Goal: Task Accomplishment & Management: Complete application form

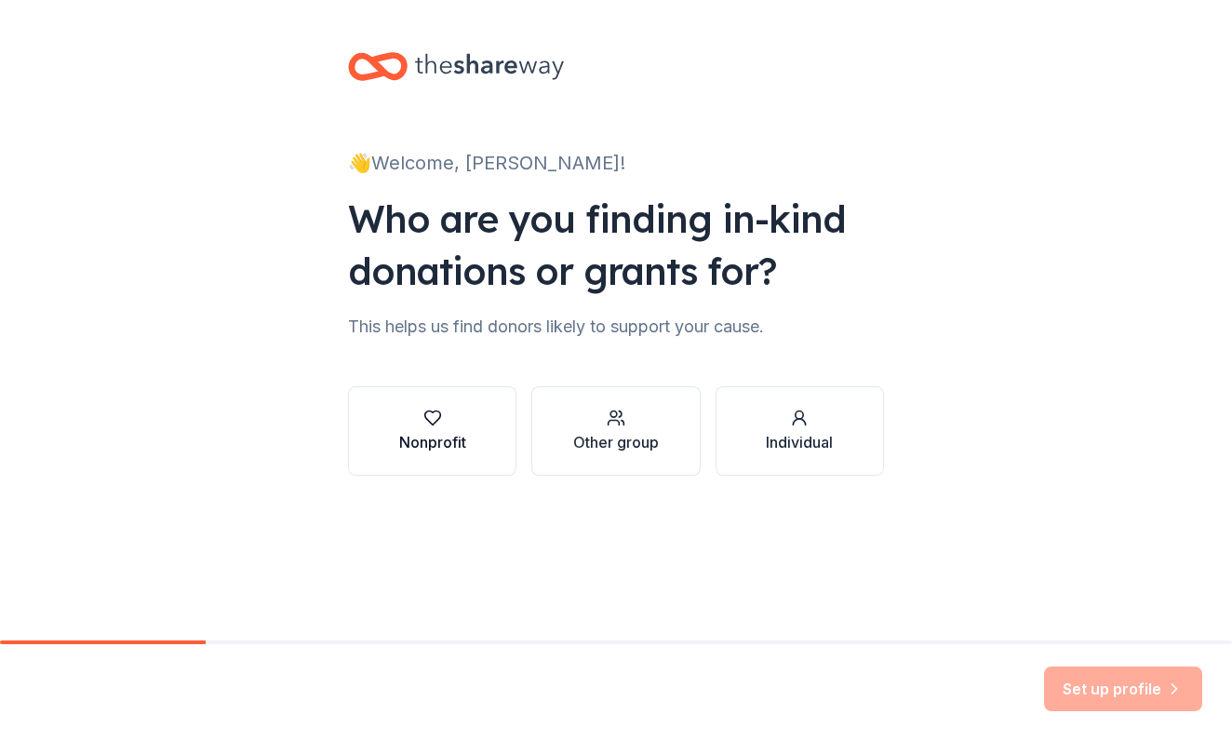
click at [428, 421] on icon "button" at bounding box center [432, 418] width 16 height 14
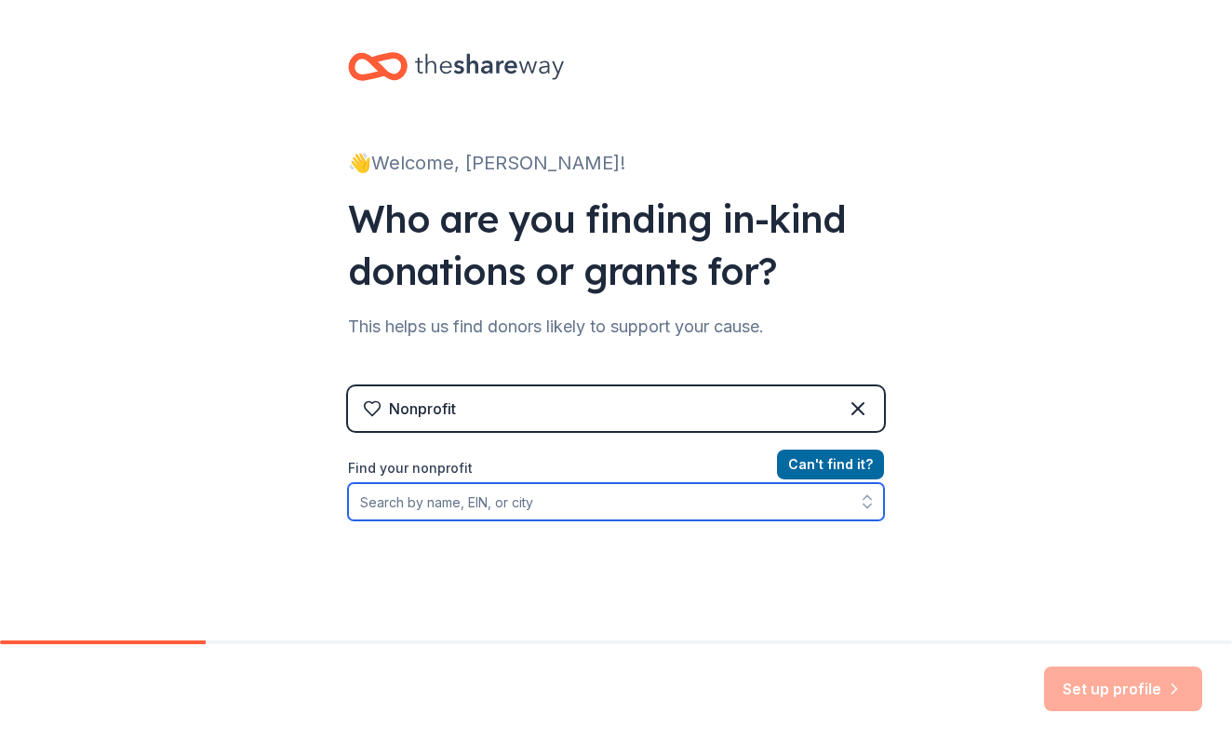
click at [716, 492] on input "Find your nonprofit" at bounding box center [616, 501] width 536 height 37
paste input "#141796680"
type input "#141796680"
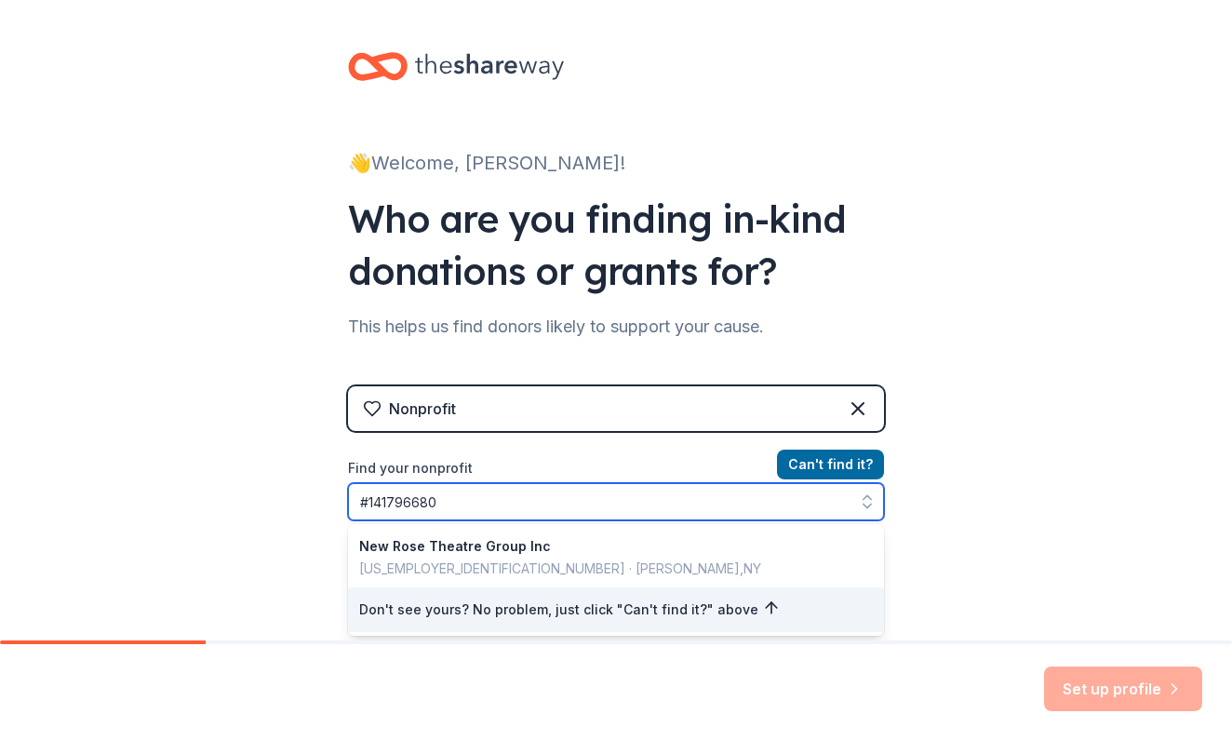
click at [363, 497] on input "#141796680" at bounding box center [616, 501] width 536 height 37
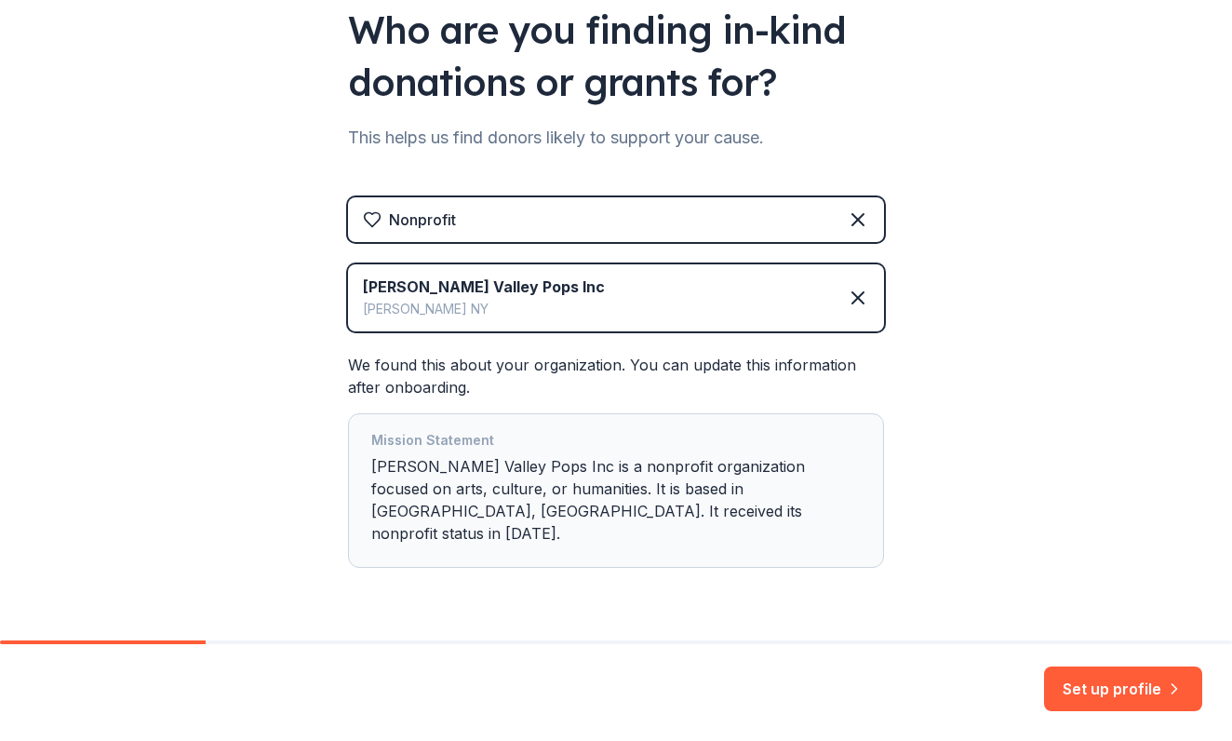
scroll to position [221, 0]
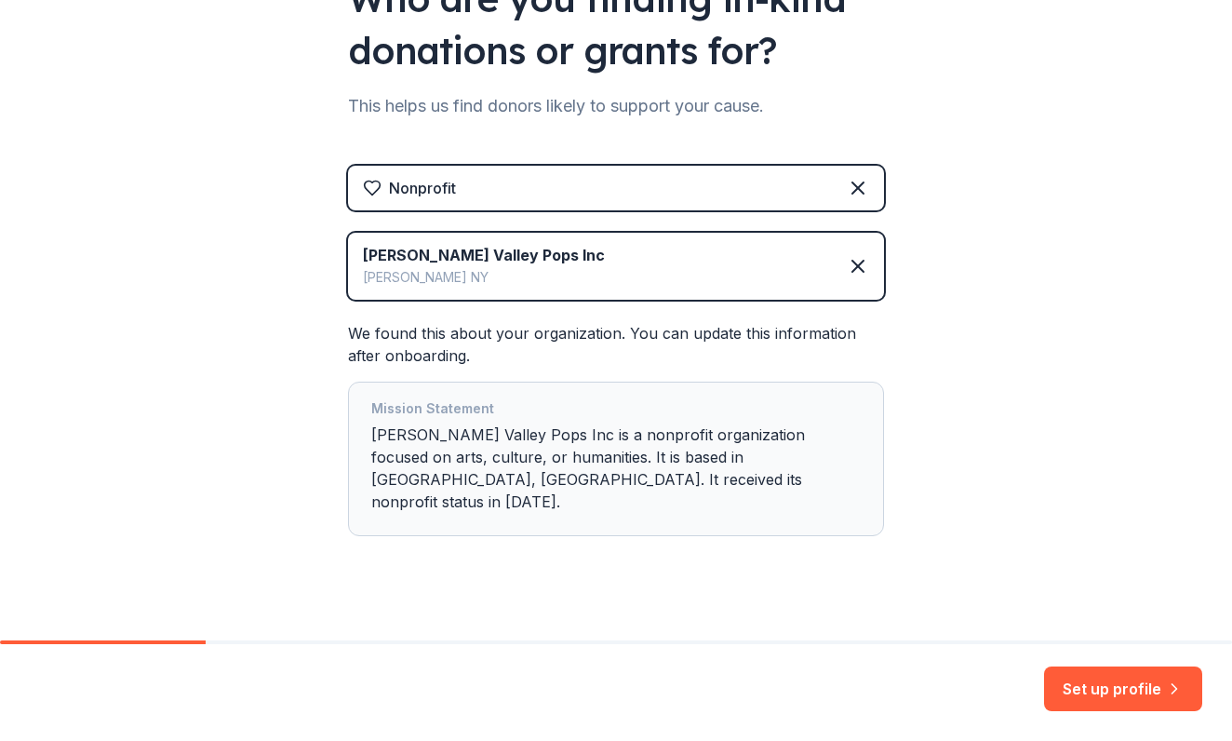
click at [551, 272] on div "[PERSON_NAME] Valley Pops Inc [PERSON_NAME] [GEOGRAPHIC_DATA]" at bounding box center [616, 266] width 536 height 67
click at [490, 282] on div "[PERSON_NAME] [GEOGRAPHIC_DATA]" at bounding box center [484, 277] width 242 height 22
click at [847, 265] on icon at bounding box center [858, 266] width 22 height 22
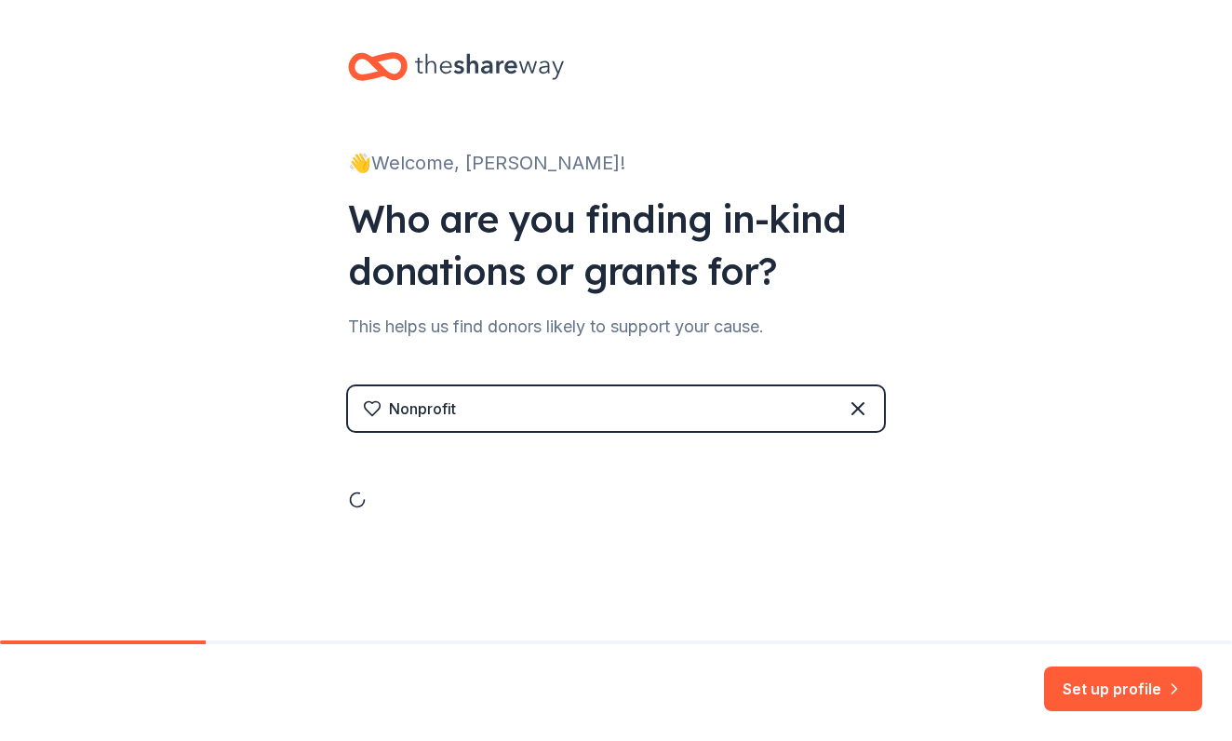
scroll to position [0, 0]
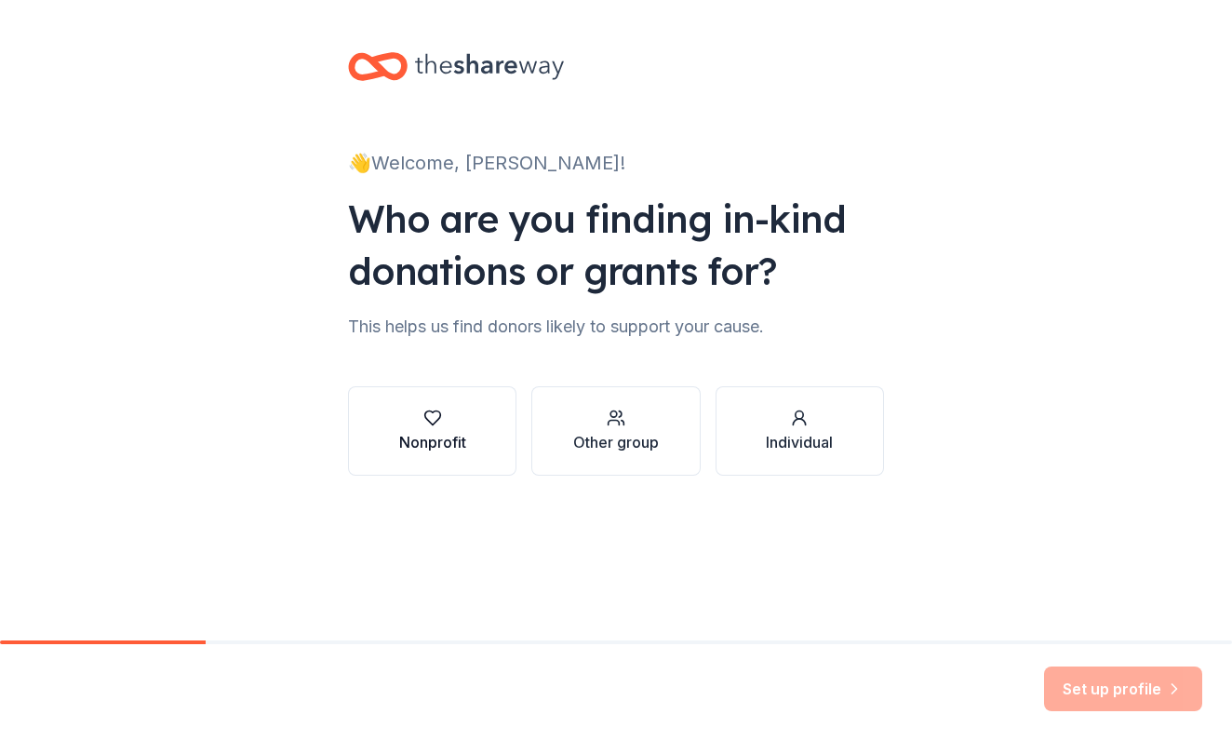
click at [419, 449] on div "Nonprofit" at bounding box center [432, 442] width 67 height 22
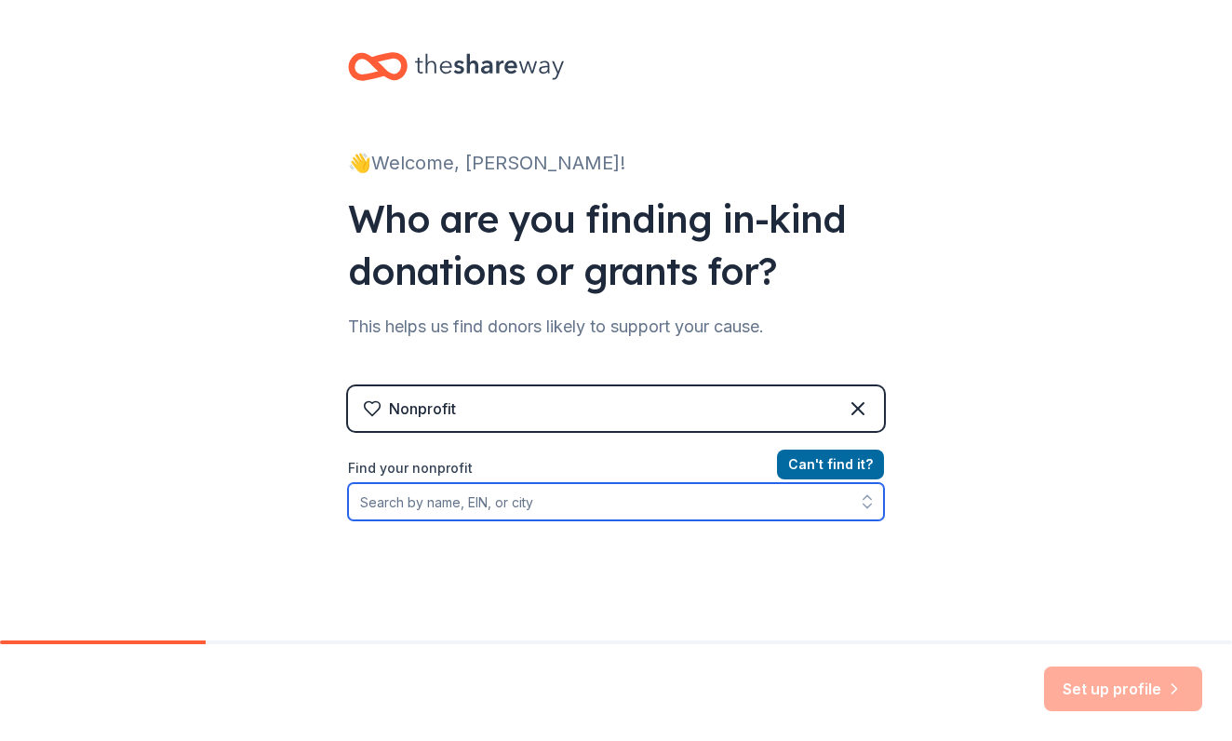
click at [423, 507] on input "Find your nonprofit" at bounding box center [616, 501] width 536 height 37
paste input "#141796680"
type input "#141796680"
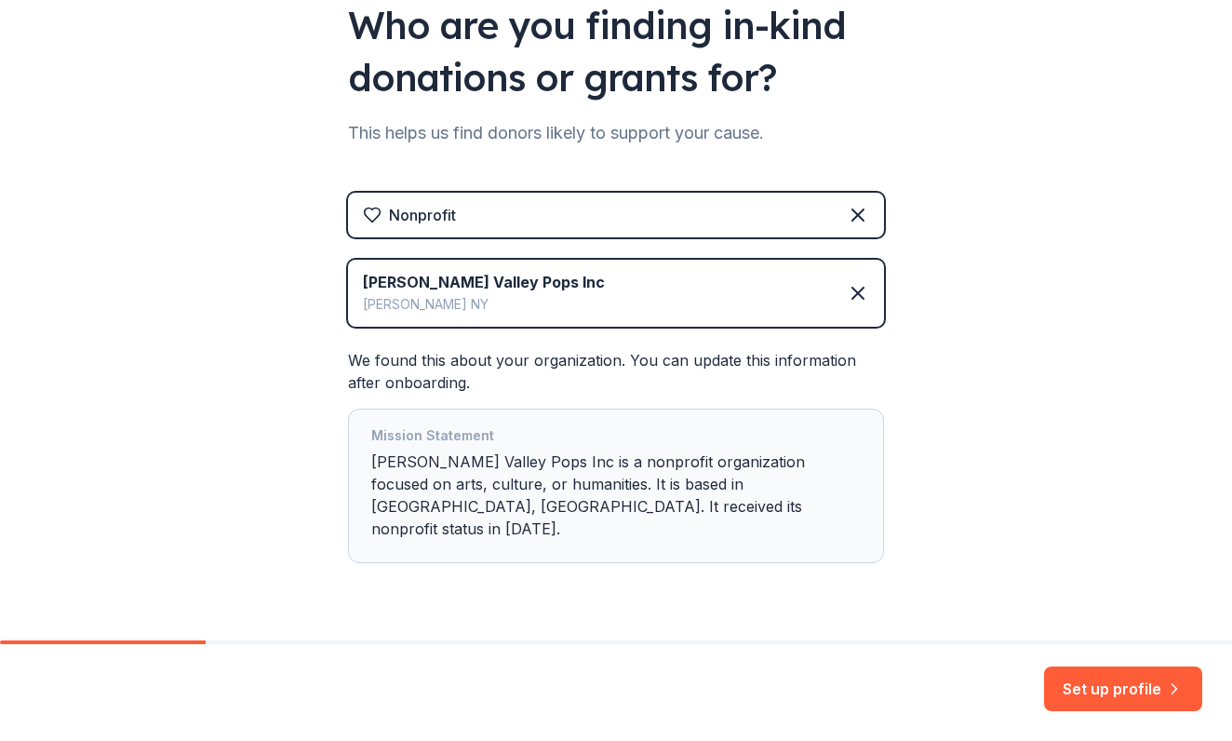
scroll to position [221, 0]
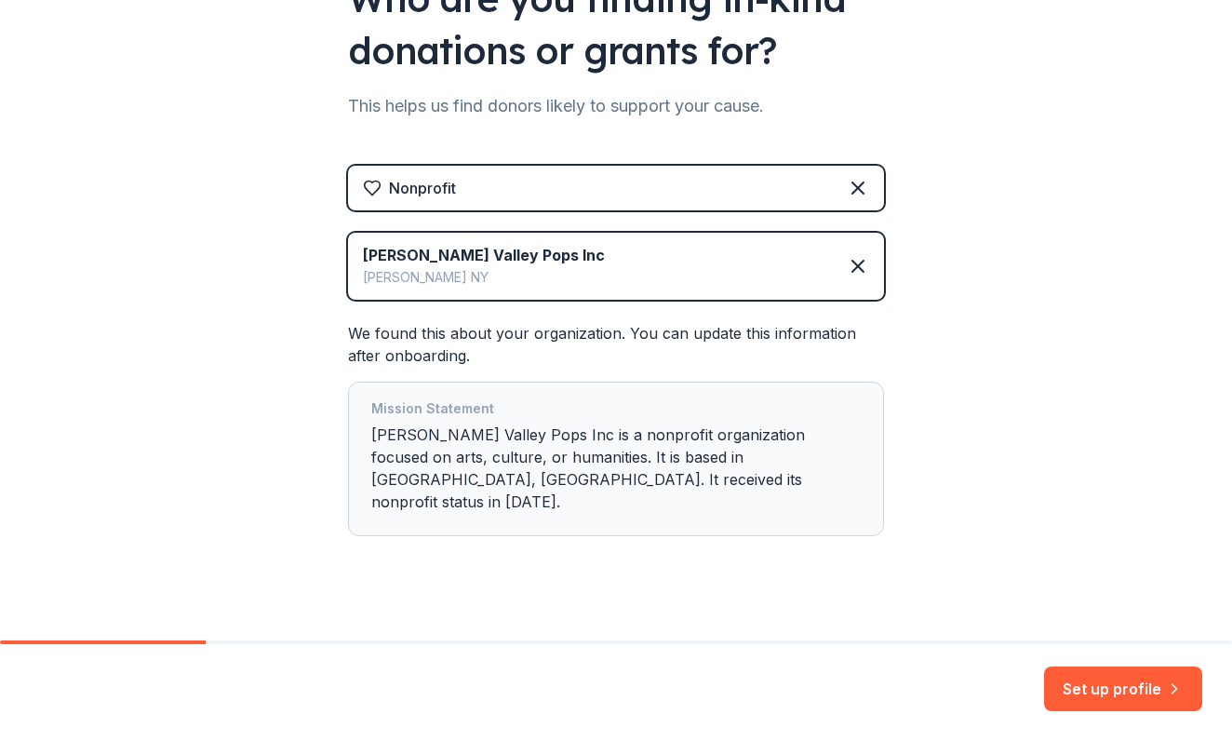
click at [531, 277] on div "[PERSON_NAME] Valley Pops Inc [PERSON_NAME] [GEOGRAPHIC_DATA]" at bounding box center [616, 266] width 536 height 67
drag, startPoint x: 824, startPoint y: 272, endPoint x: 835, endPoint y: 270, distance: 11.3
click at [825, 271] on div "Hudson Valley Pops Inc Walden NY" at bounding box center [616, 266] width 536 height 67
click at [855, 267] on icon at bounding box center [858, 266] width 22 height 22
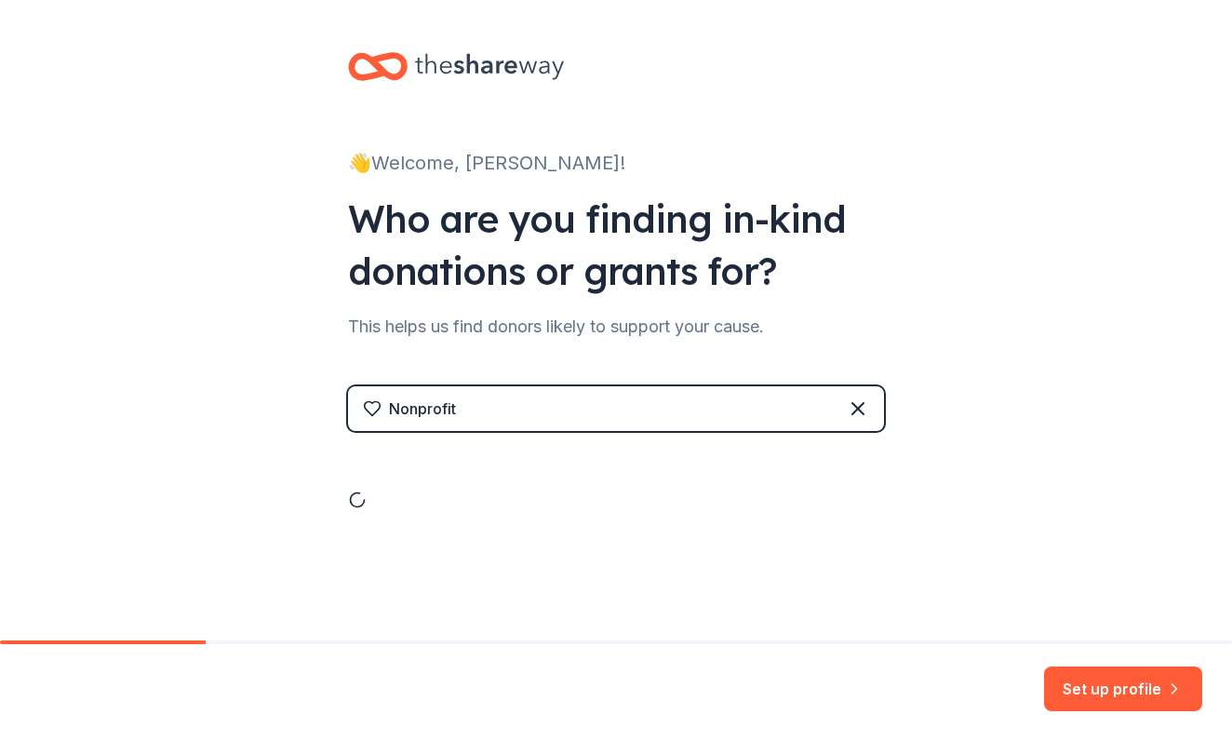
scroll to position [0, 0]
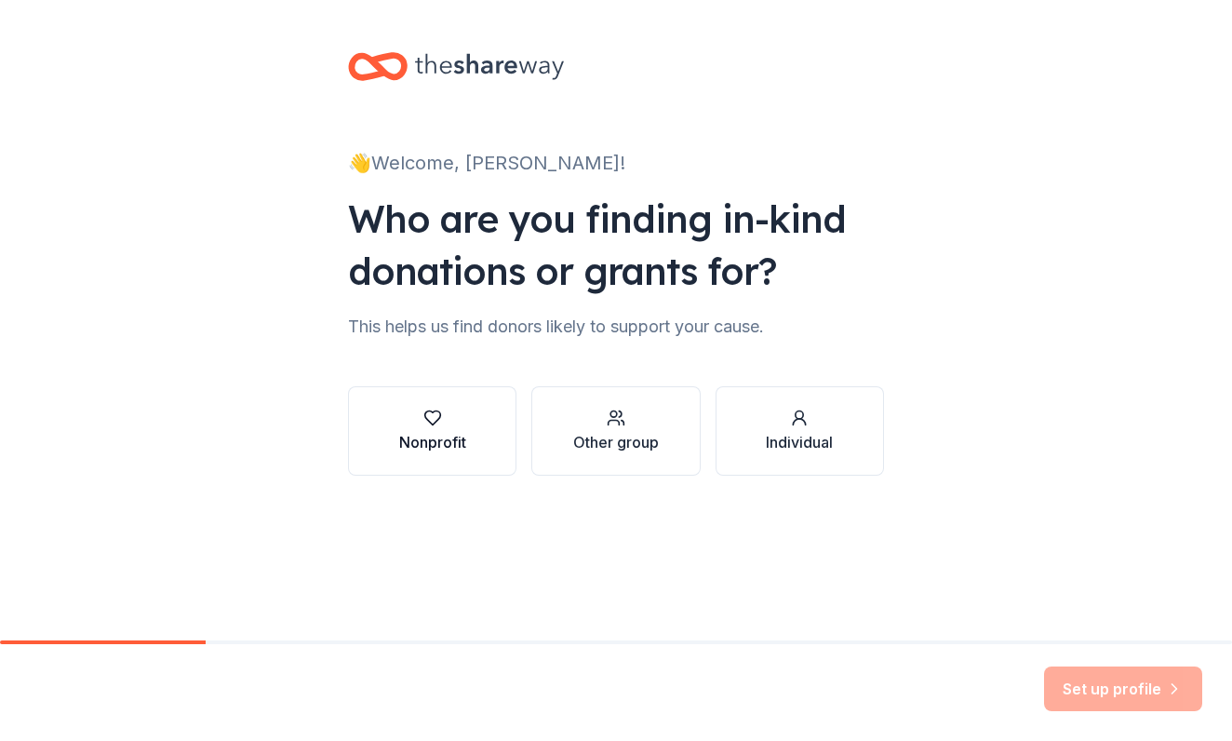
click at [461, 412] on div "button" at bounding box center [432, 418] width 67 height 19
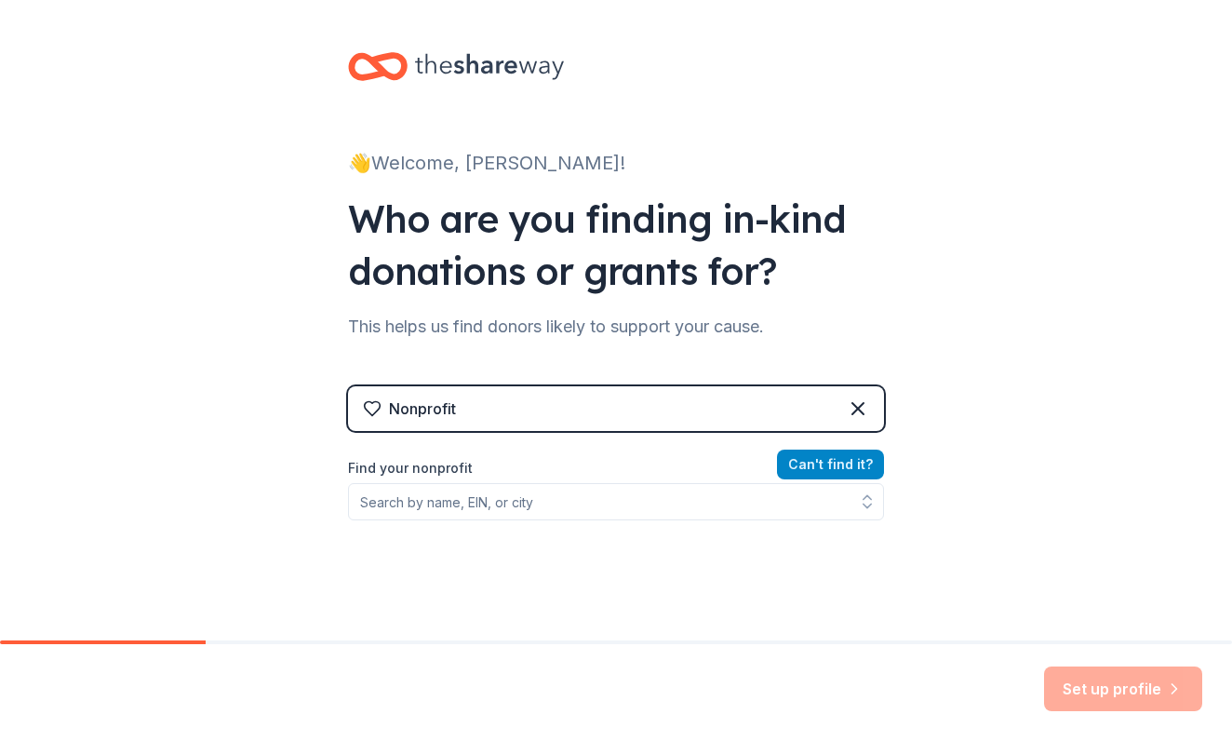
click at [817, 454] on button "Can ' t find it?" at bounding box center [830, 464] width 107 height 30
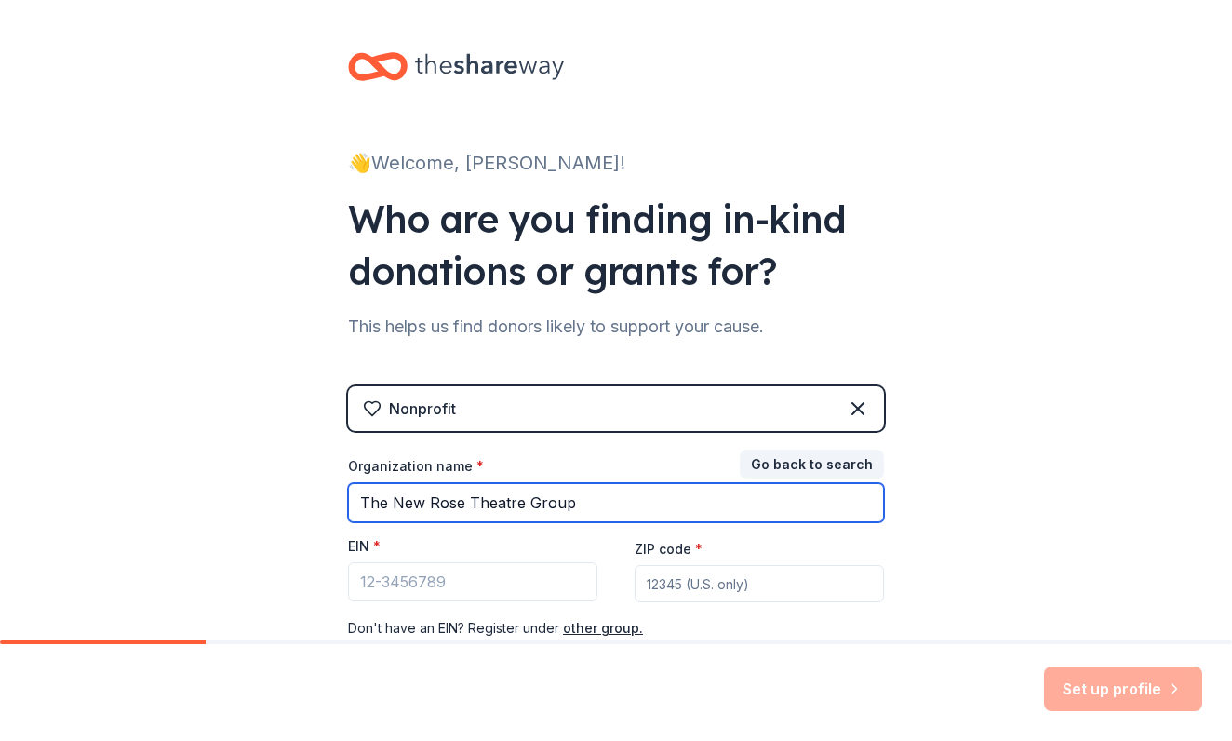
type input "The New Rose Theatre Group"
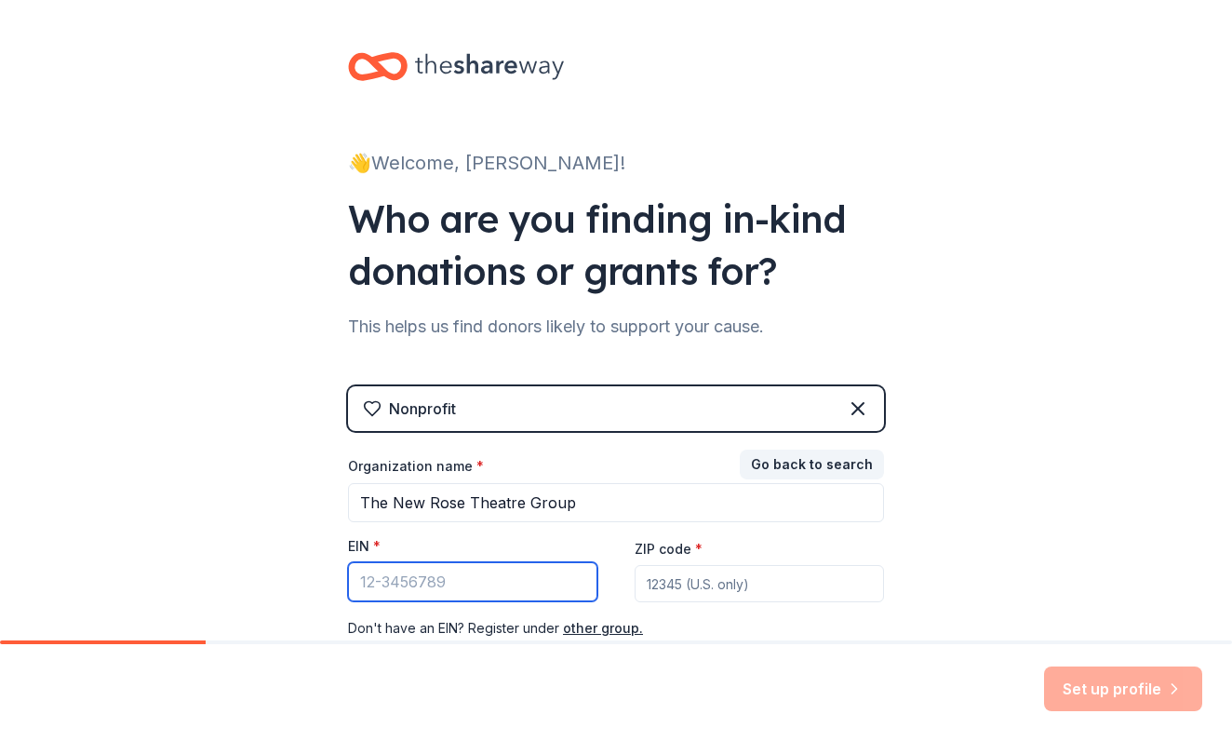
click at [420, 591] on input "EIN *" at bounding box center [472, 581] width 249 height 39
paste input "14-1796680"
type input "14-1796680"
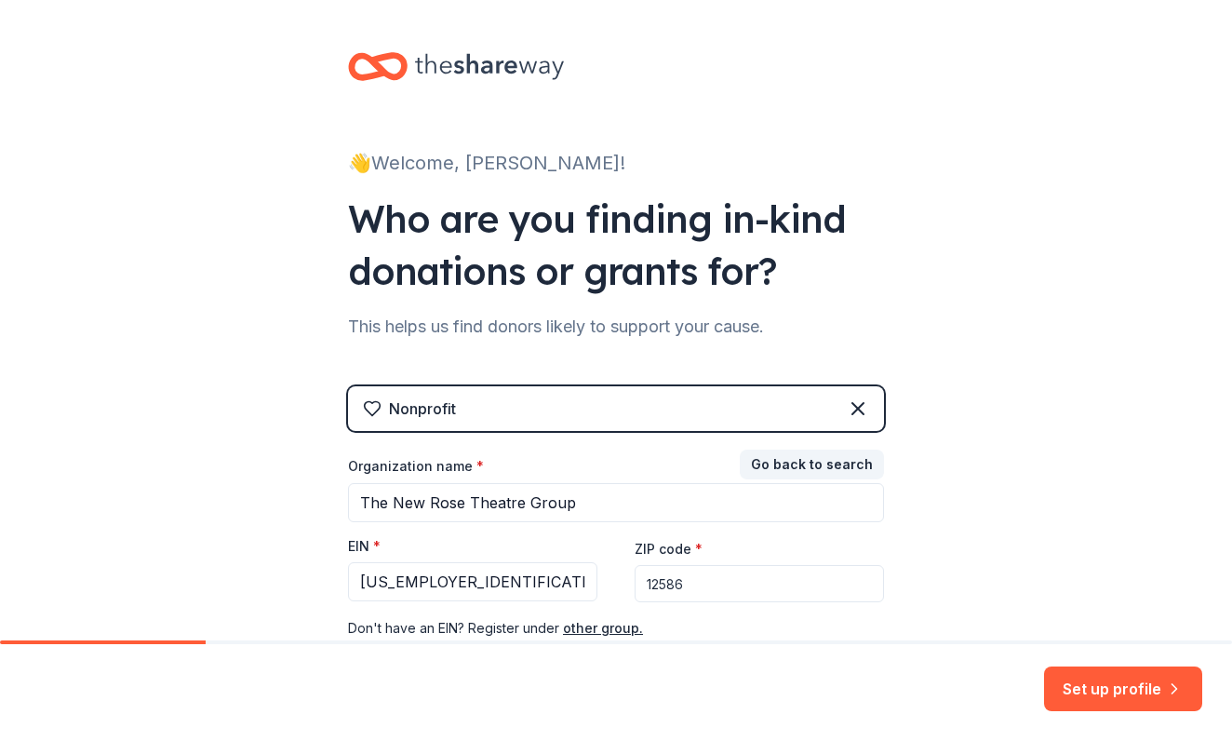
type input "12586"
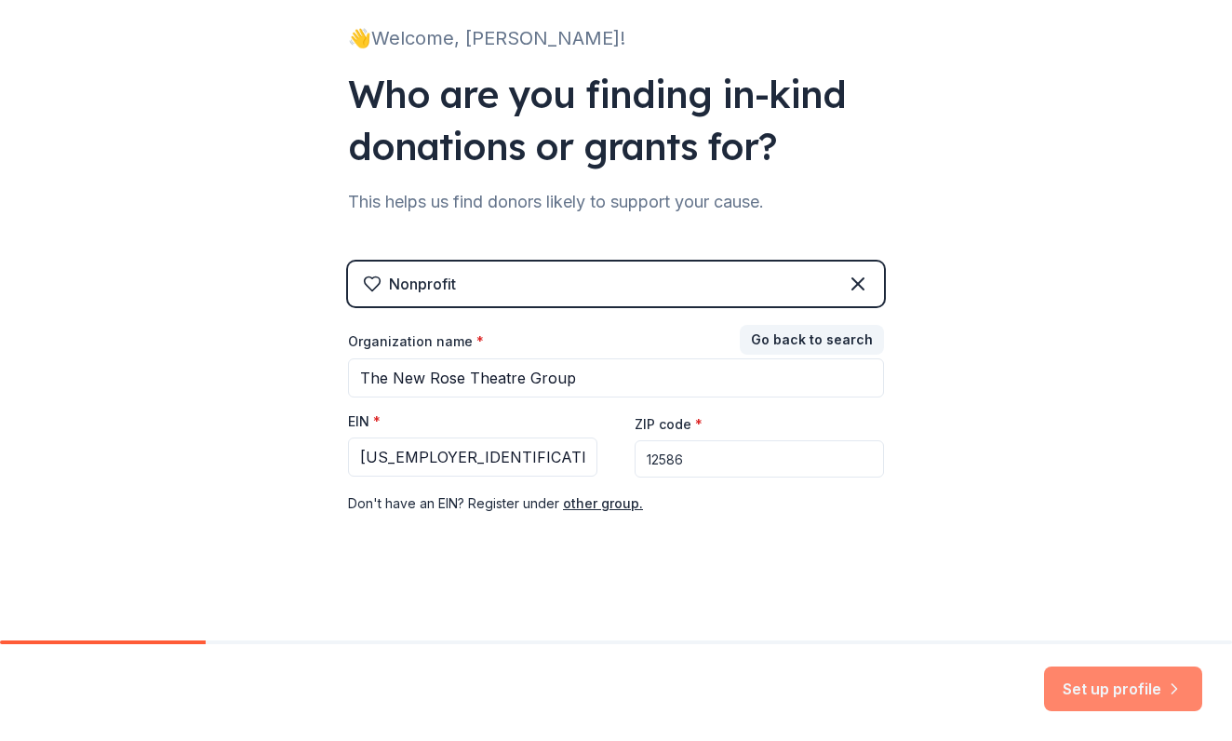
click at [1122, 679] on button "Set up profile" at bounding box center [1123, 688] width 158 height 45
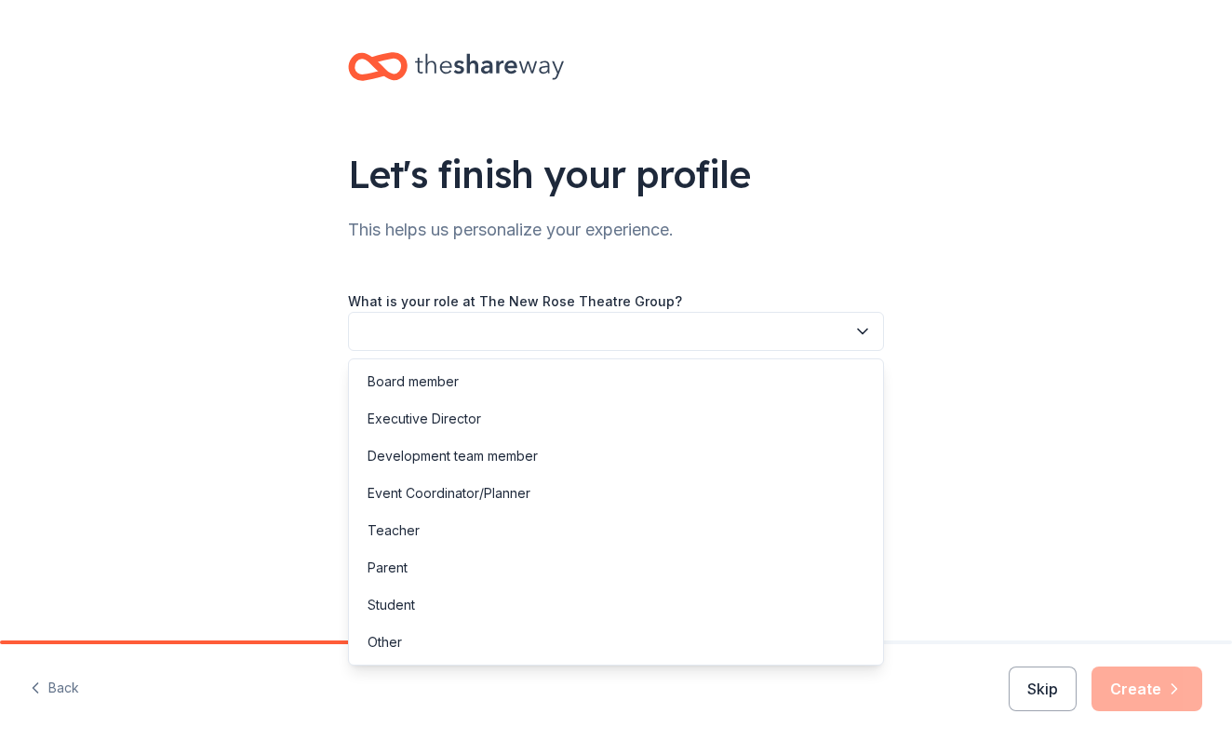
click at [789, 347] on button "button" at bounding box center [616, 331] width 536 height 39
click at [732, 374] on div "Board member" at bounding box center [616, 381] width 527 height 37
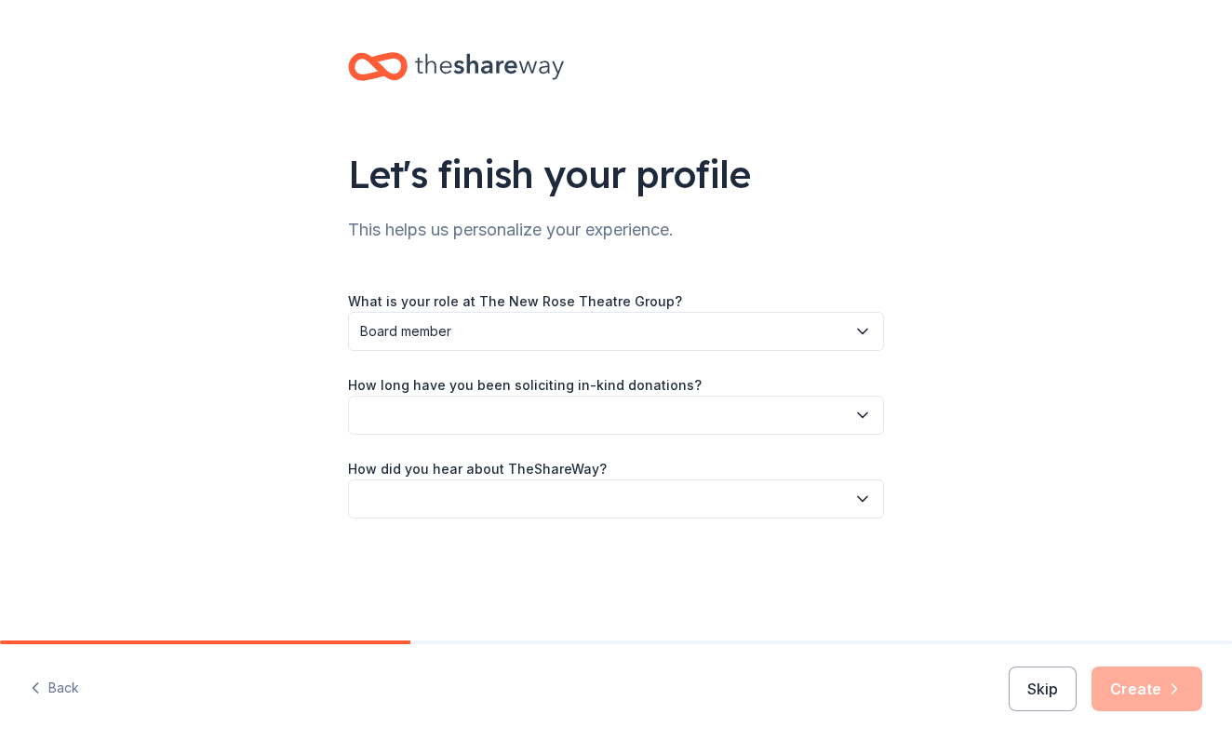
click at [653, 412] on button "button" at bounding box center [616, 414] width 536 height 39
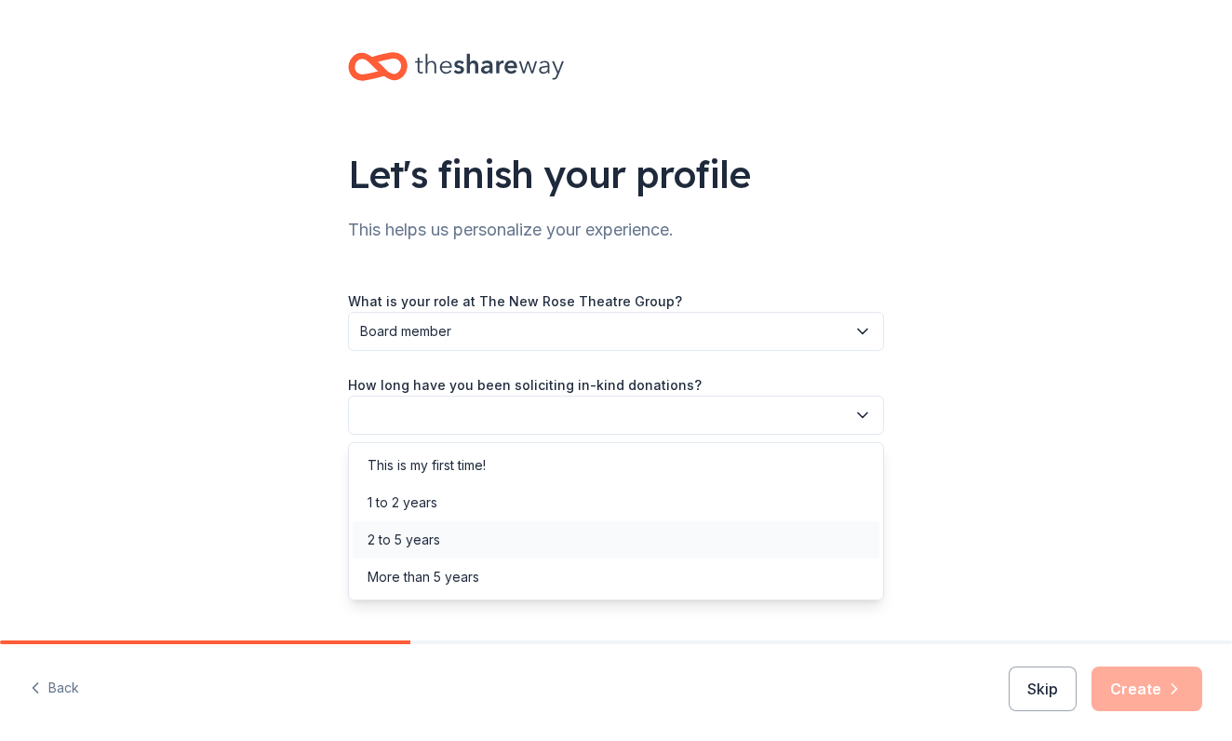
click at [496, 530] on div "2 to 5 years" at bounding box center [616, 539] width 527 height 37
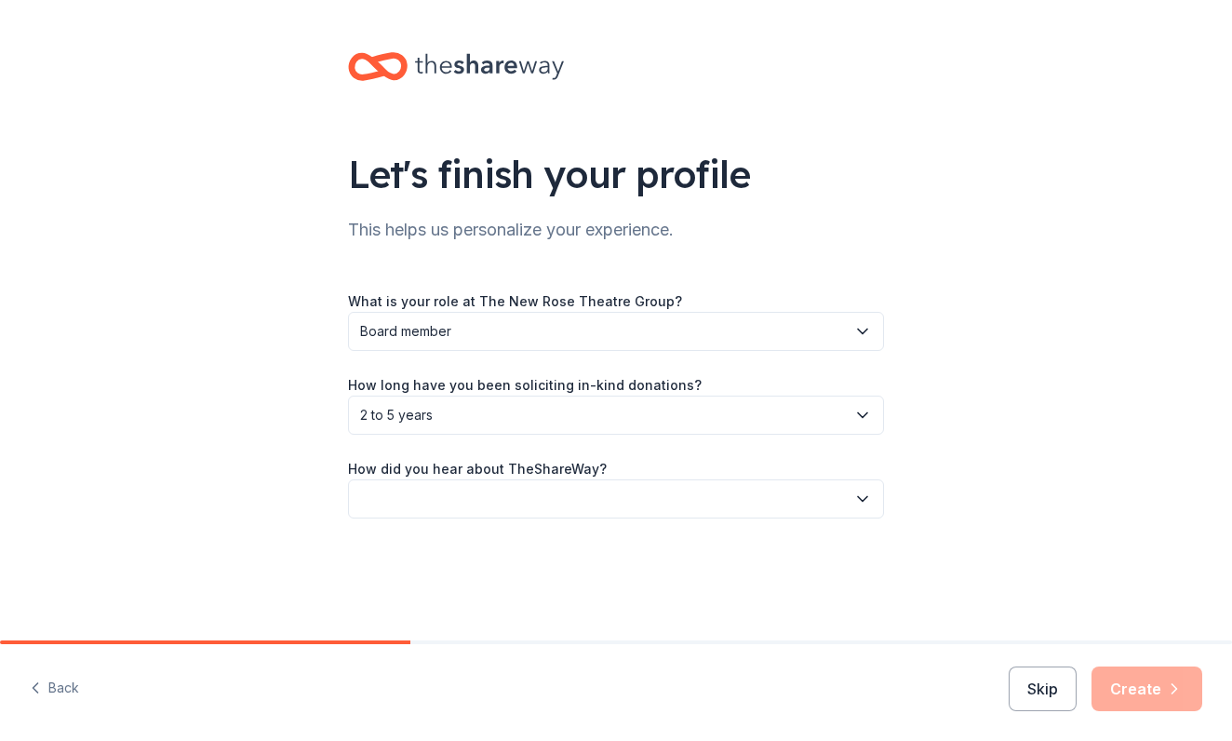
click at [536, 404] on span "2 to 5 years" at bounding box center [603, 415] width 486 height 22
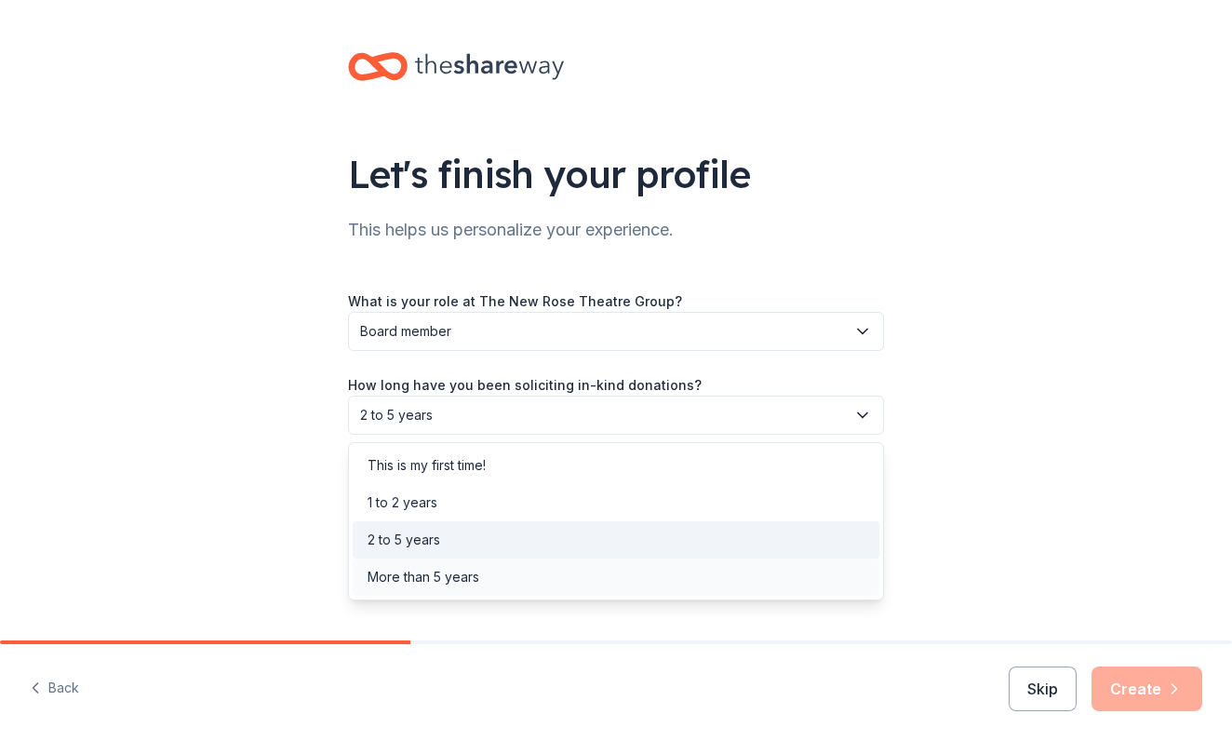
click at [480, 569] on div "More than 5 years" at bounding box center [616, 576] width 527 height 37
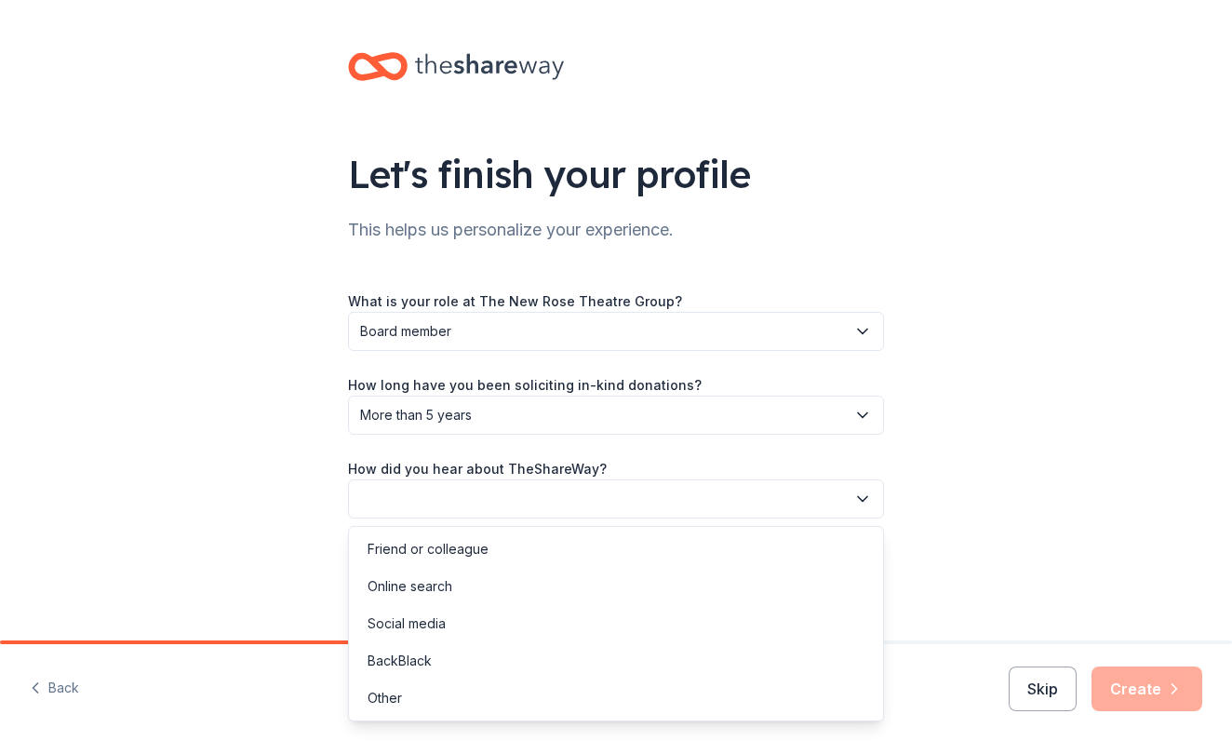
click at [512, 508] on button "button" at bounding box center [616, 498] width 536 height 39
click at [464, 592] on div "Online search" at bounding box center [616, 586] width 527 height 37
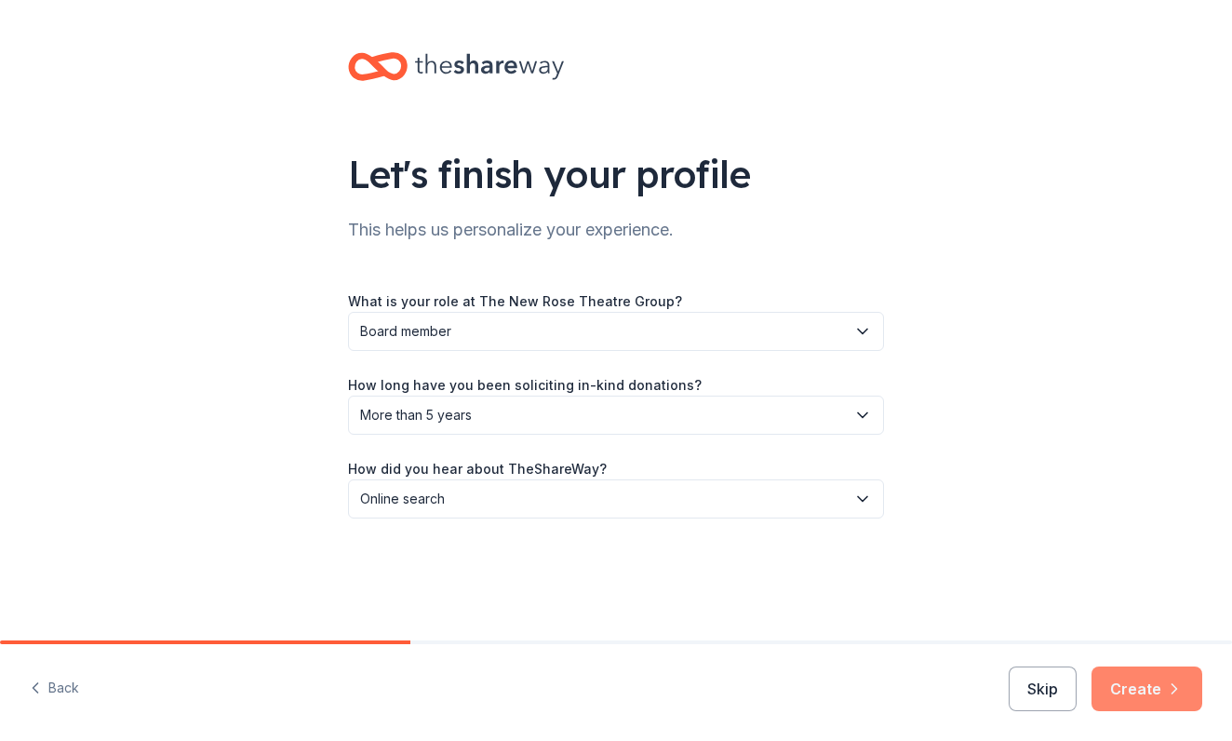
click at [1185, 696] on button "Create" at bounding box center [1147, 688] width 111 height 45
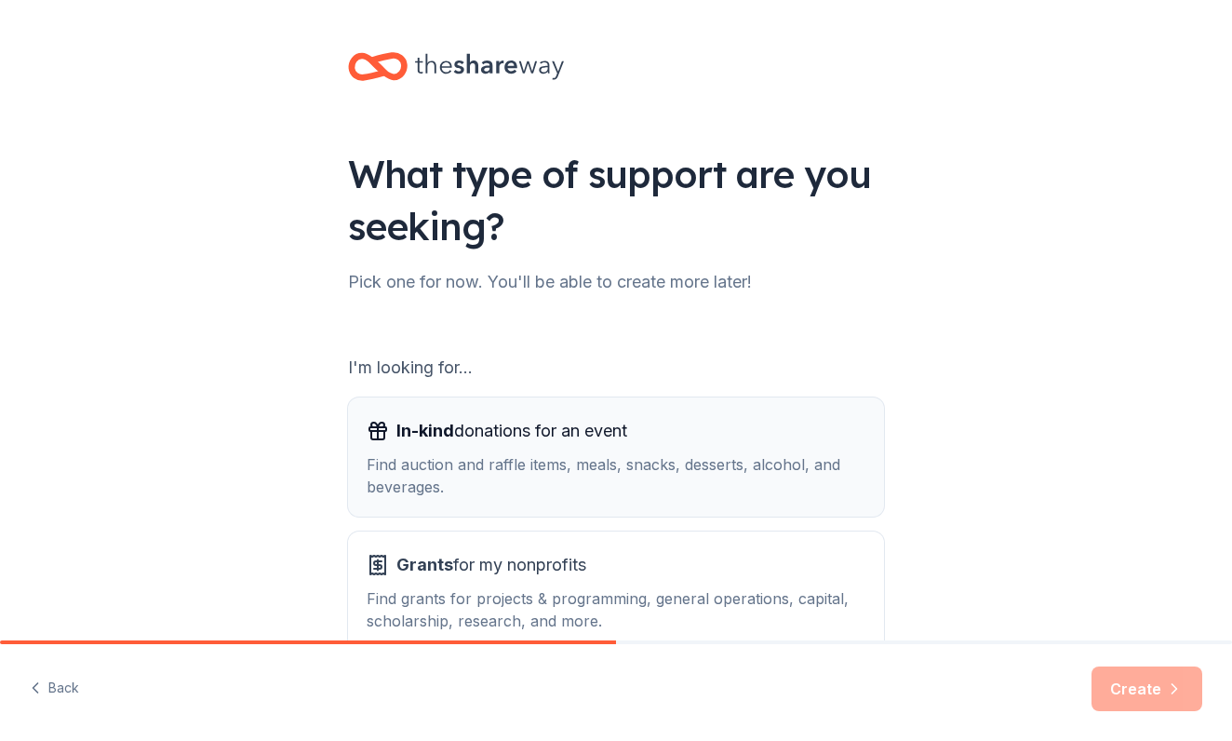
scroll to position [111, 0]
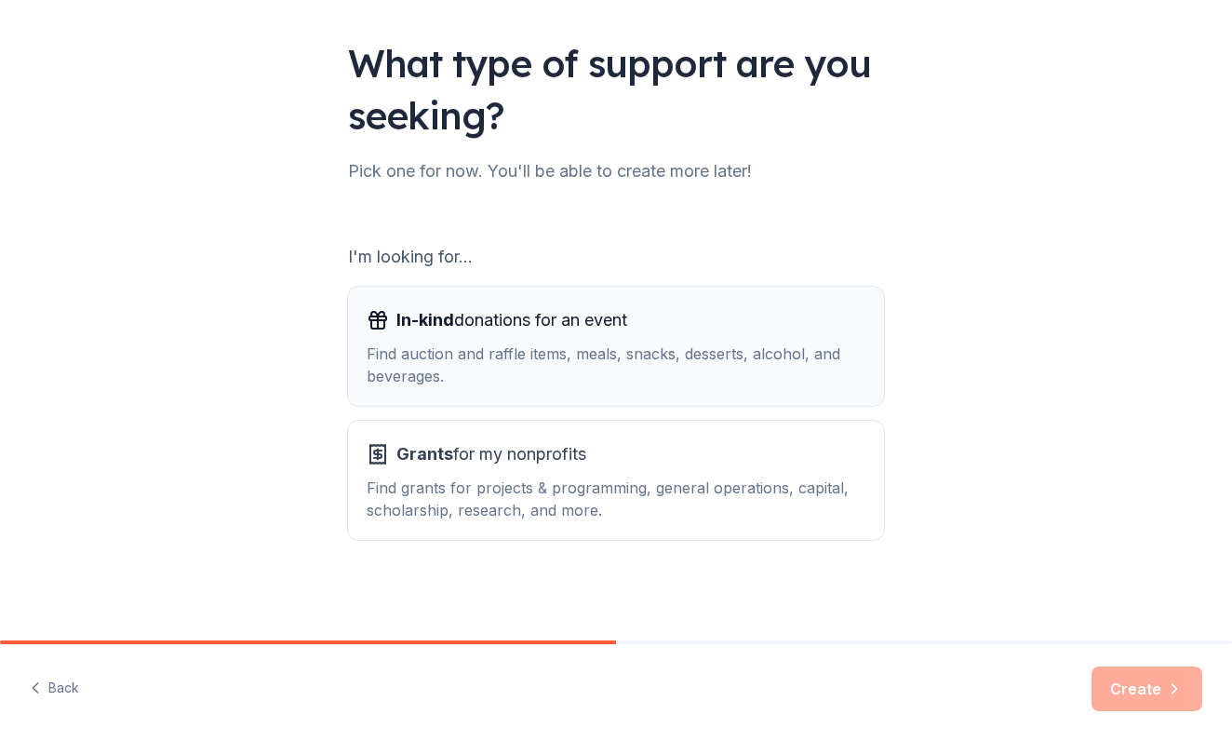
click at [729, 343] on div "Find auction and raffle items, meals, snacks, desserts, alcohol, and beverages." at bounding box center [616, 364] width 499 height 45
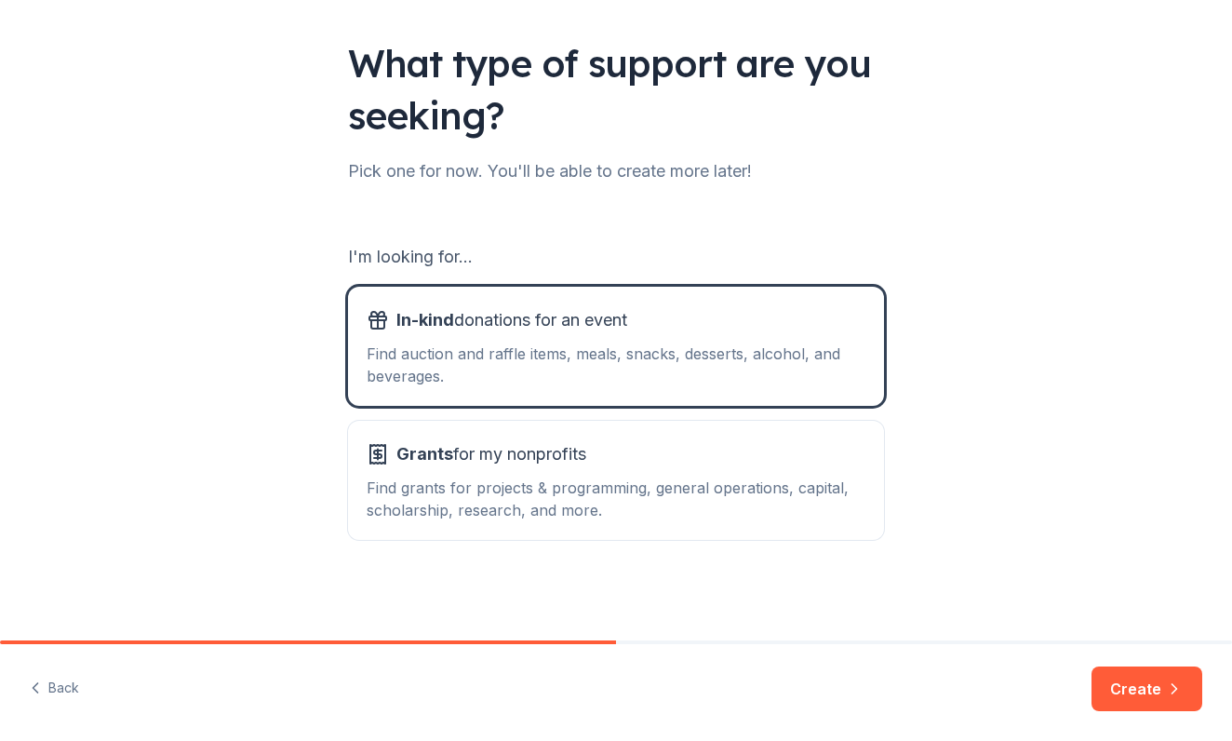
click at [1135, 682] on button "Create" at bounding box center [1147, 688] width 111 height 45
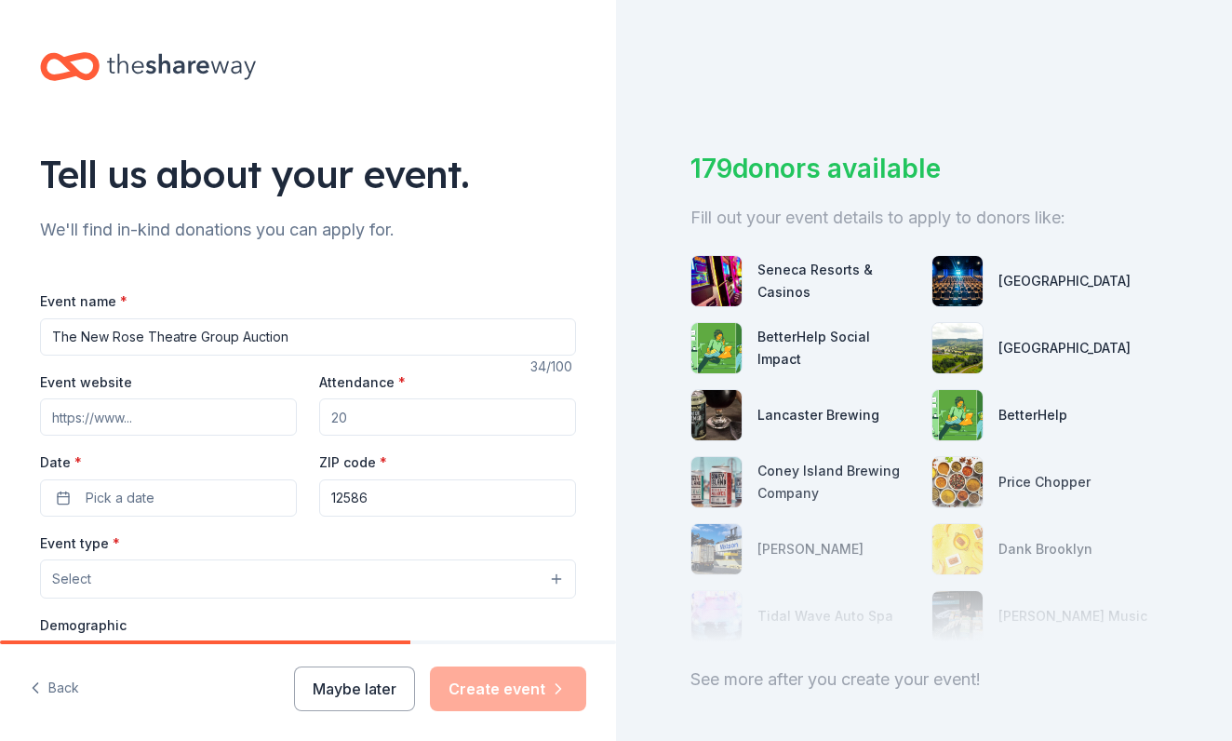
type input "The New Rose Theatre Group Auction"
click at [157, 425] on input "Event website" at bounding box center [168, 416] width 257 height 37
paste input "https://www.hudsonvalleyconservatory.org/new-rose-theatre-group"
type input "https://www.hudsonvalleyconservatory.org/new-rose-theatre-group"
click at [413, 420] on input "Attendance *" at bounding box center [447, 416] width 257 height 37
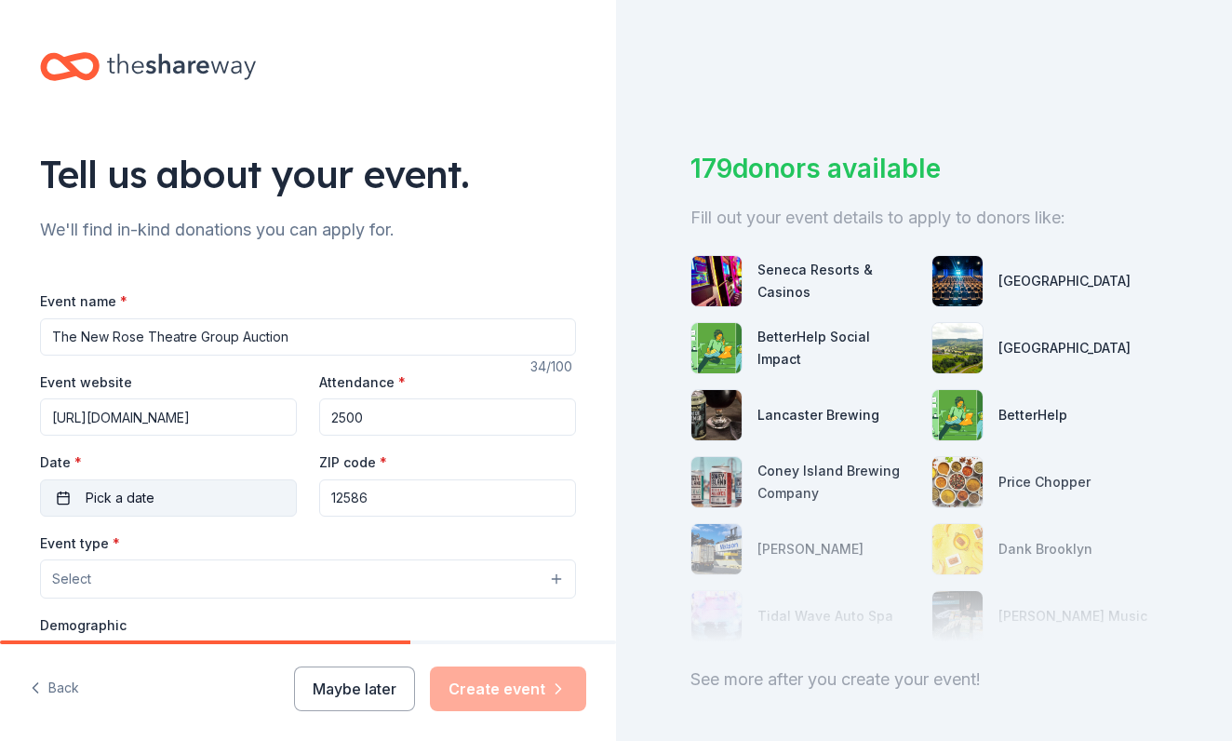
type input "2500"
click at [142, 496] on span "Pick a date" at bounding box center [120, 498] width 69 height 22
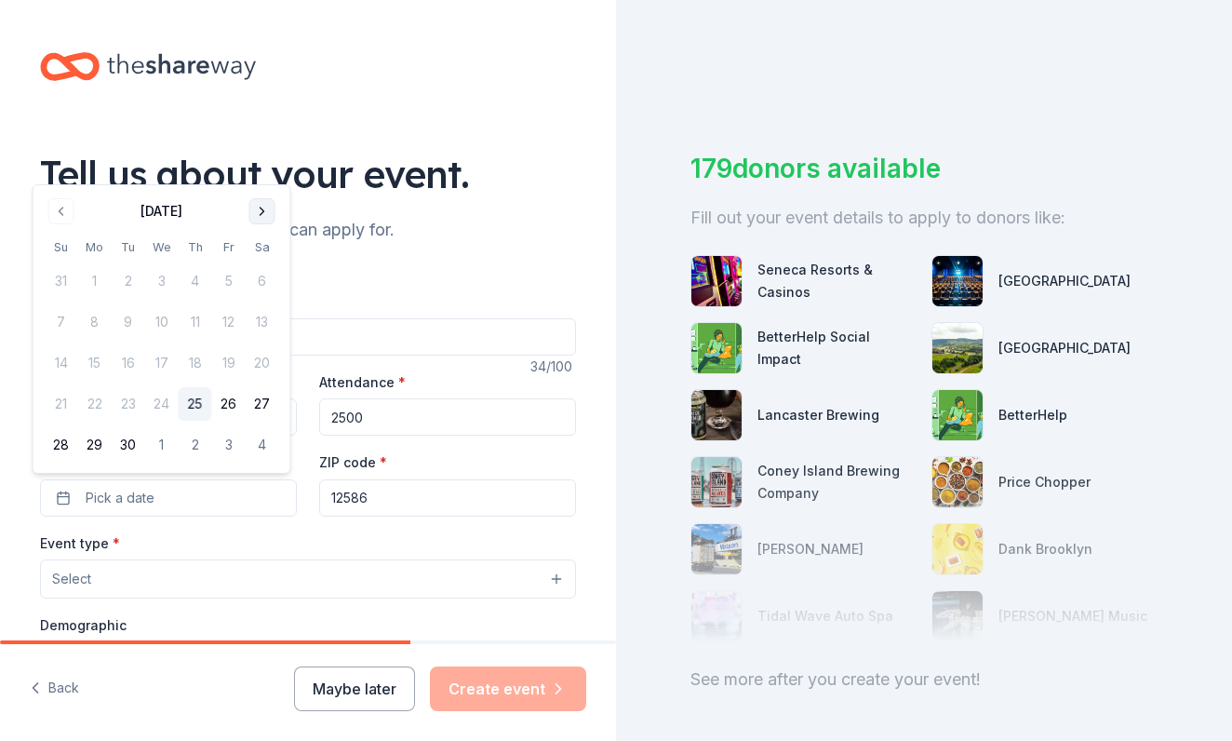
click at [259, 206] on button "Go to next month" at bounding box center [262, 211] width 26 height 26
click at [260, 206] on button "Go to next month" at bounding box center [262, 211] width 26 height 26
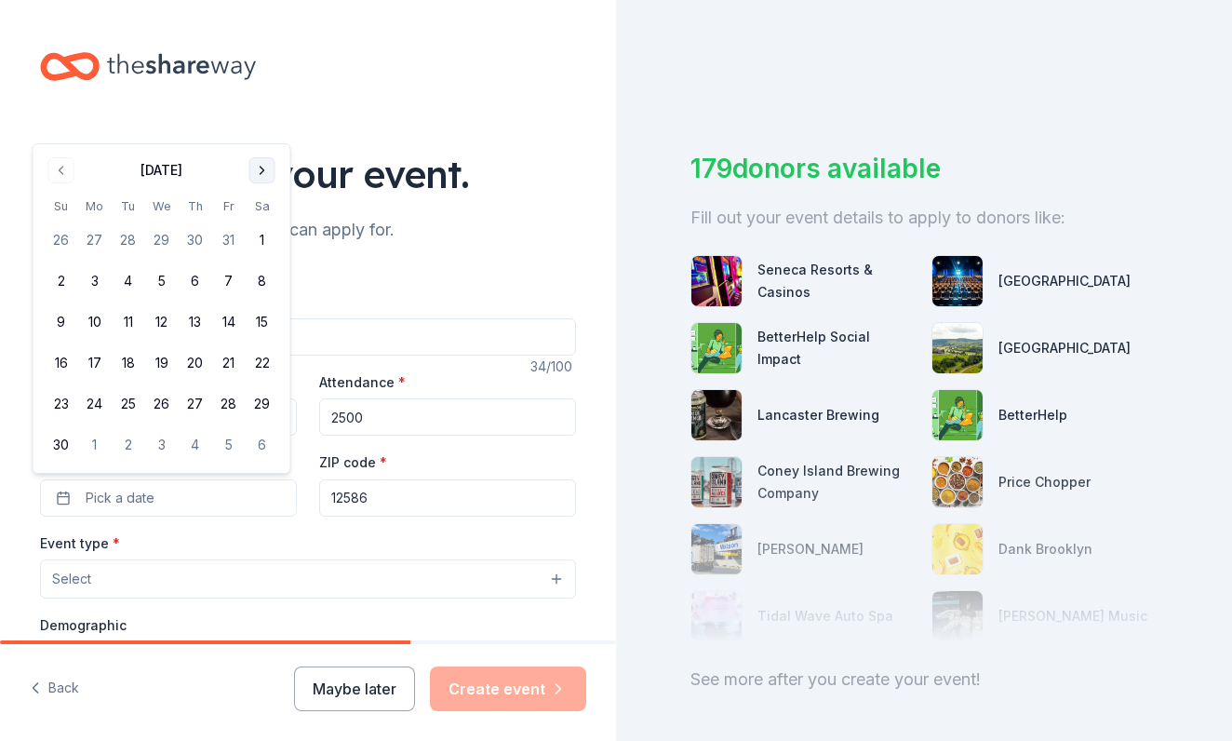
click at [261, 182] on button "Go to next month" at bounding box center [262, 170] width 26 height 26
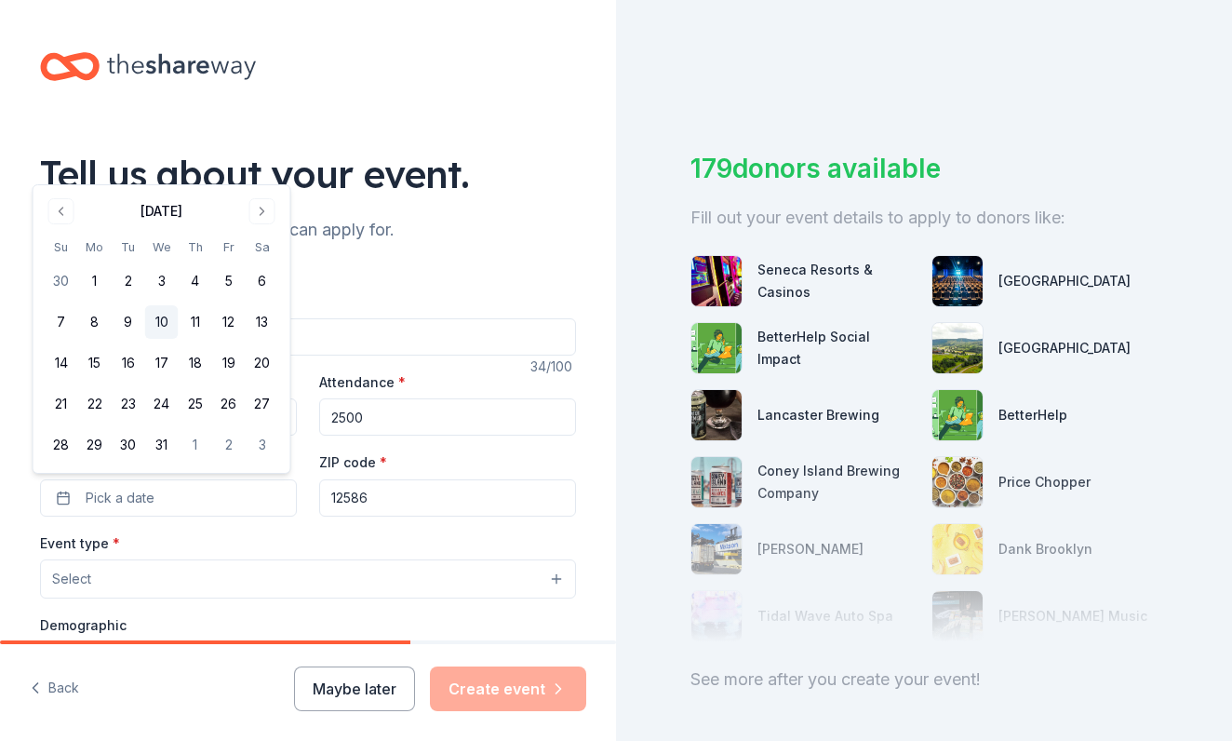
click at [163, 314] on button "10" at bounding box center [162, 322] width 34 height 34
click at [221, 571] on button "Select" at bounding box center [308, 578] width 536 height 39
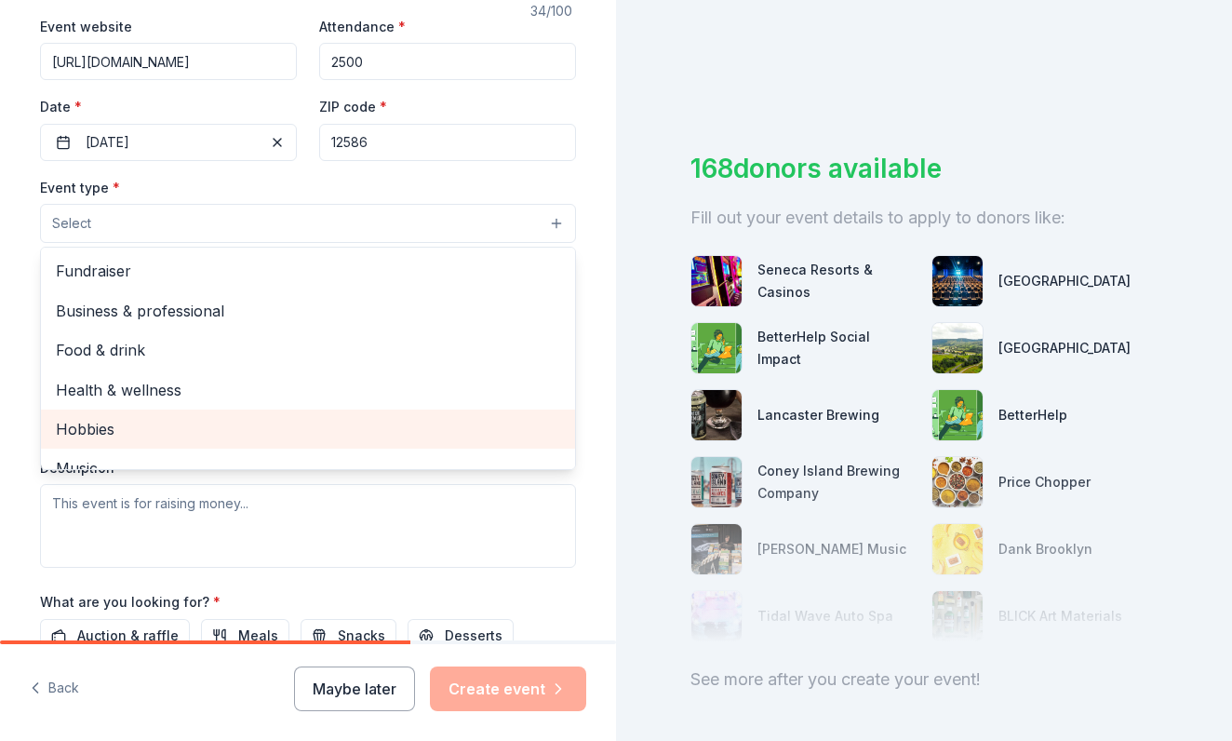
scroll to position [352, 0]
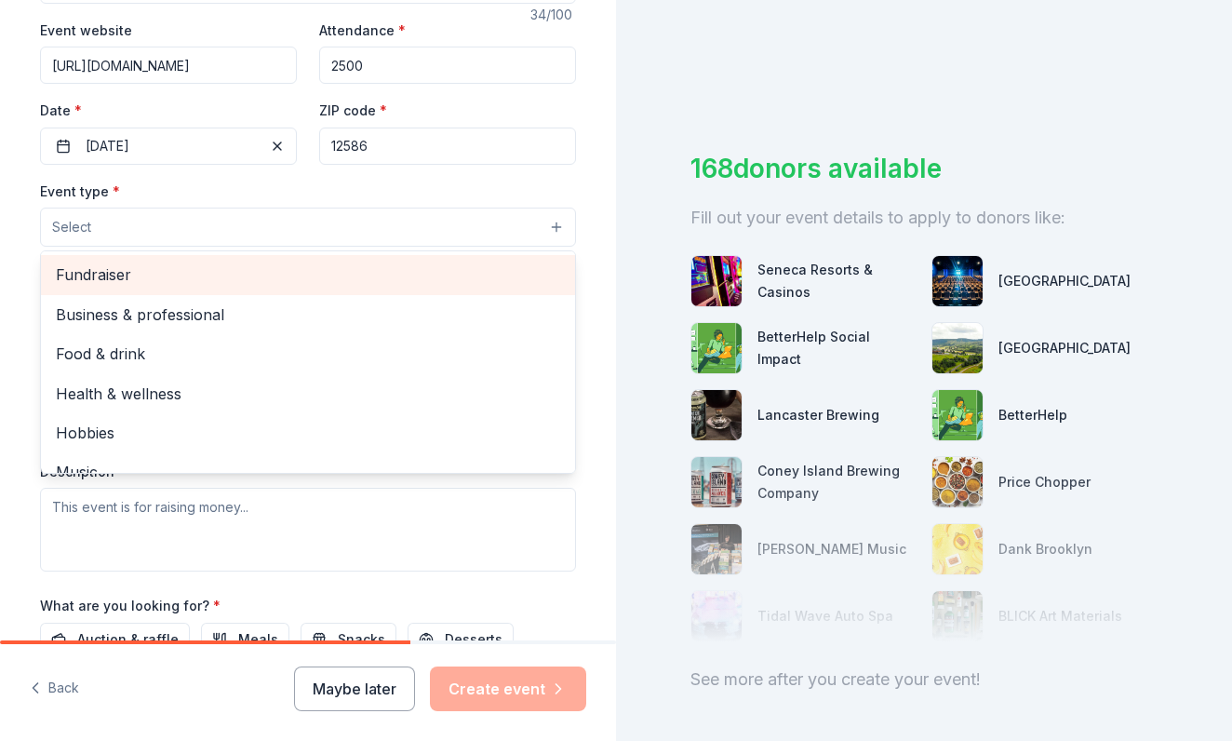
click at [295, 279] on span "Fundraiser" at bounding box center [308, 274] width 504 height 24
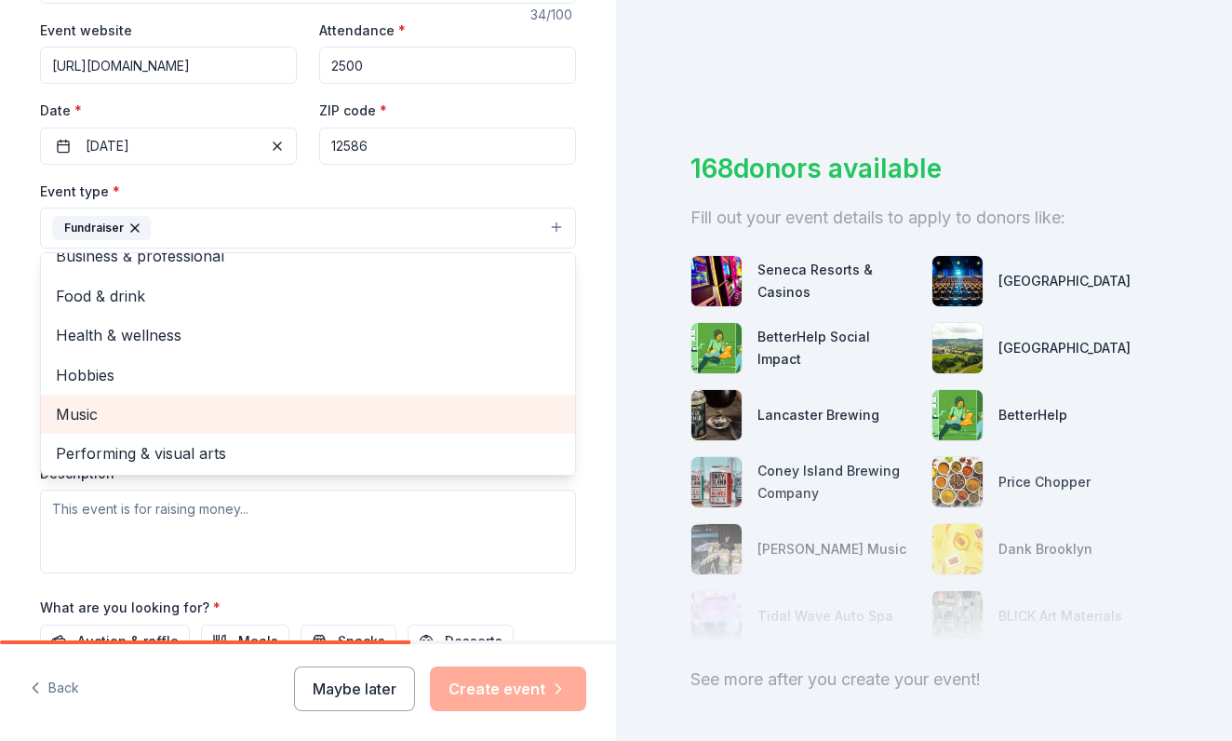
scroll to position [596, 0]
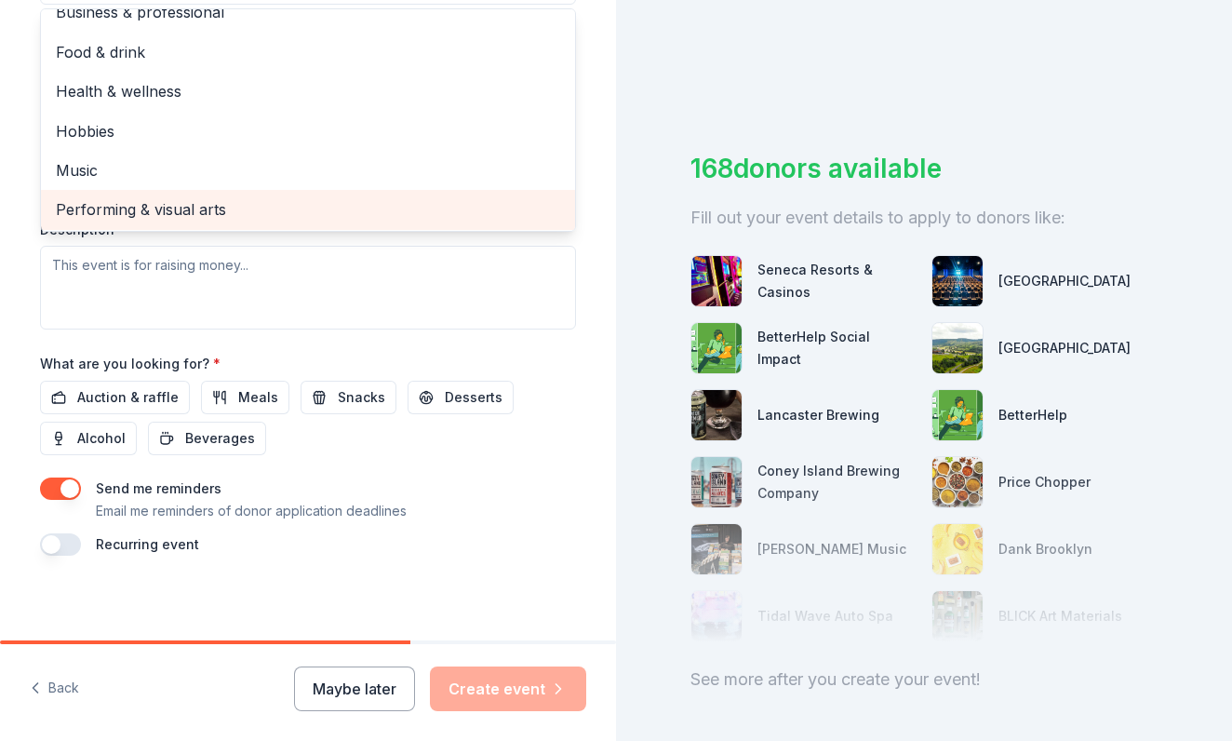
click at [383, 199] on span "Performing & visual arts" at bounding box center [308, 209] width 504 height 24
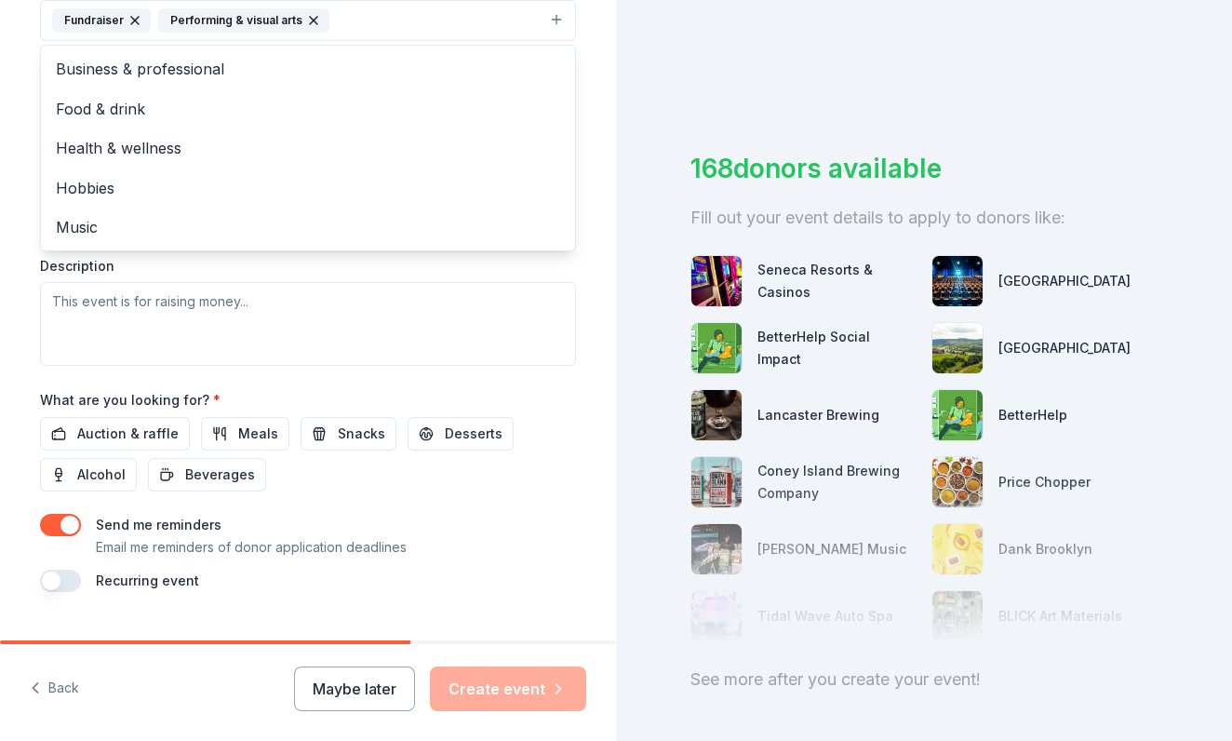
scroll to position [556, 0]
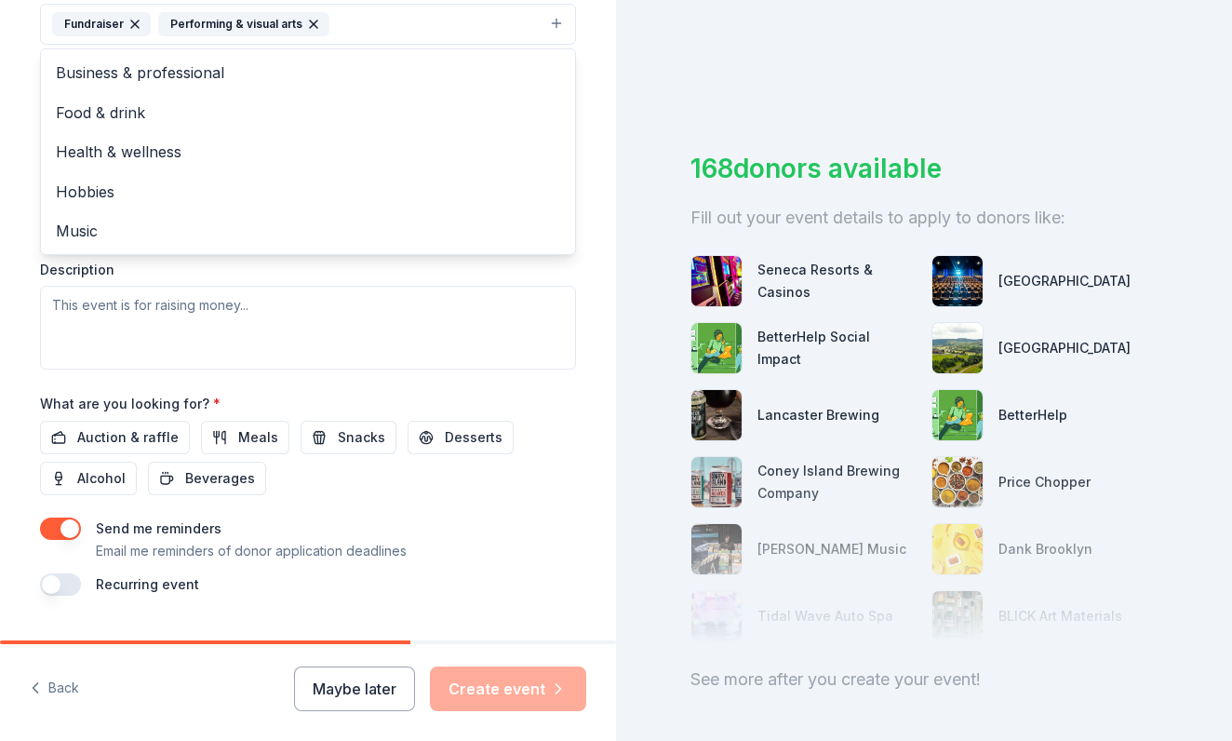
click at [595, 214] on div "Tell us about your event. We'll find in-kind donations you can apply for. Event…" at bounding box center [308, 64] width 596 height 1240
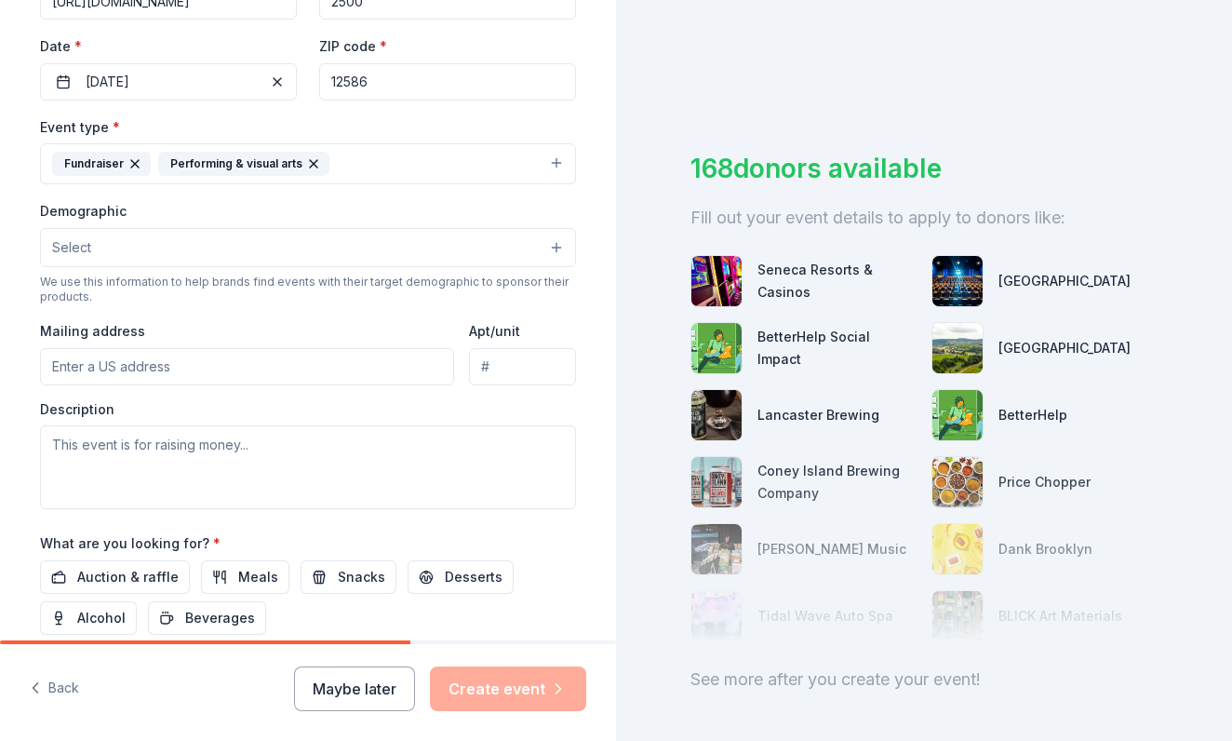
scroll to position [302, 0]
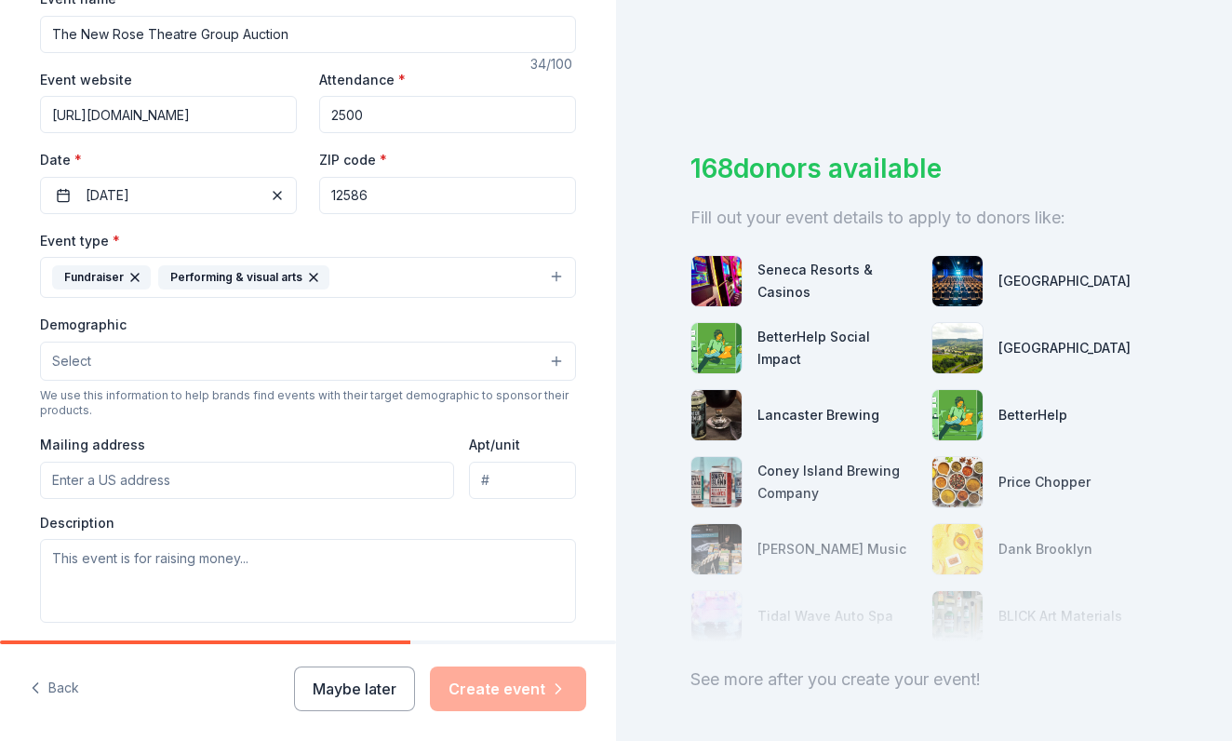
click at [307, 276] on icon "button" at bounding box center [313, 277] width 15 height 15
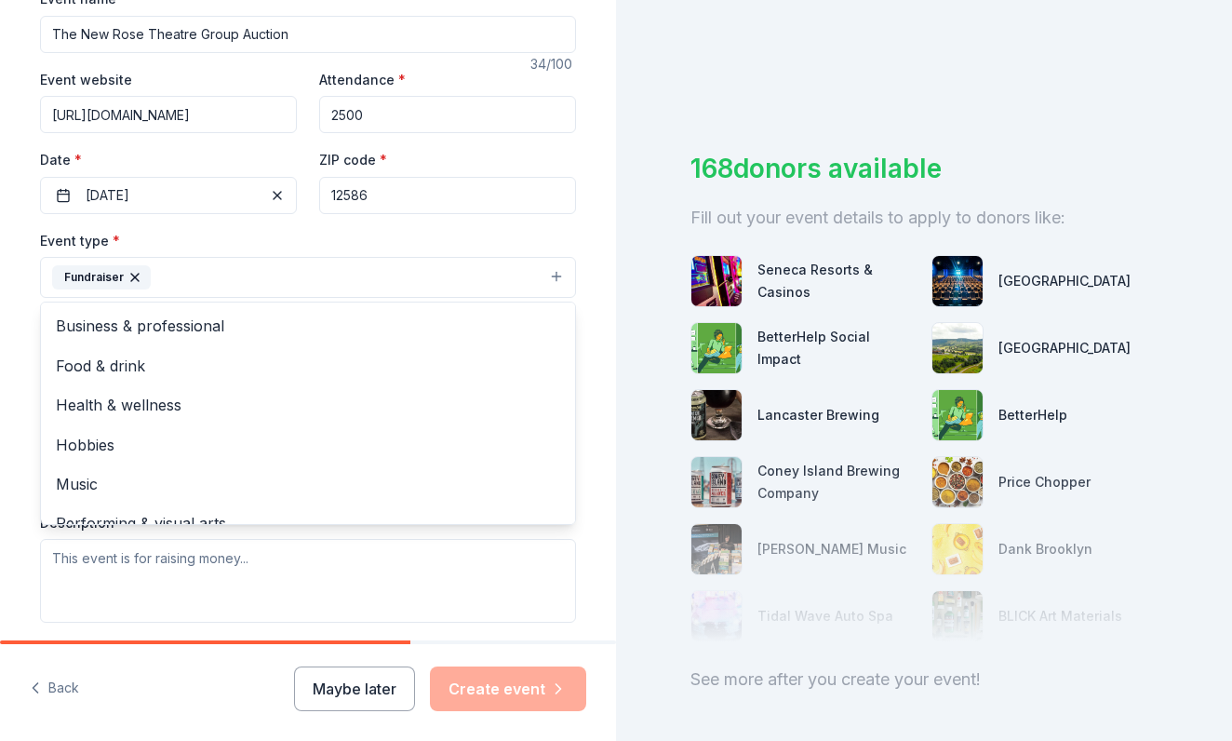
click at [592, 226] on div "Tell us about your event. We'll find in-kind donations you can apply for. Event…" at bounding box center [308, 318] width 596 height 1240
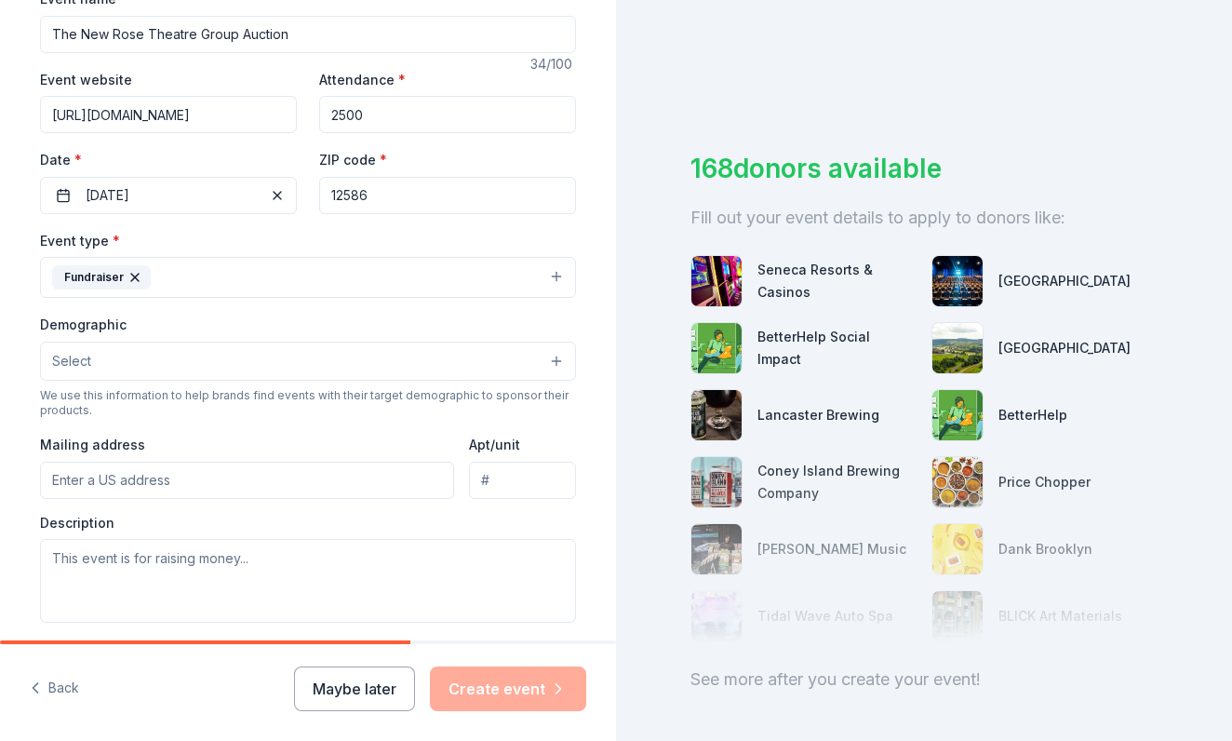
click at [156, 363] on button "Select" at bounding box center [308, 361] width 536 height 39
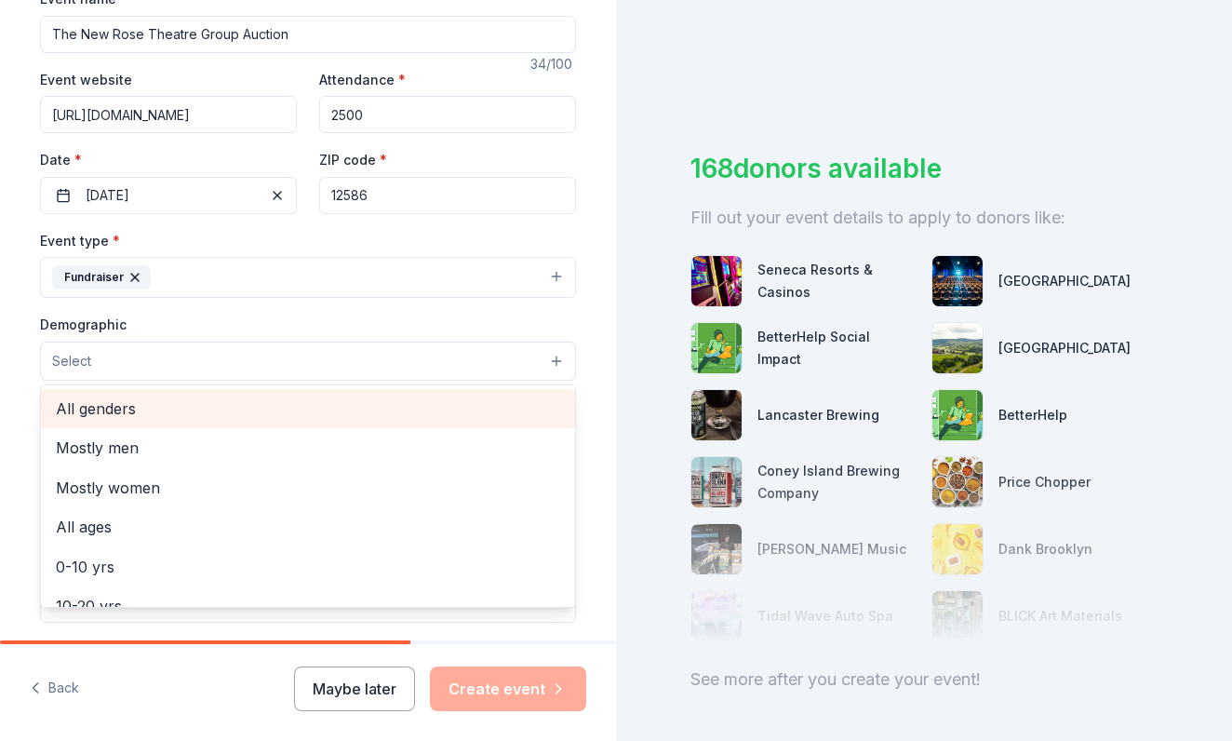
click at [138, 400] on span "All genders" at bounding box center [308, 408] width 504 height 24
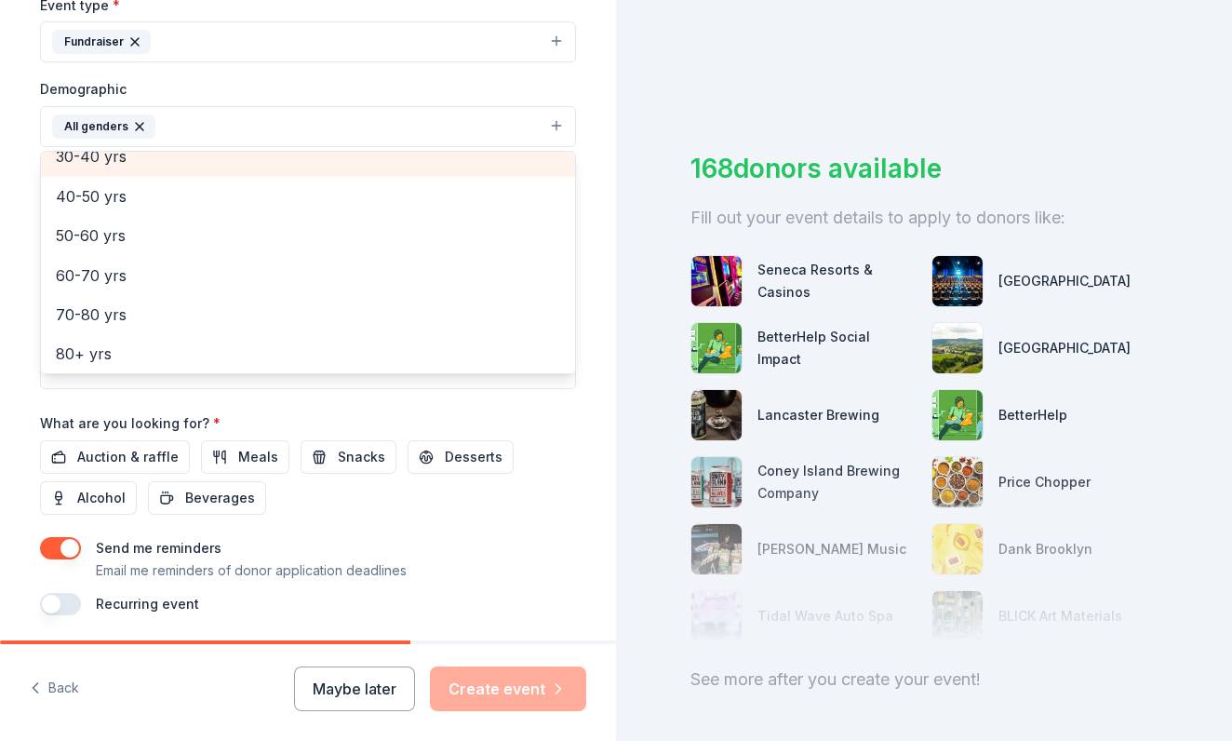
scroll to position [176, 0]
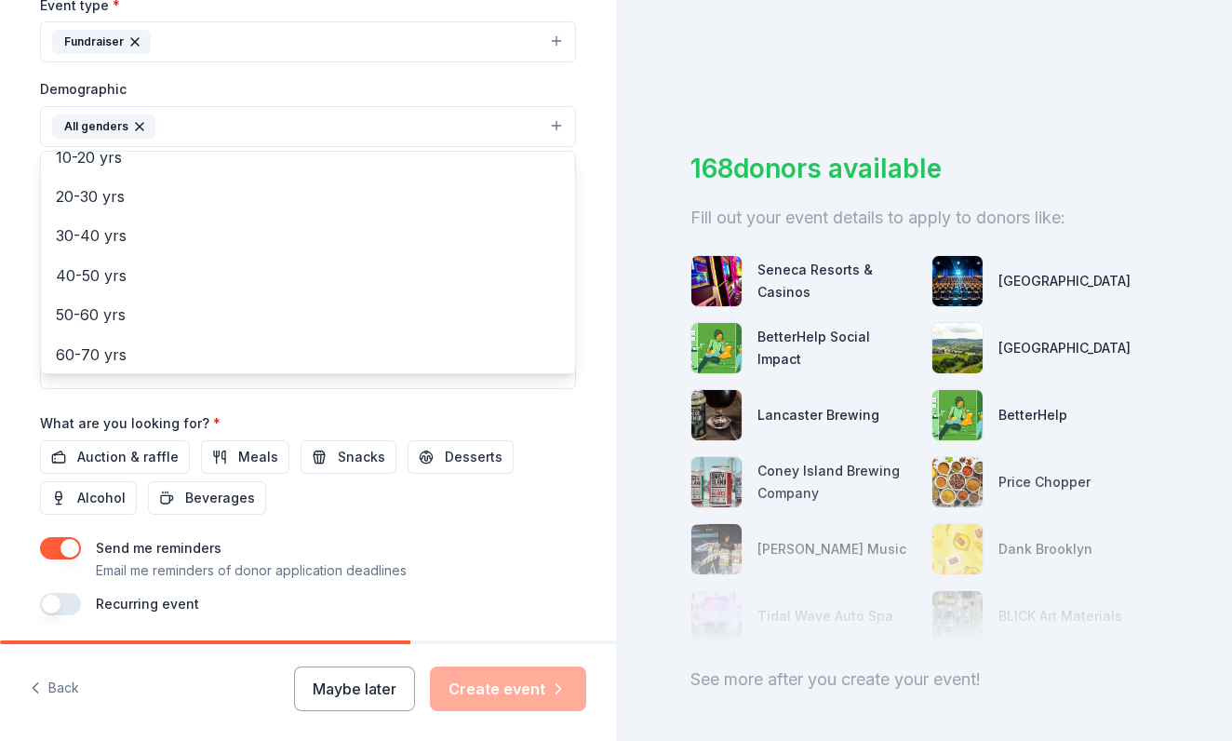
click at [565, 404] on div "Event name * The New Rose Theatre Group Auction 34 /100 Event website https://w…" at bounding box center [308, 184] width 536 height 864
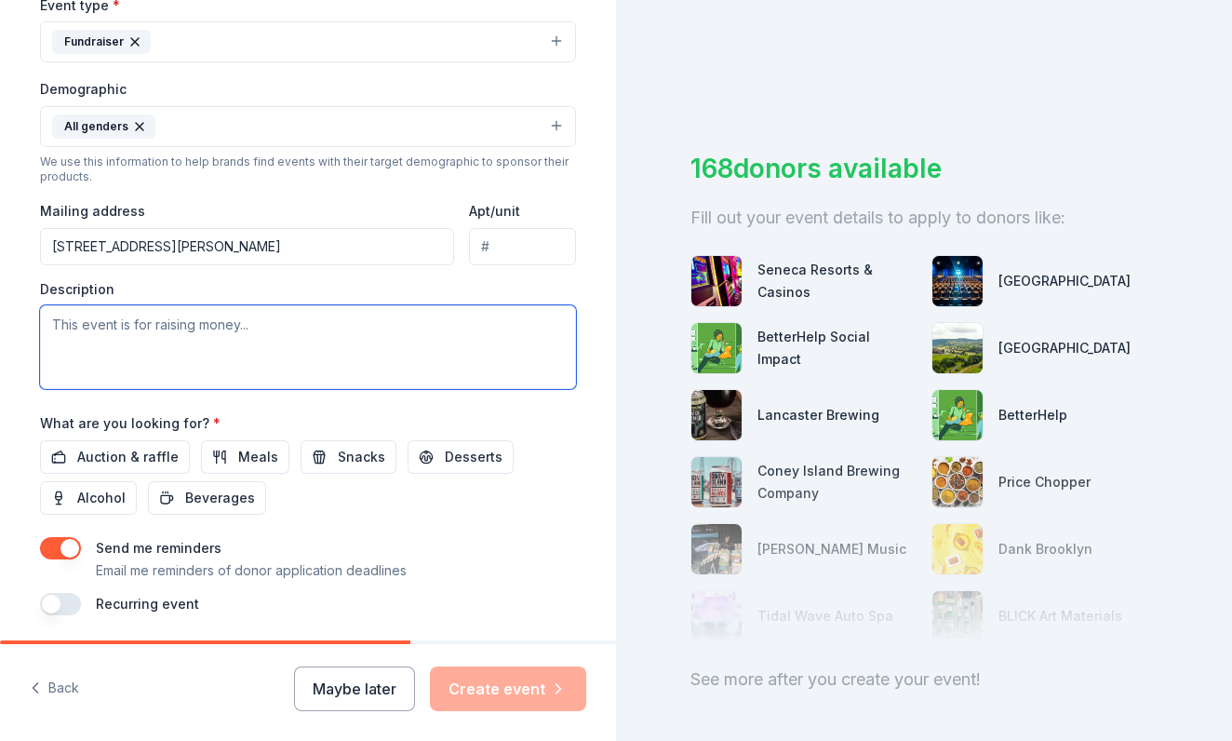
type input "62 Clinton Street, Montgomery, NY, 12549"
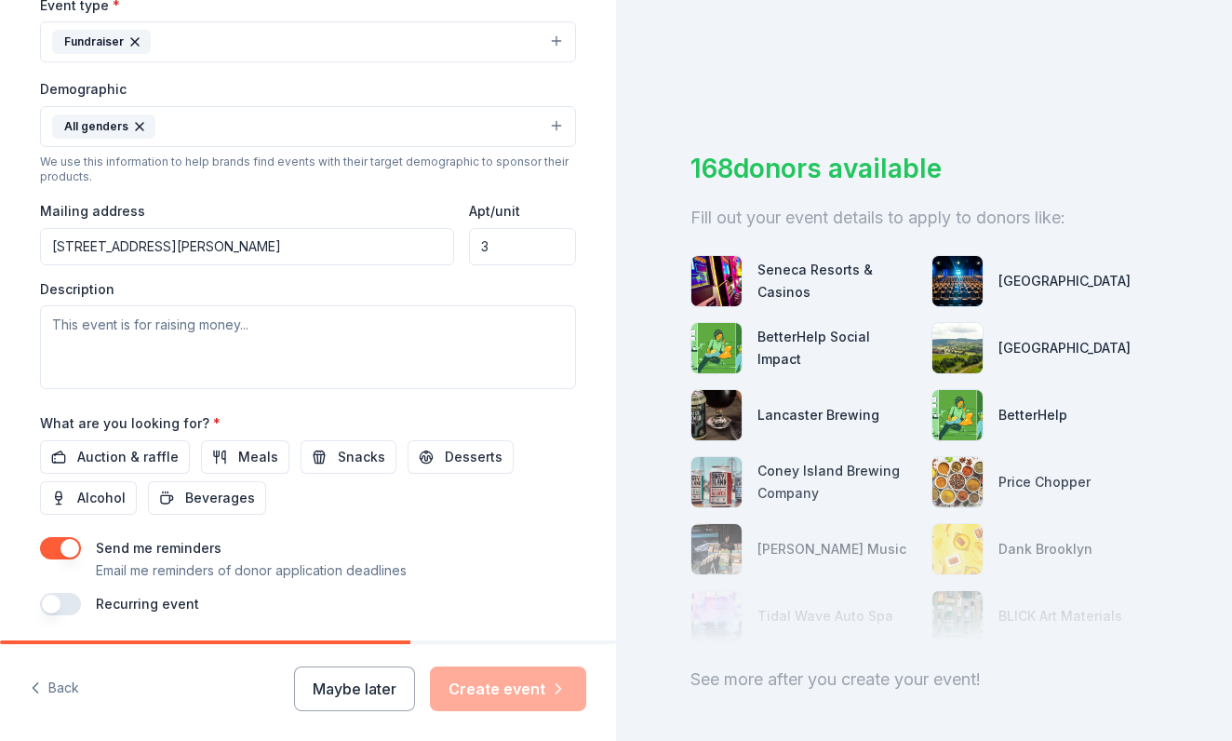
type input "3"
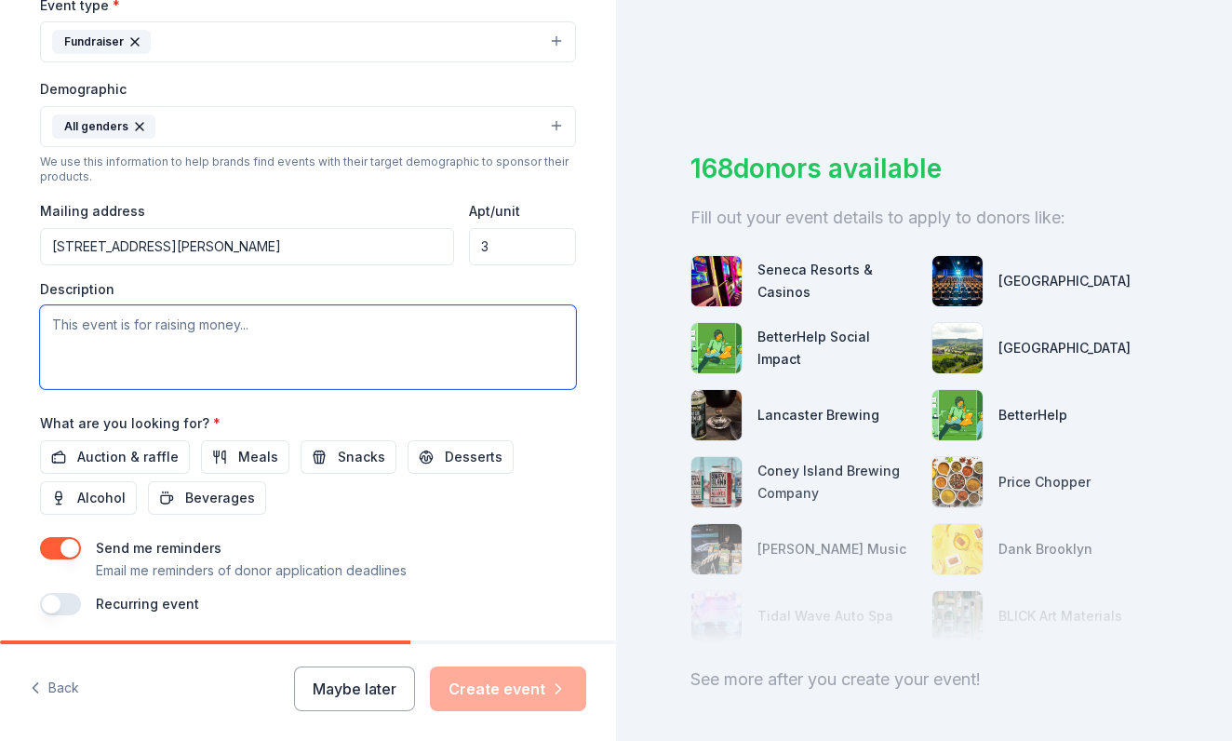
click at [291, 333] on textarea at bounding box center [308, 347] width 536 height 84
paste textarea "The New Rose Theatre Group (formerly Hudson Valley Pops) will host our annual S…"
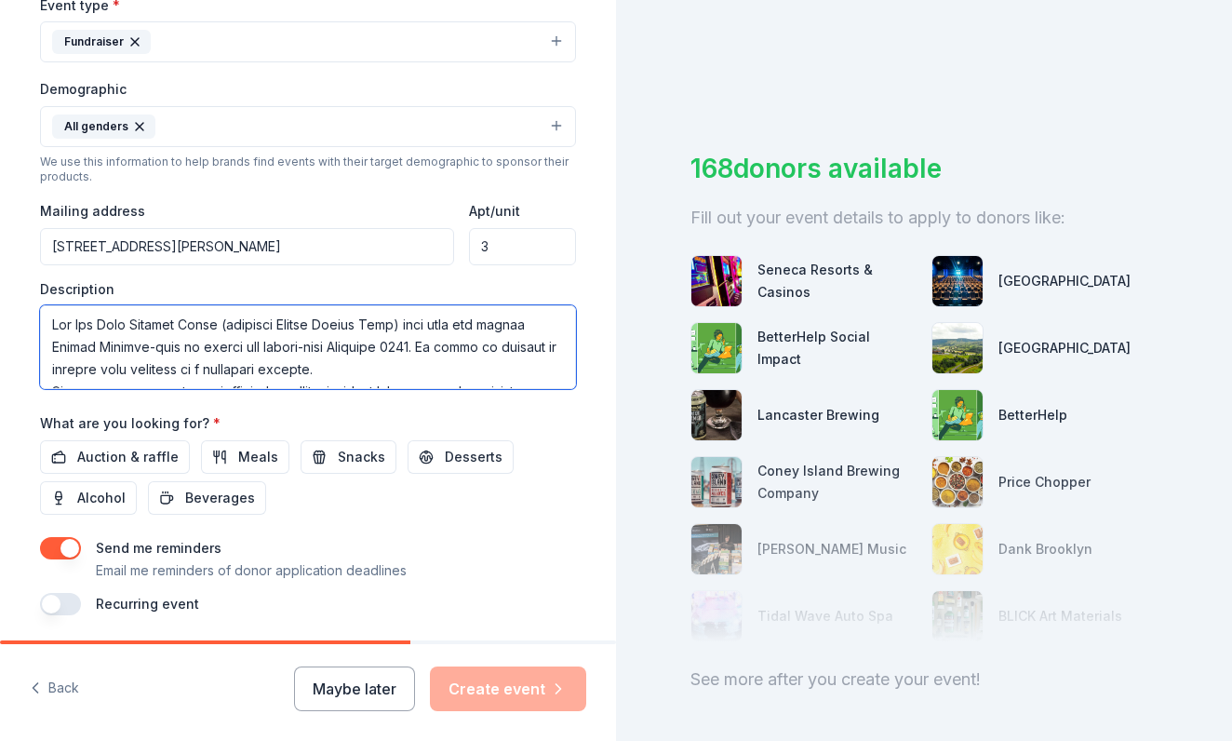
scroll to position [648, 0]
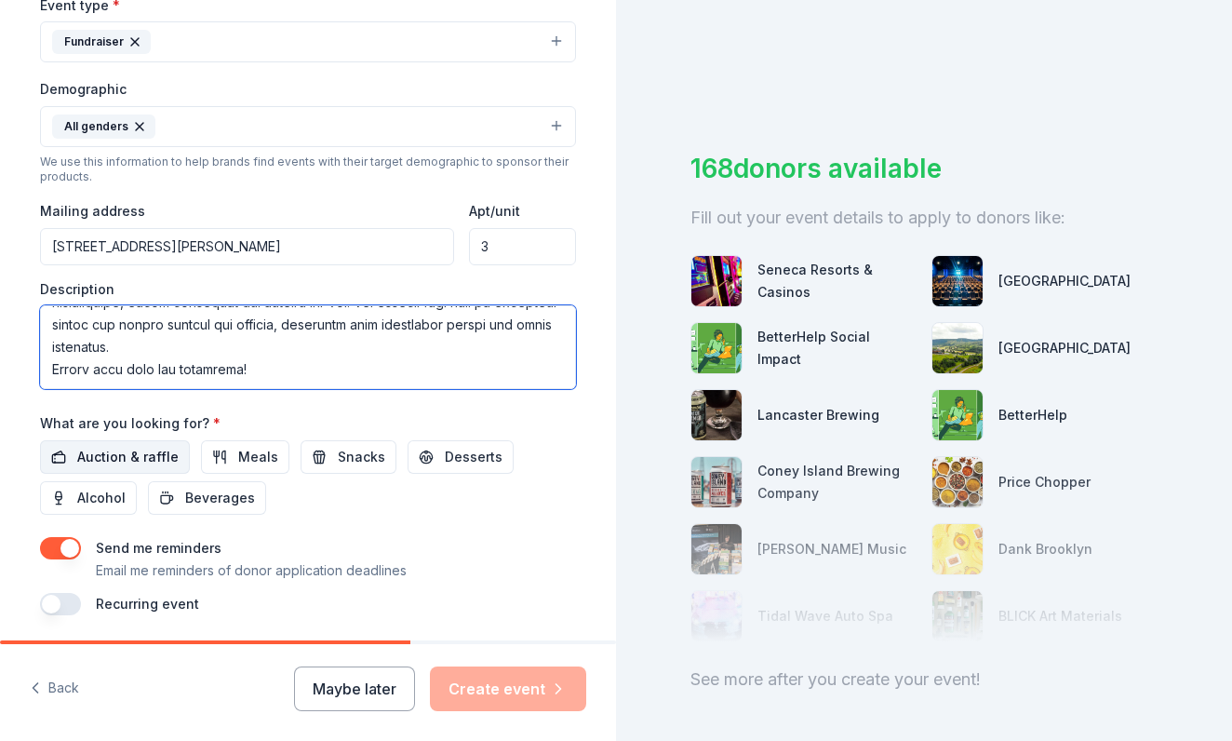
type textarea "The New Rose Theatre Group (formerly Hudson Valley Pops) will host our annual S…"
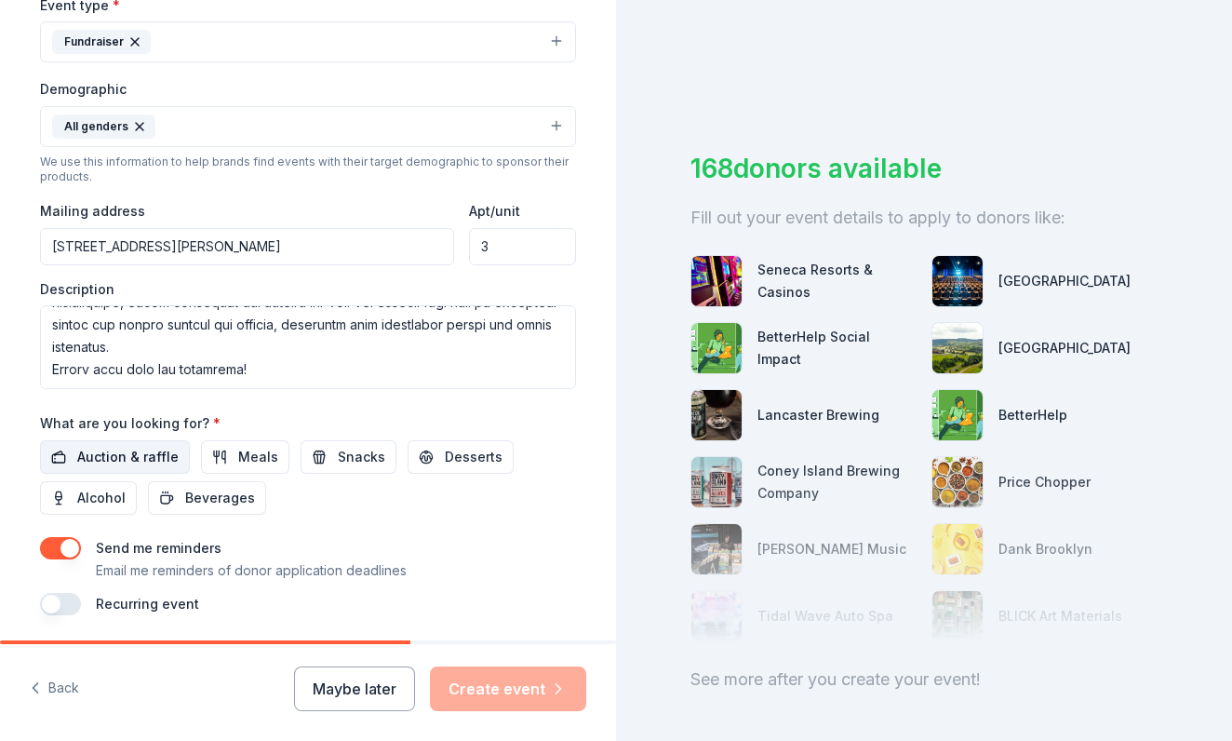
click at [154, 452] on span "Auction & raffle" at bounding box center [127, 457] width 101 height 22
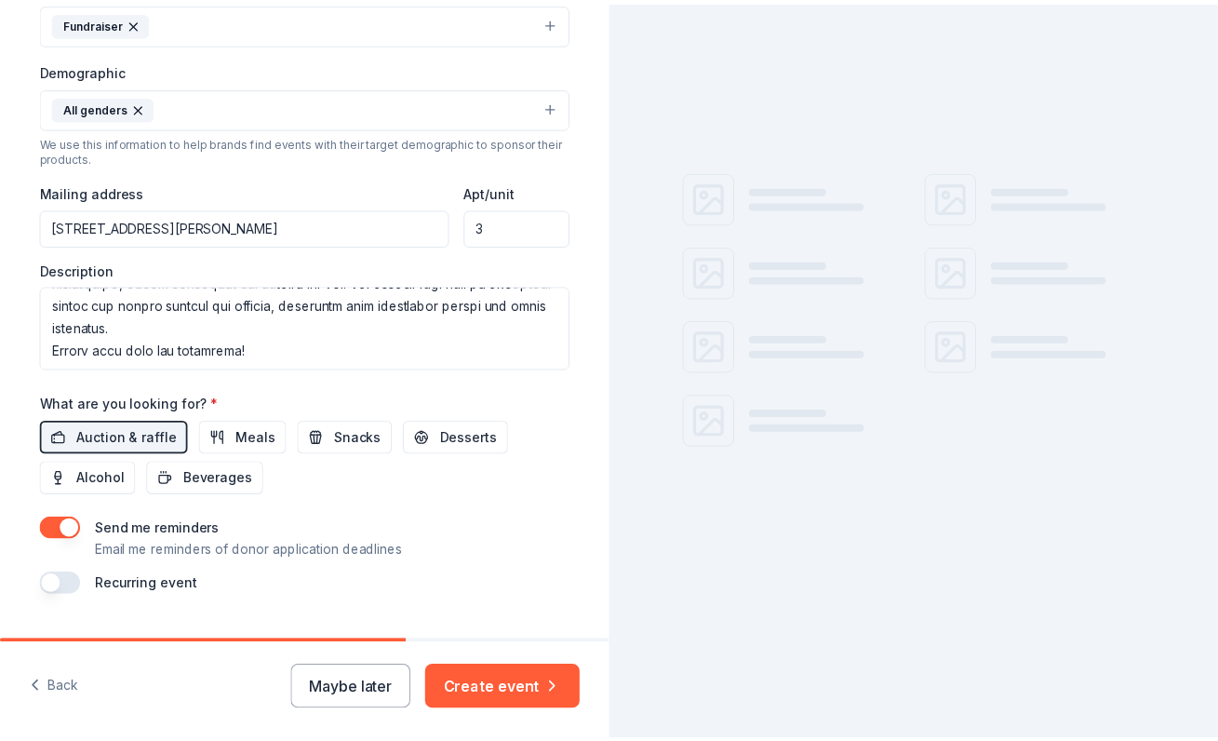
scroll to position [597, 0]
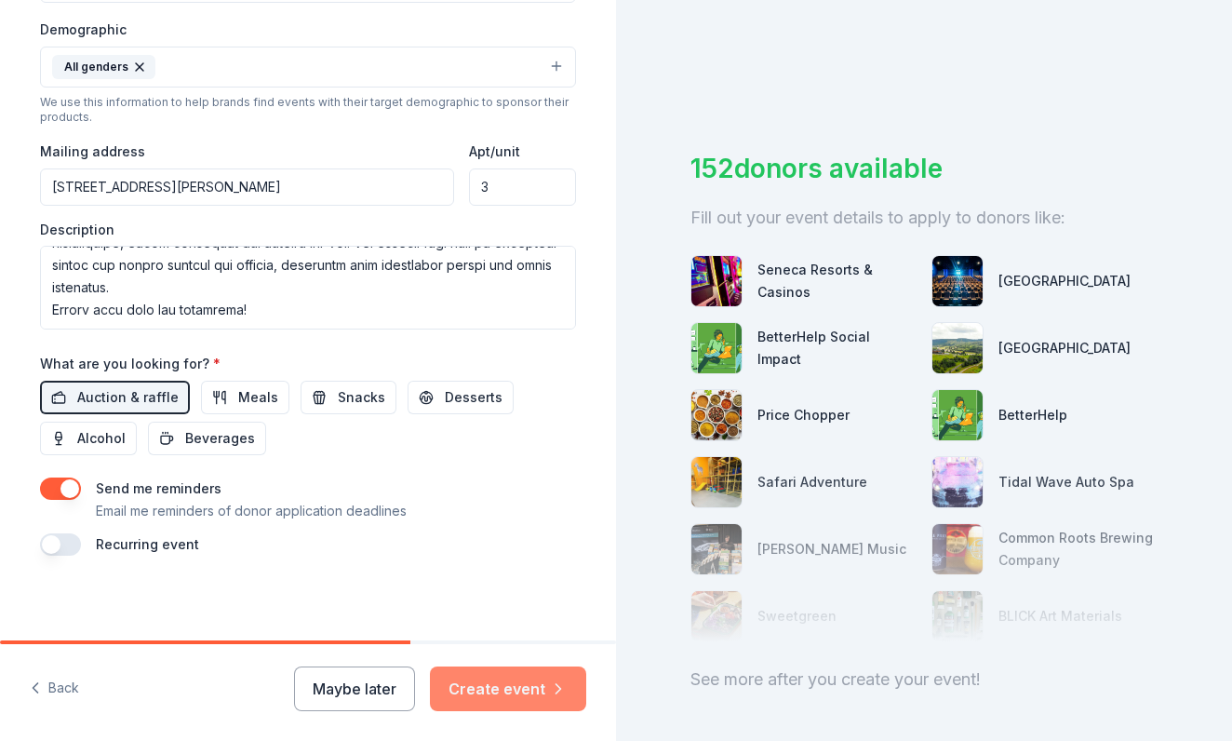
click at [466, 679] on button "Create event" at bounding box center [508, 688] width 156 height 45
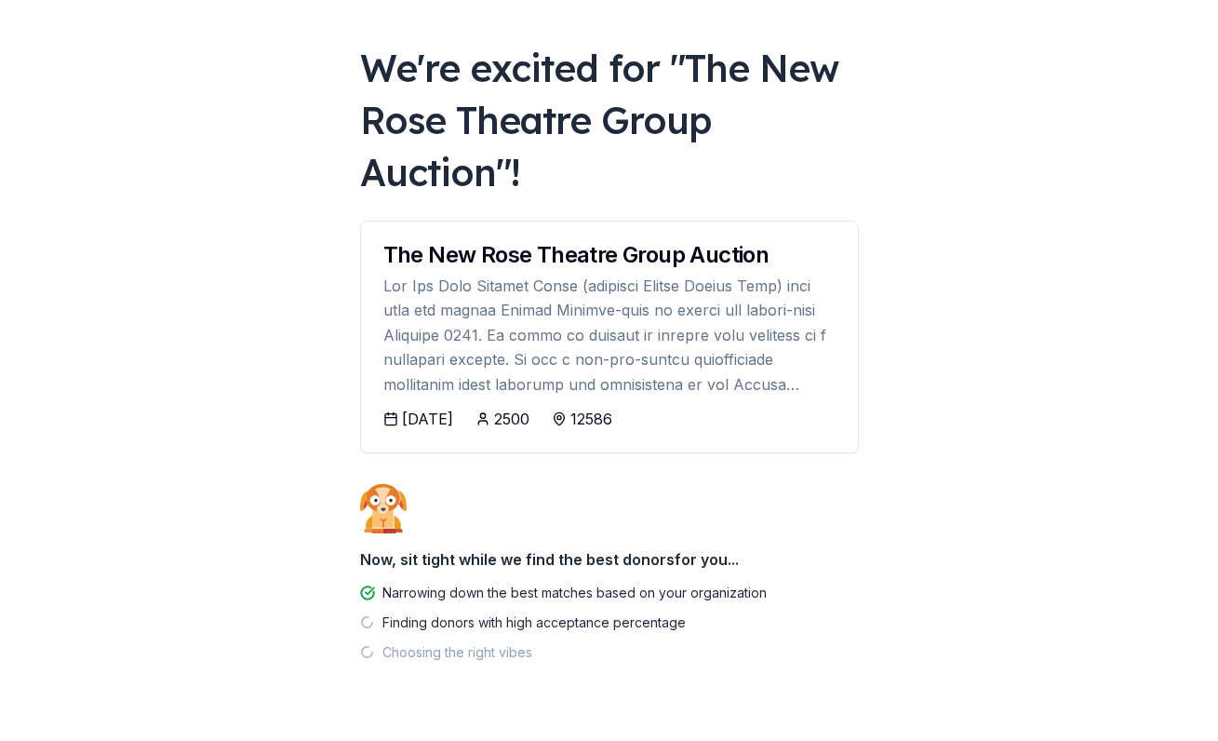
scroll to position [120, 0]
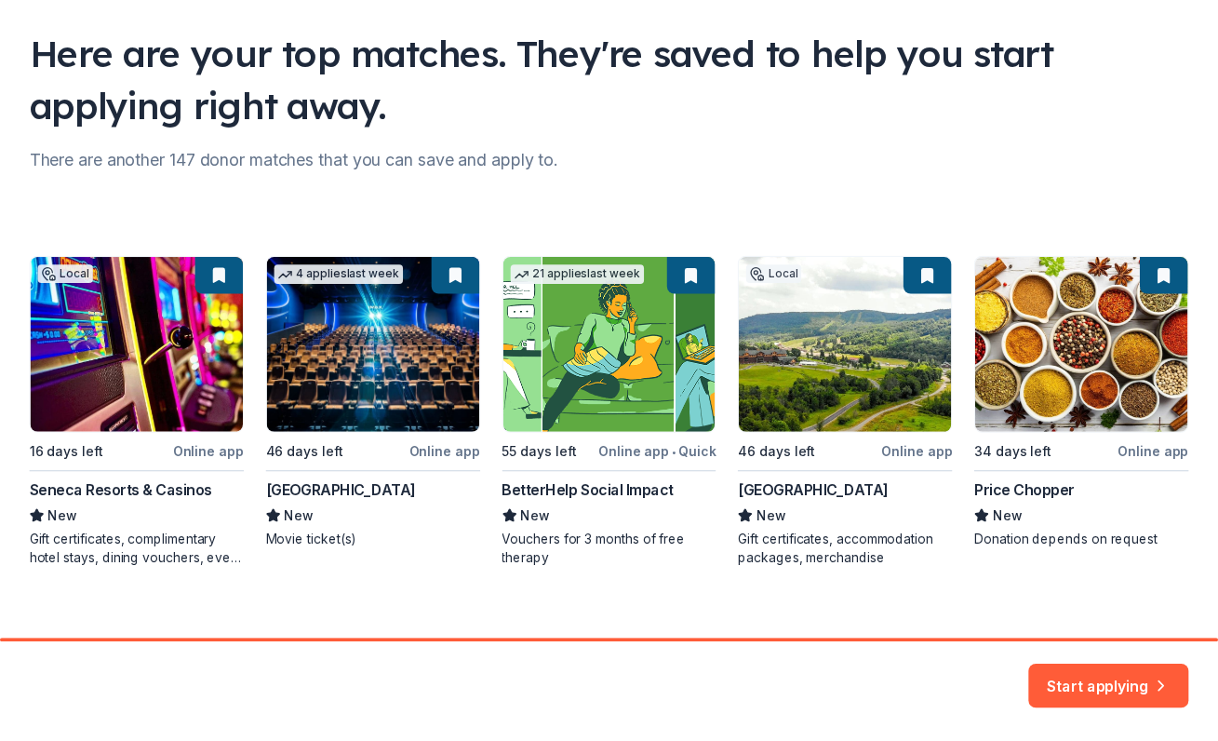
scroll to position [142, 0]
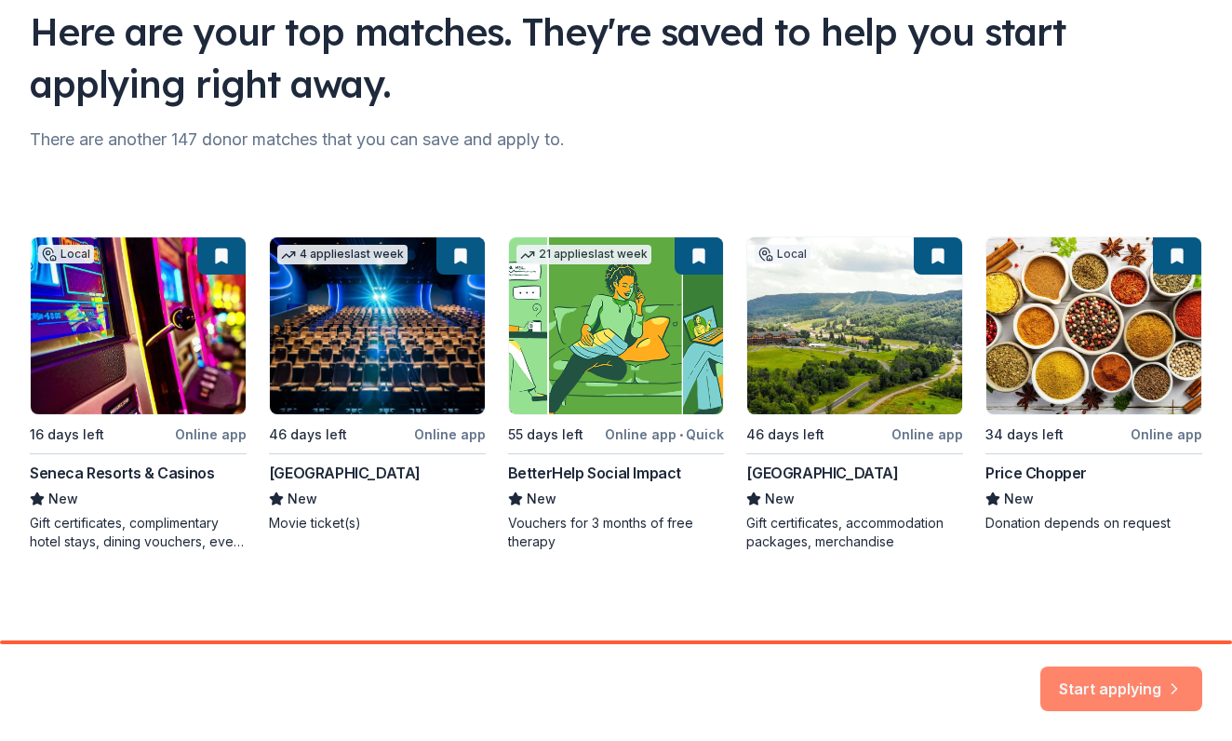
click at [1130, 690] on button "Start applying" at bounding box center [1121, 677] width 162 height 45
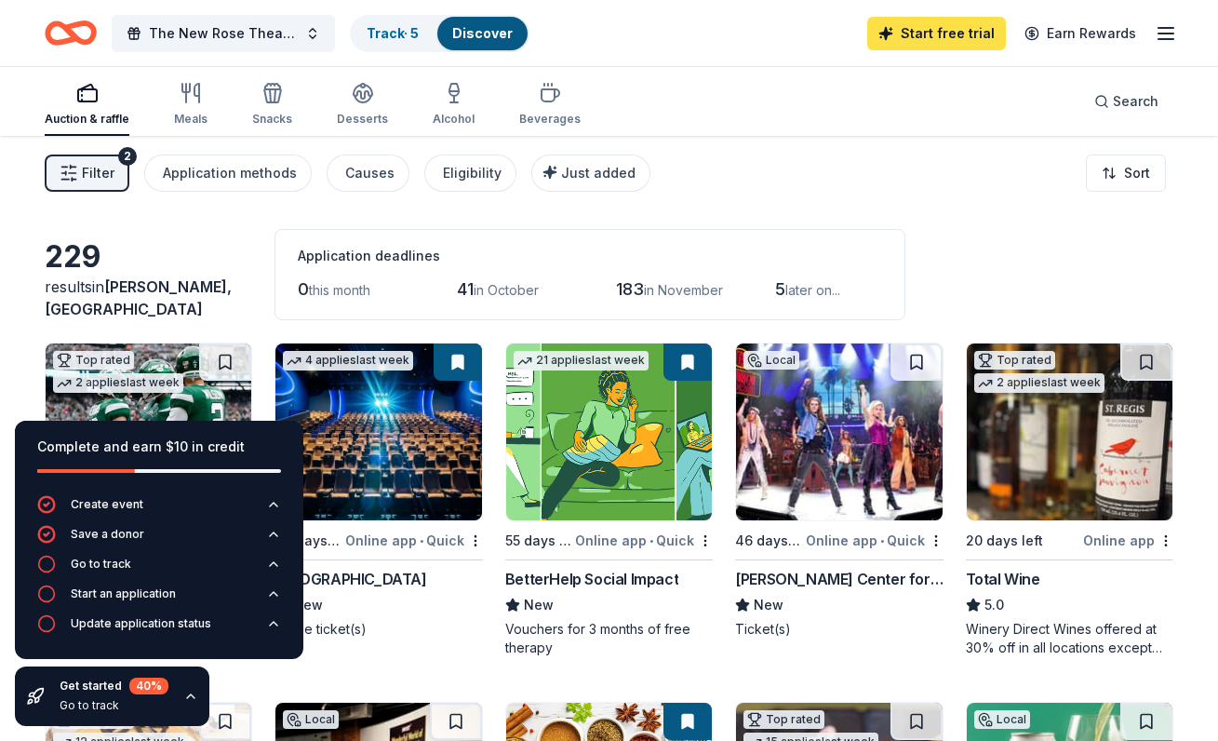
click at [983, 30] on link "Start free trial" at bounding box center [936, 34] width 139 height 34
click at [937, 35] on link "Start free trial" at bounding box center [936, 34] width 139 height 34
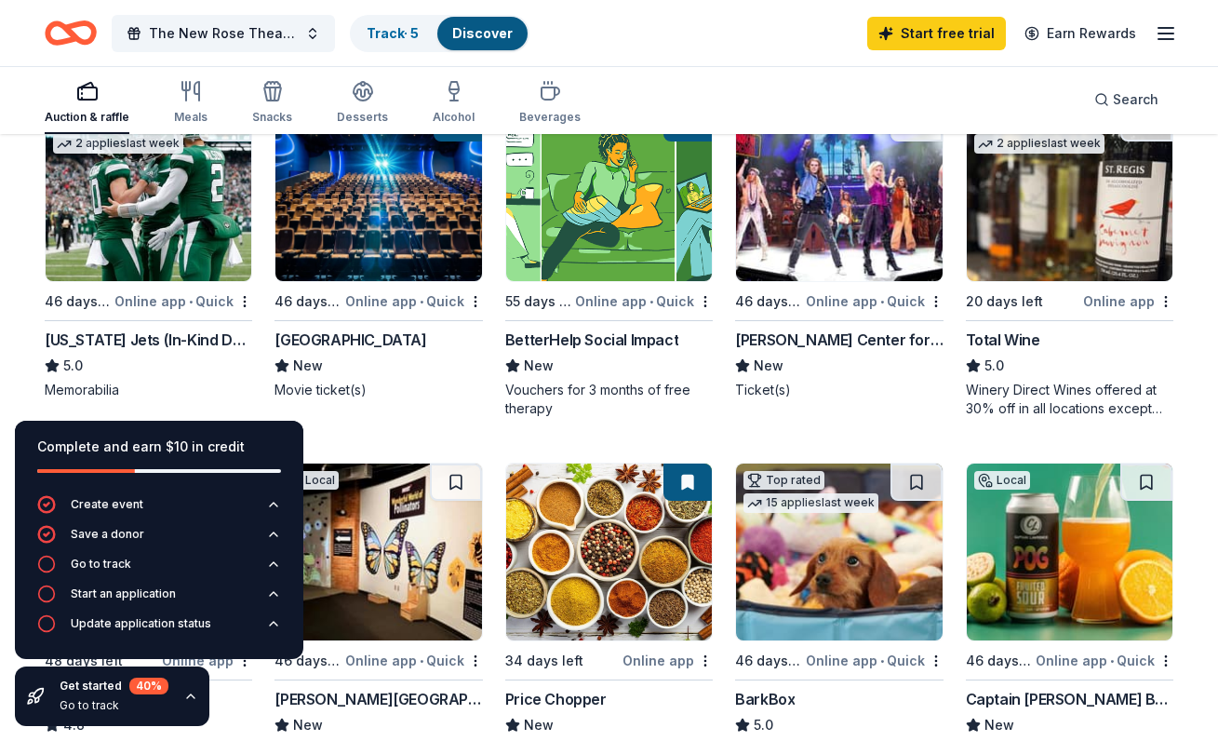
scroll to position [186, 0]
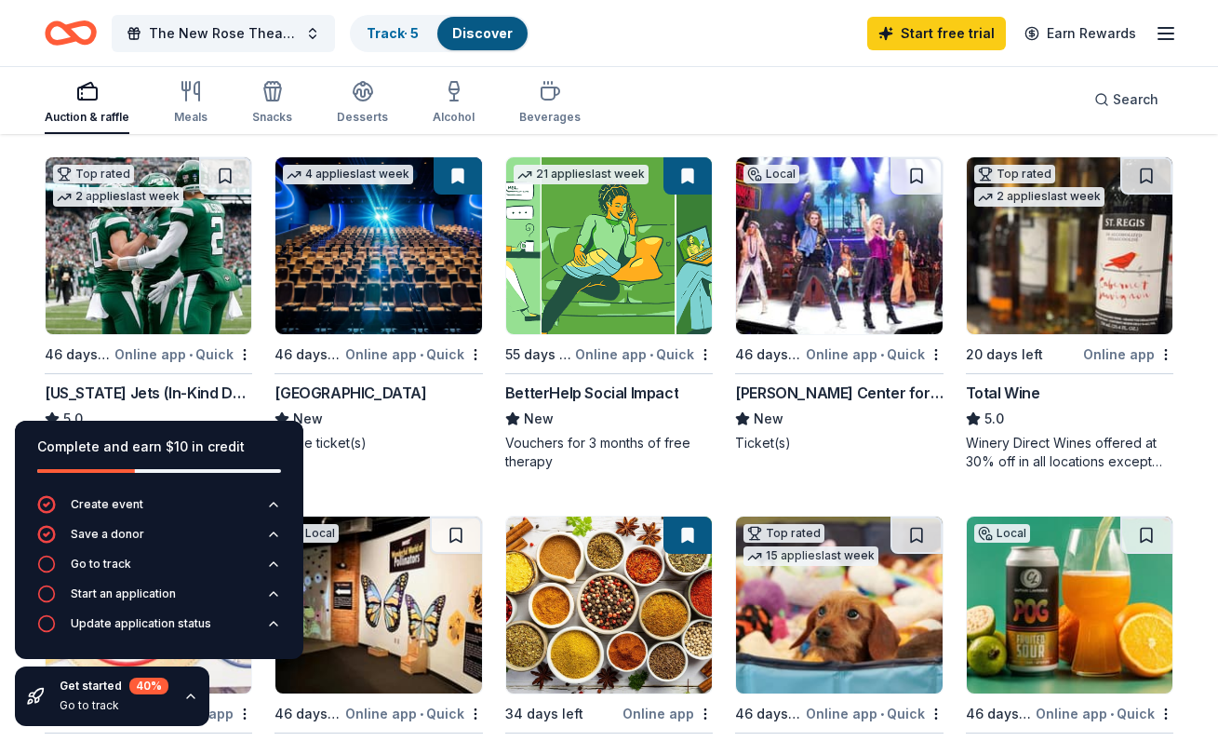
click at [645, 94] on div "Auction & raffle Meals Snacks Desserts Alcohol Beverages Search" at bounding box center [609, 99] width 1129 height 69
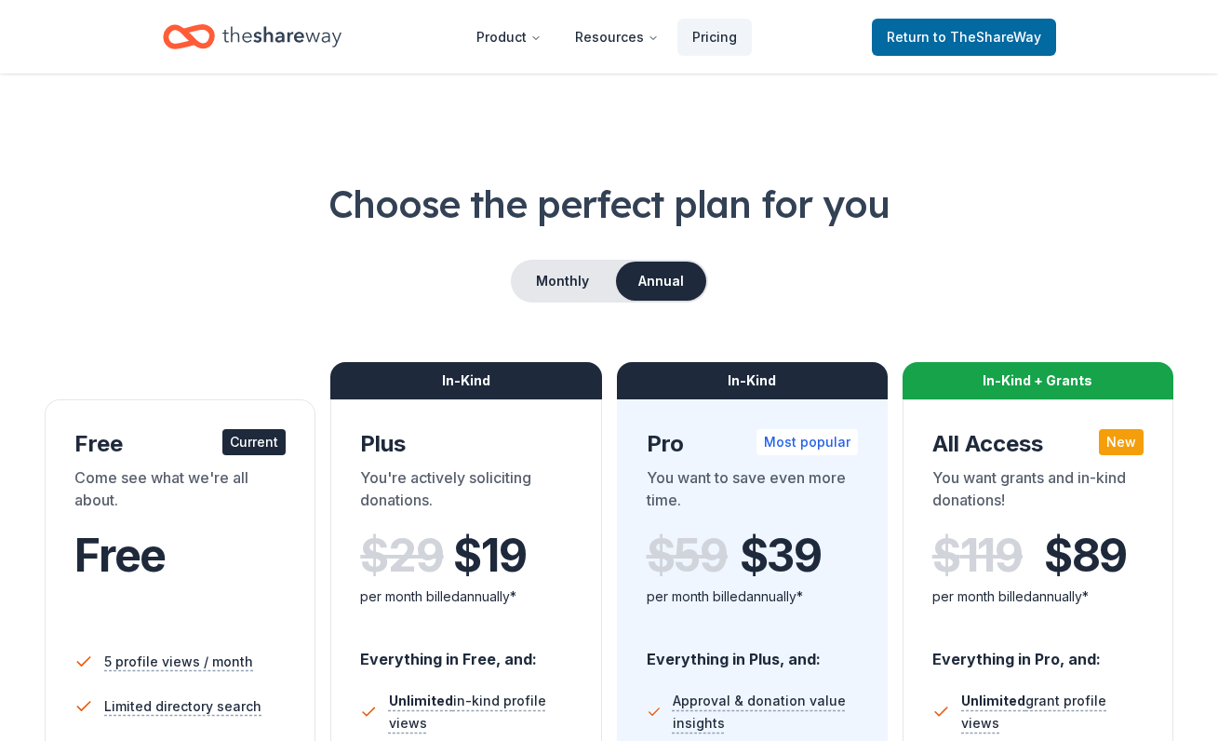
click at [93, 520] on div "Free" at bounding box center [179, 575] width 211 height 114
click at [1011, 30] on span "to TheShareWay" at bounding box center [987, 37] width 108 height 16
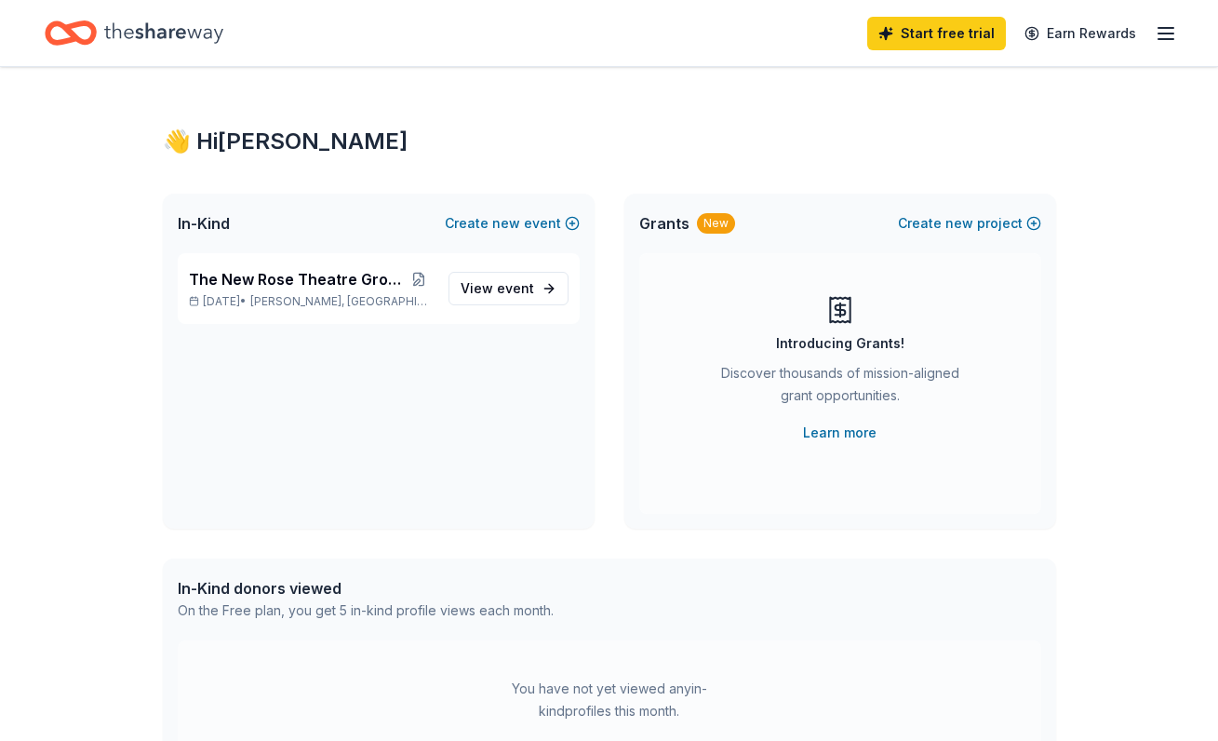
click at [1171, 34] on icon "button" at bounding box center [1166, 33] width 22 height 22
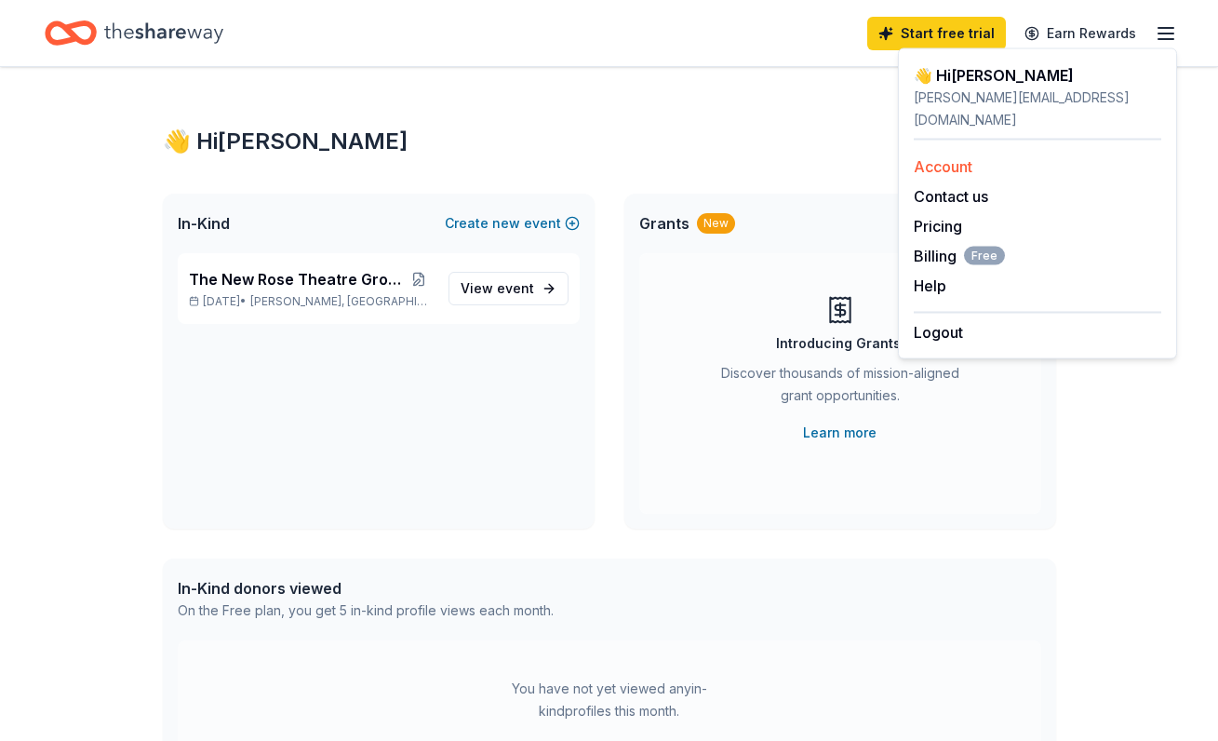
click at [979, 155] on div "Account" at bounding box center [1038, 166] width 248 height 22
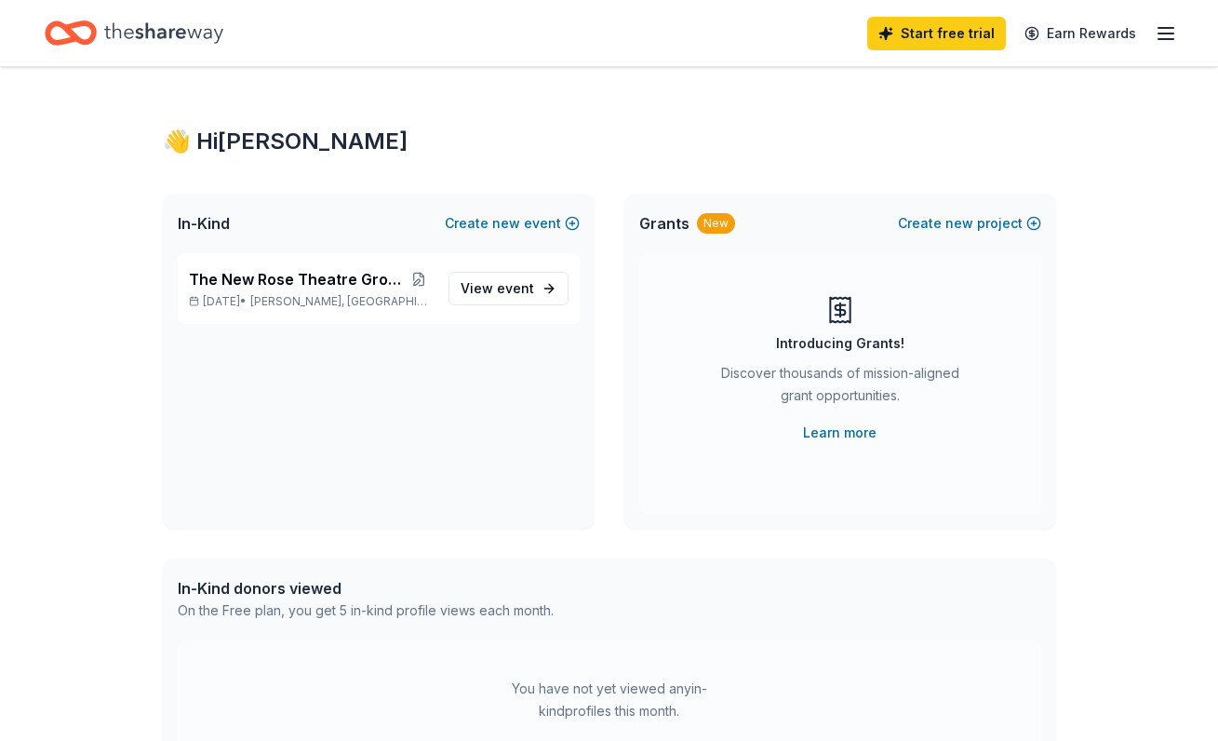
click at [1162, 37] on icon "button" at bounding box center [1166, 33] width 22 height 22
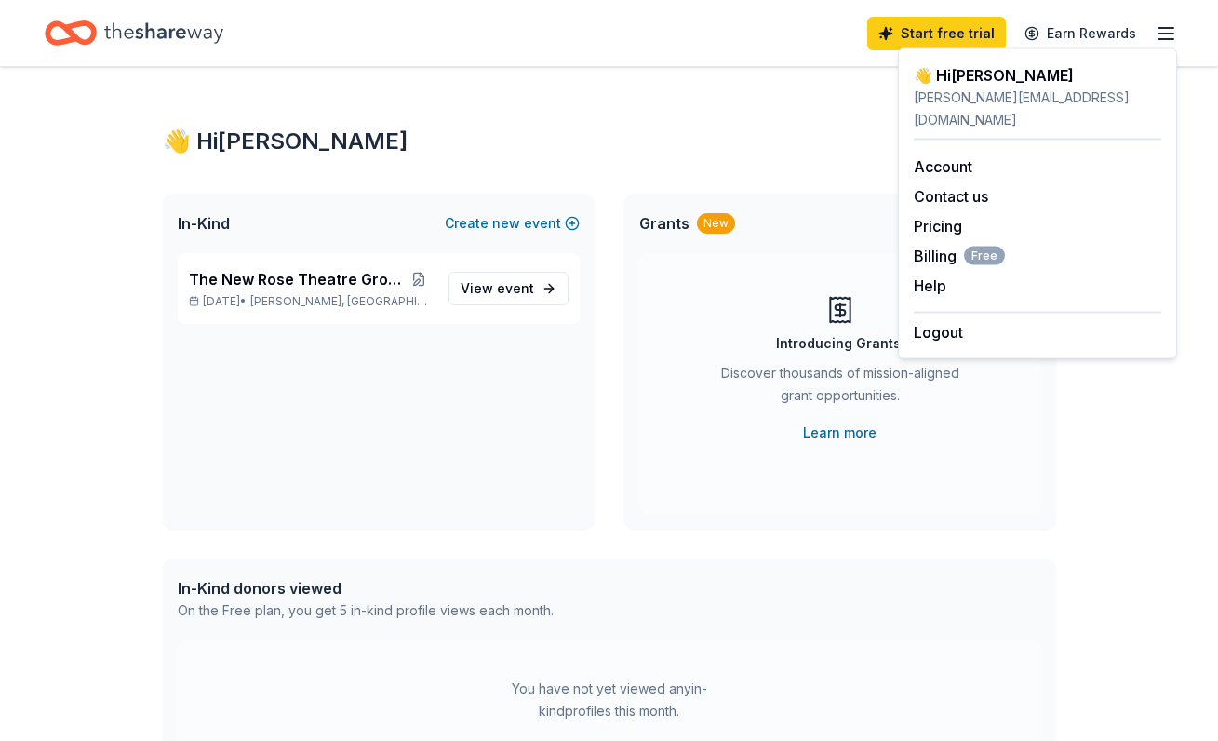
click at [384, 144] on div "👋 Hi Amanda" at bounding box center [609, 142] width 893 height 30
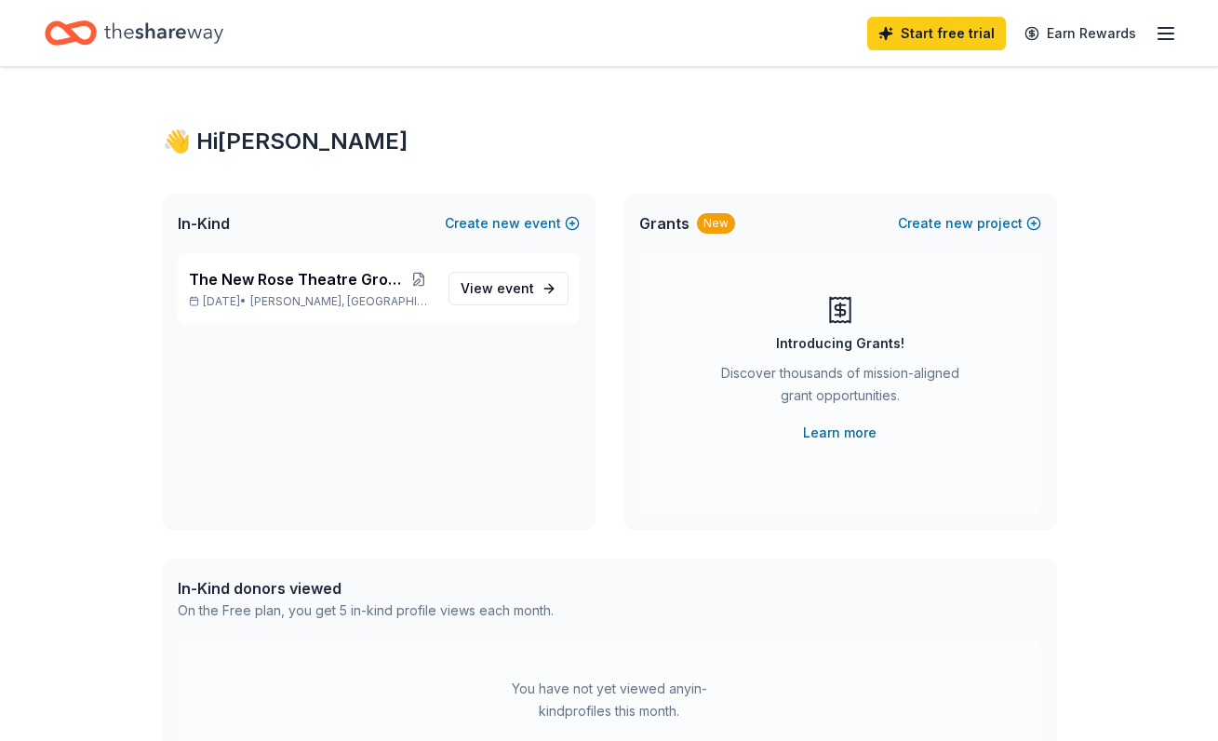
click at [155, 37] on icon "Home" at bounding box center [163, 33] width 119 height 38
click at [81, 40] on icon "Home" at bounding box center [79, 32] width 29 height 19
click at [488, 283] on span "View event" at bounding box center [498, 288] width 74 height 22
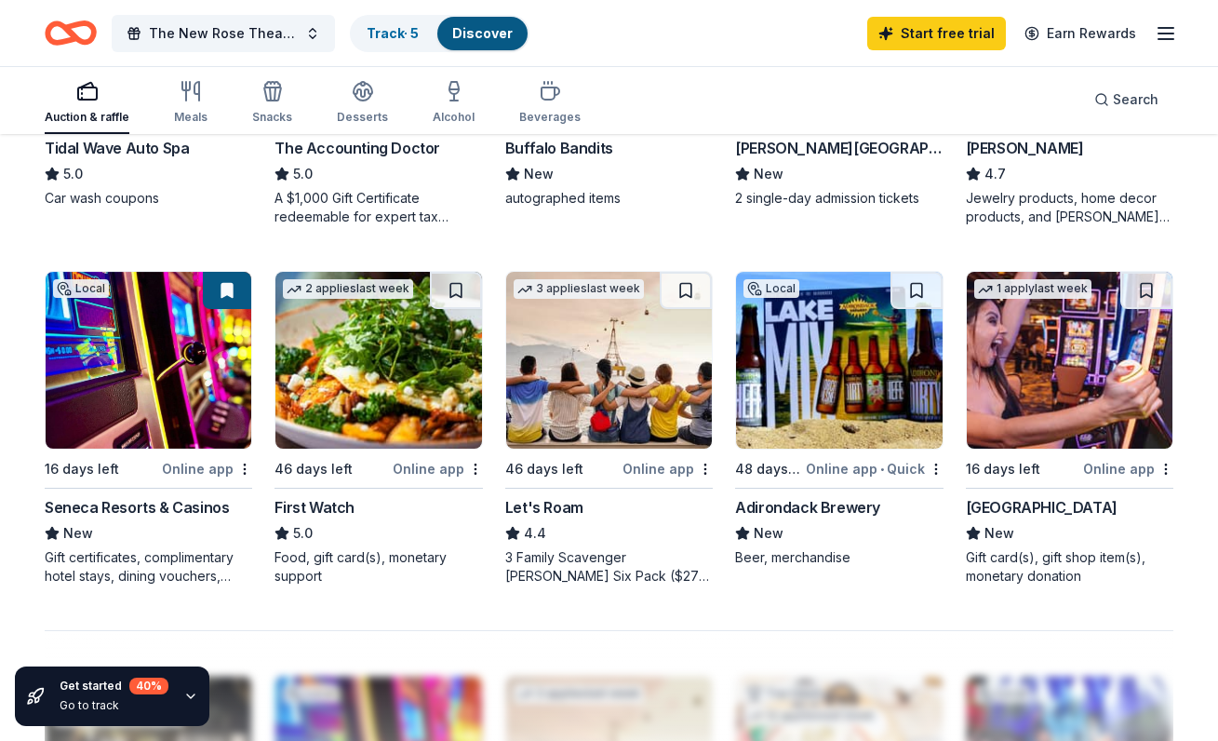
scroll to position [1766, 0]
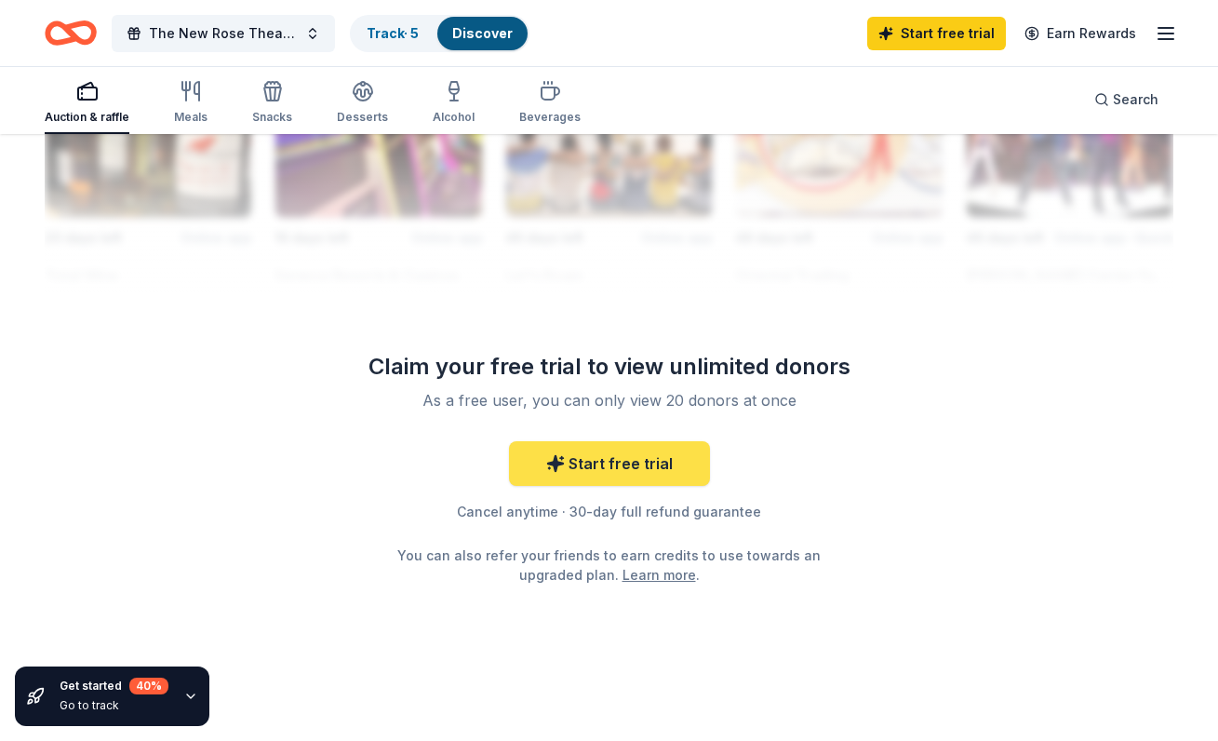
click at [660, 466] on link "Start free trial" at bounding box center [609, 463] width 201 height 45
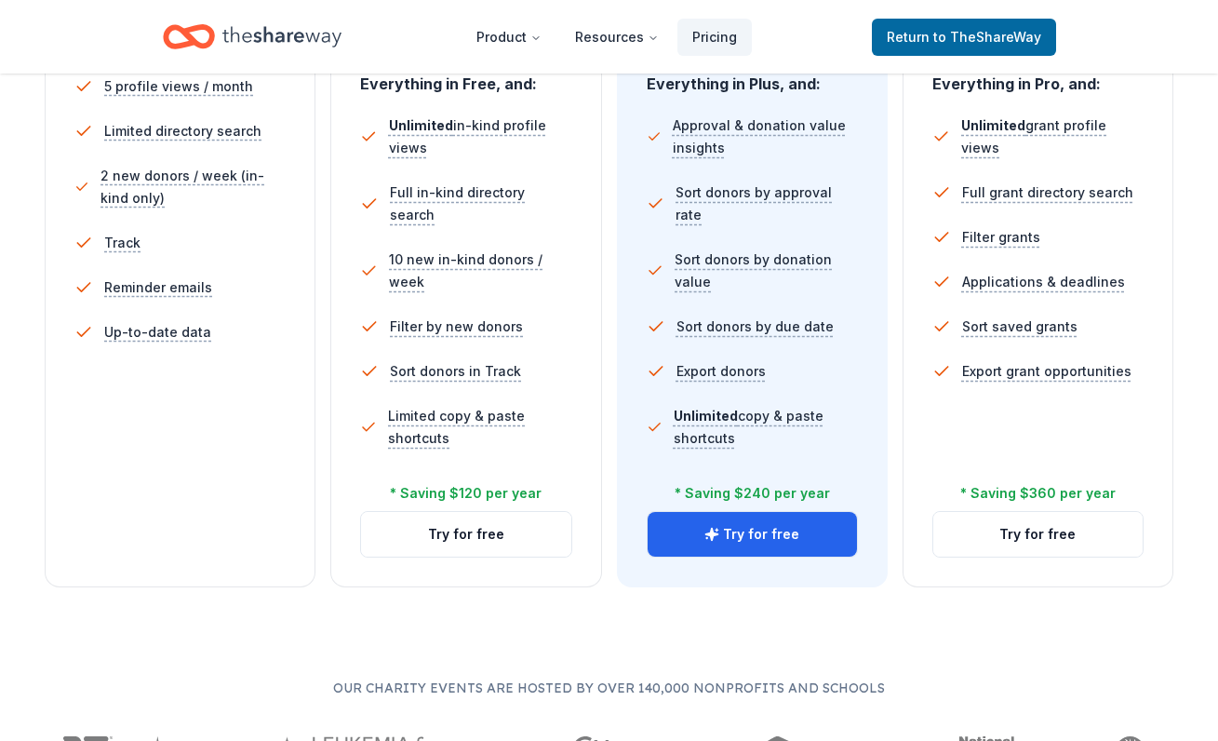
click at [251, 353] on li "Up-to-date data" at bounding box center [179, 332] width 211 height 45
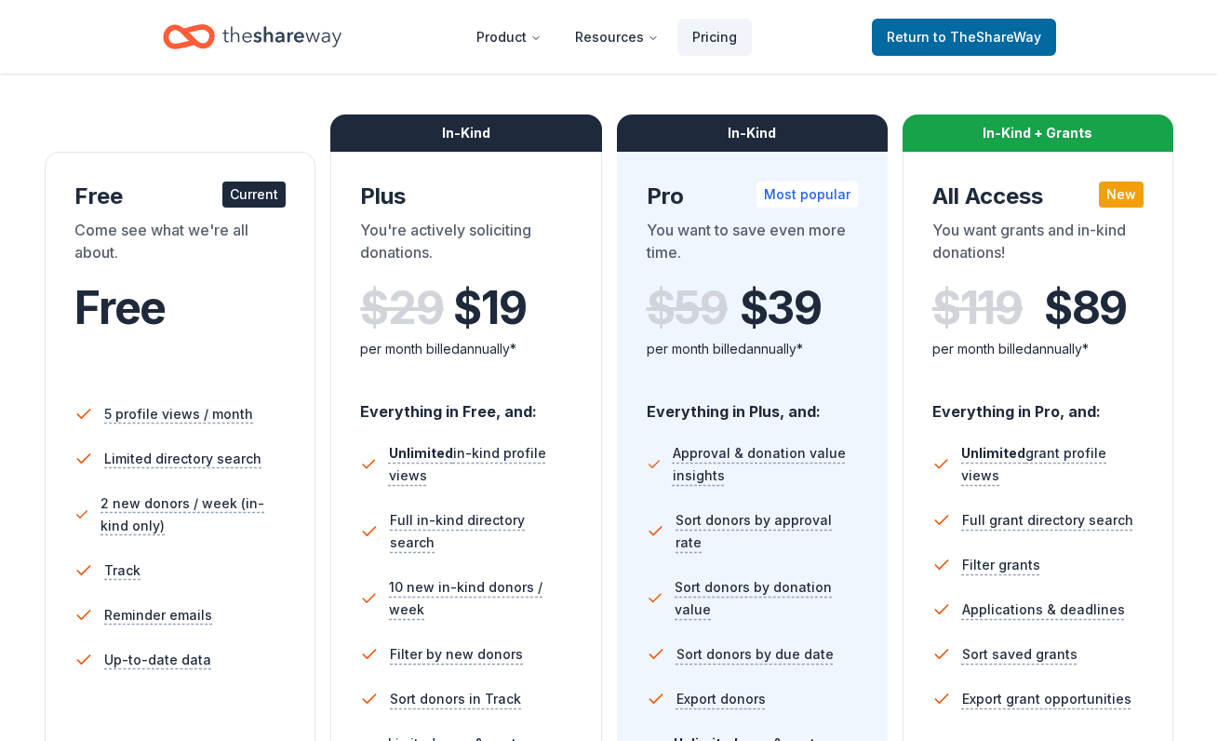
scroll to position [101, 0]
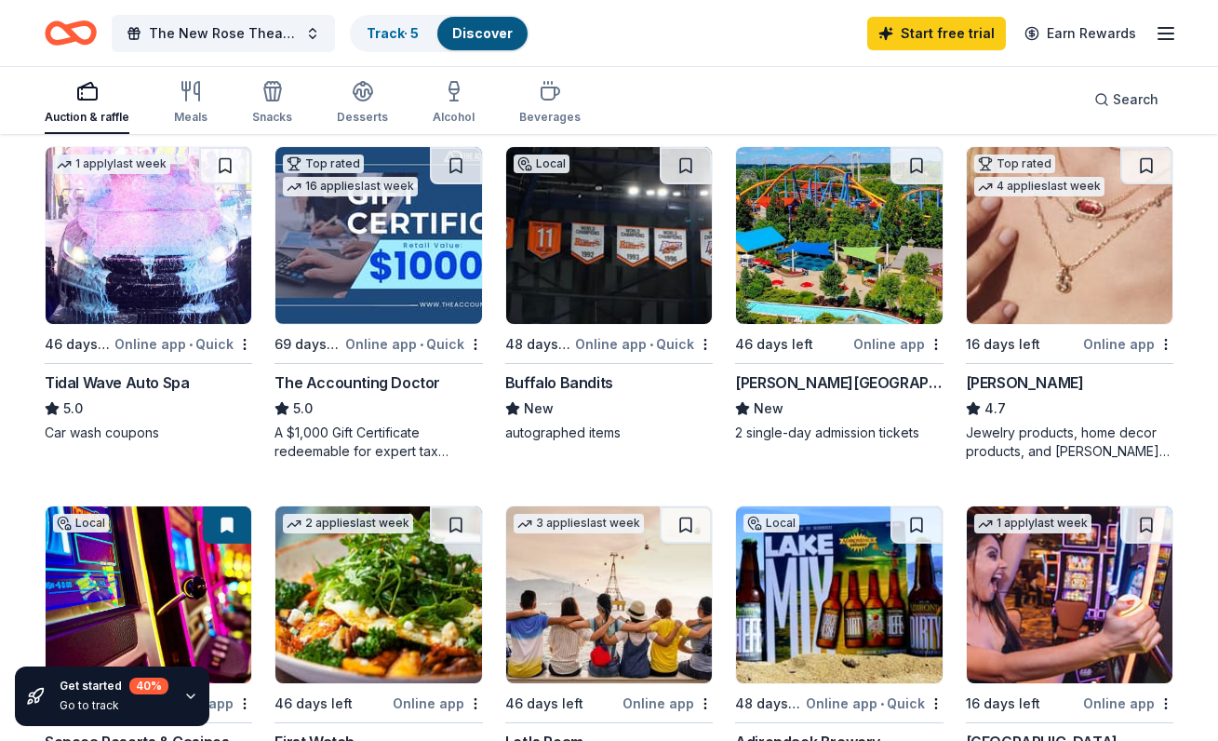
scroll to position [892, 0]
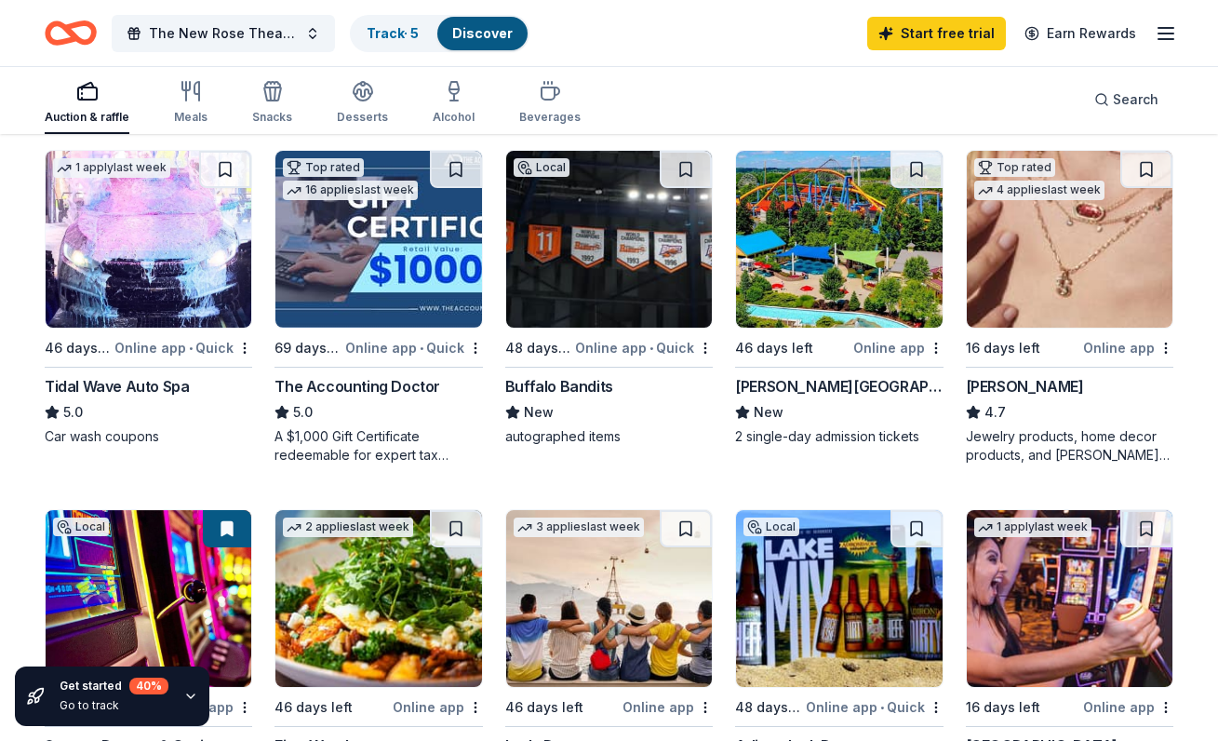
click at [802, 316] on img at bounding box center [839, 239] width 206 height 177
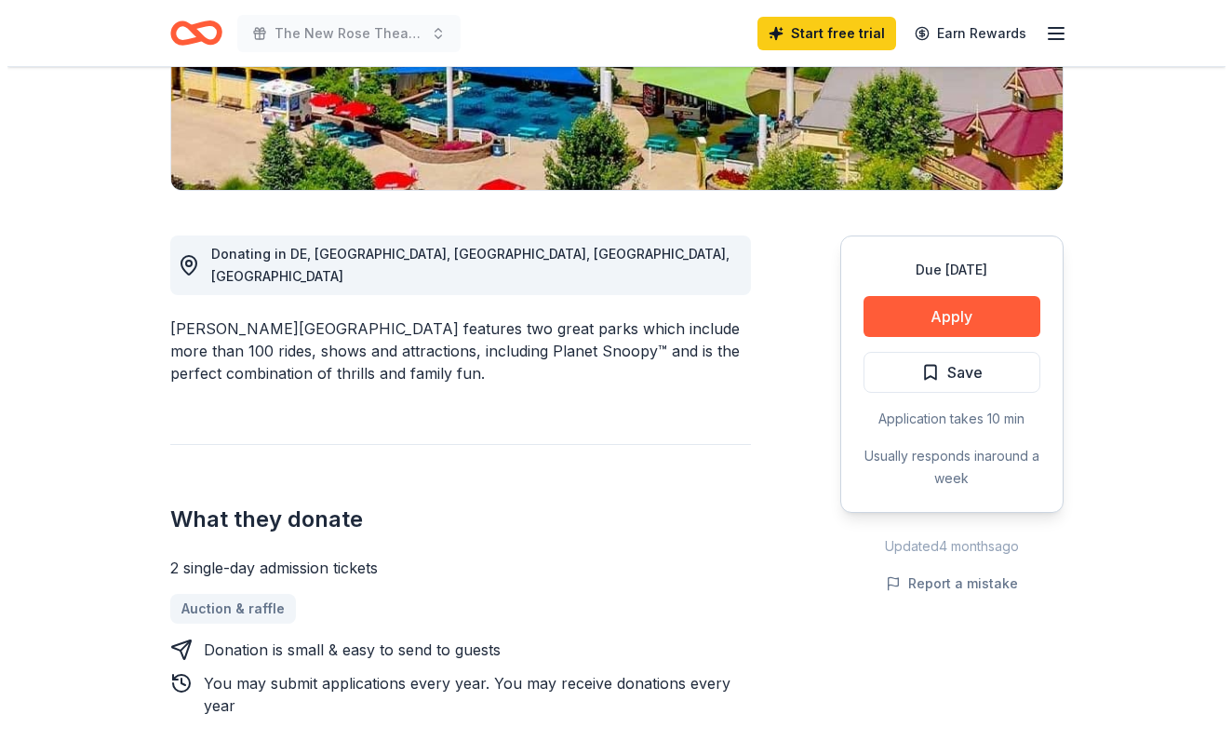
scroll to position [438, 0]
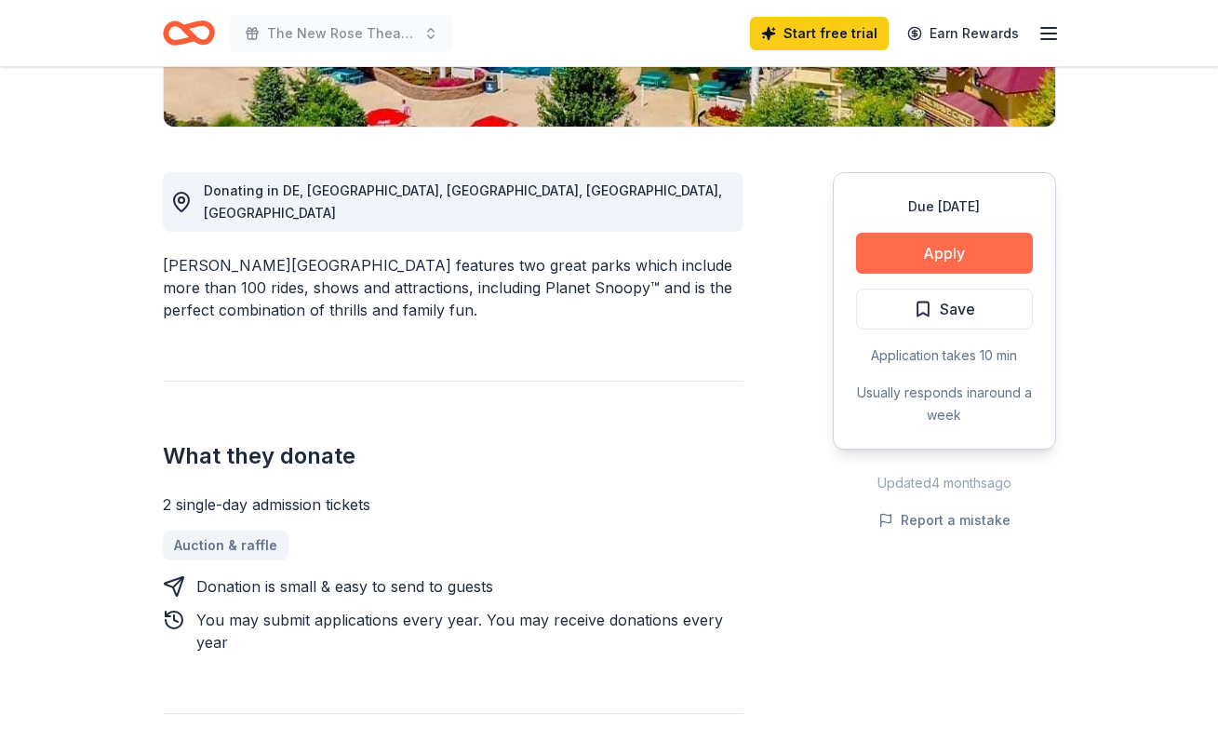
click at [943, 256] on button "Apply" at bounding box center [944, 253] width 177 height 41
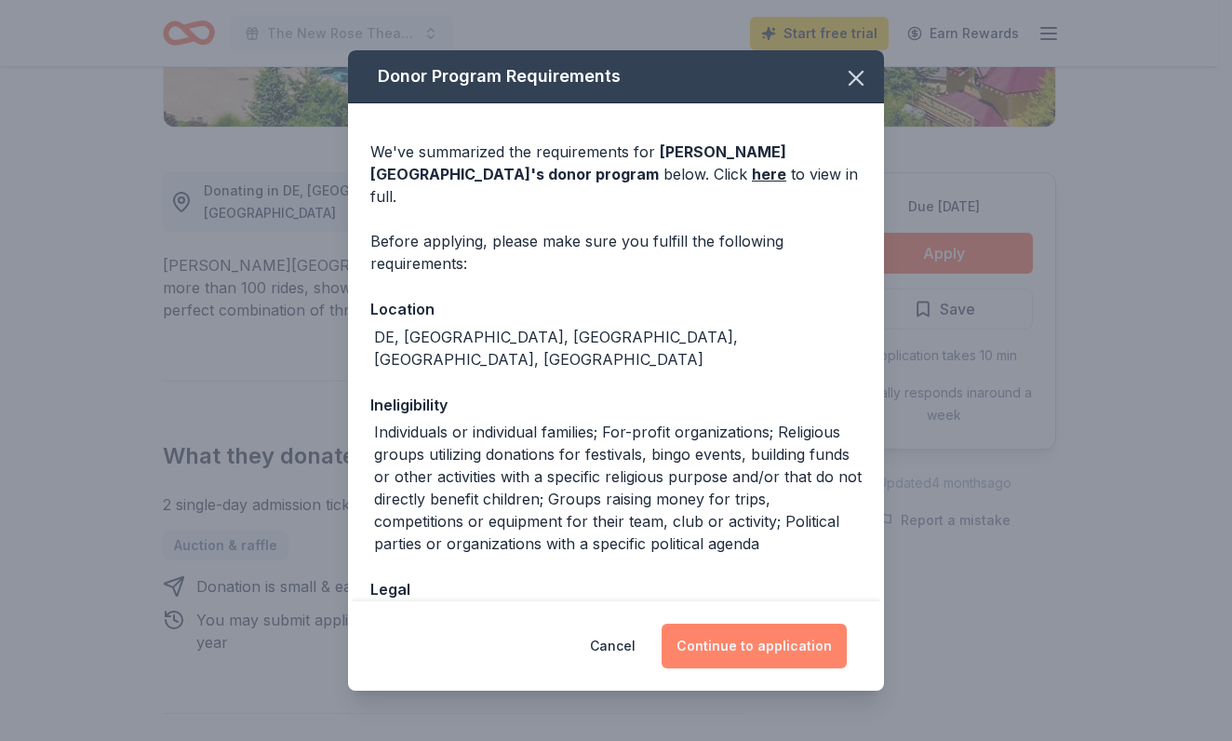
click at [751, 634] on button "Continue to application" at bounding box center [754, 645] width 185 height 45
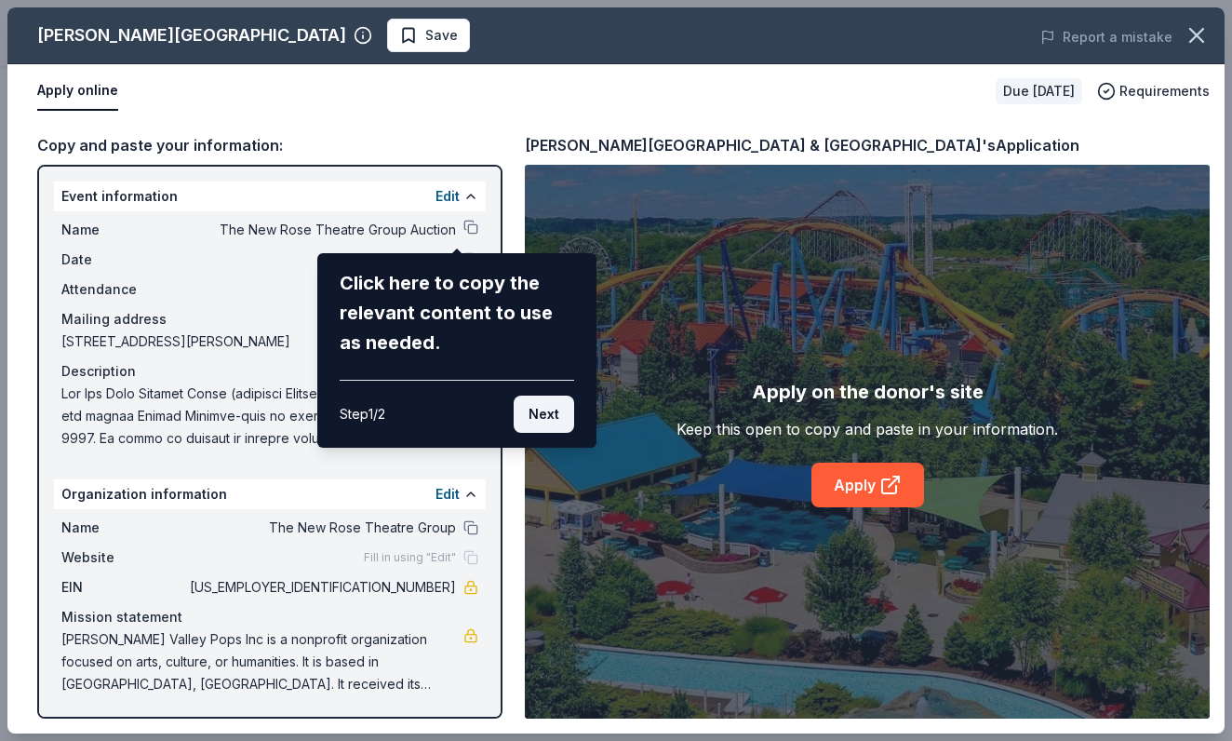
click at [535, 417] on button "Next" at bounding box center [544, 413] width 60 height 37
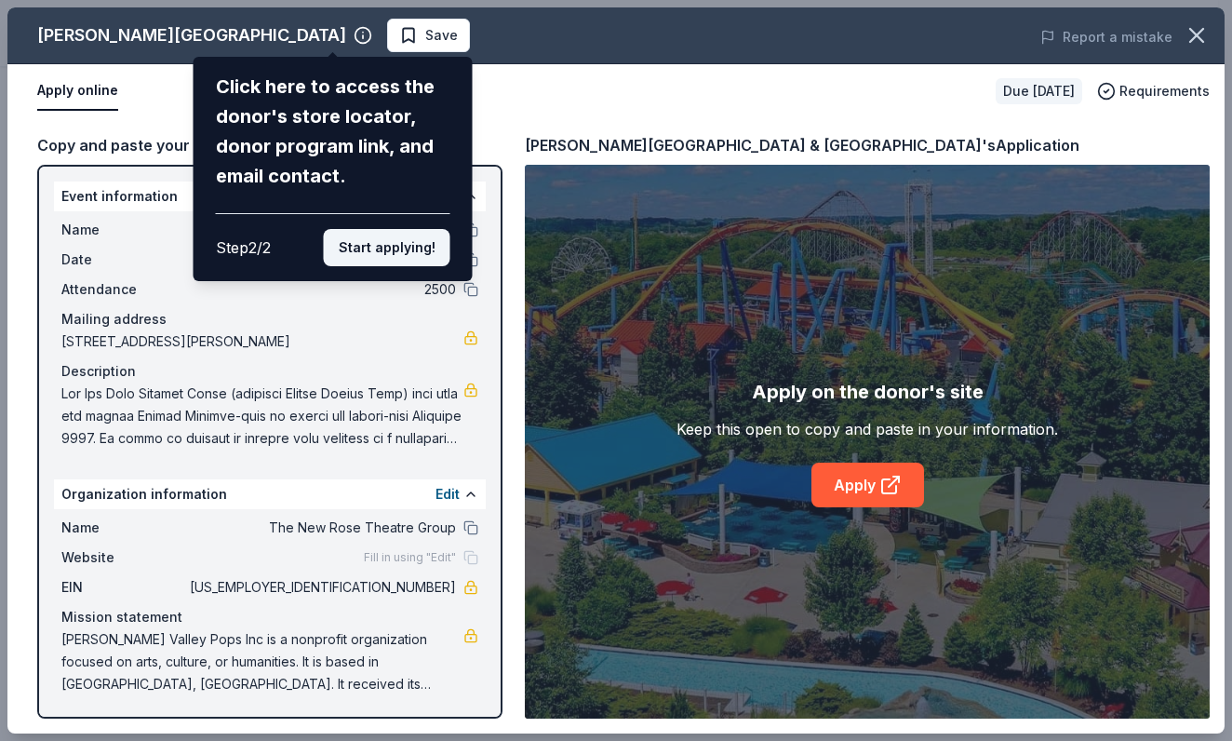
click at [389, 229] on button "Start applying!" at bounding box center [387, 247] width 127 height 37
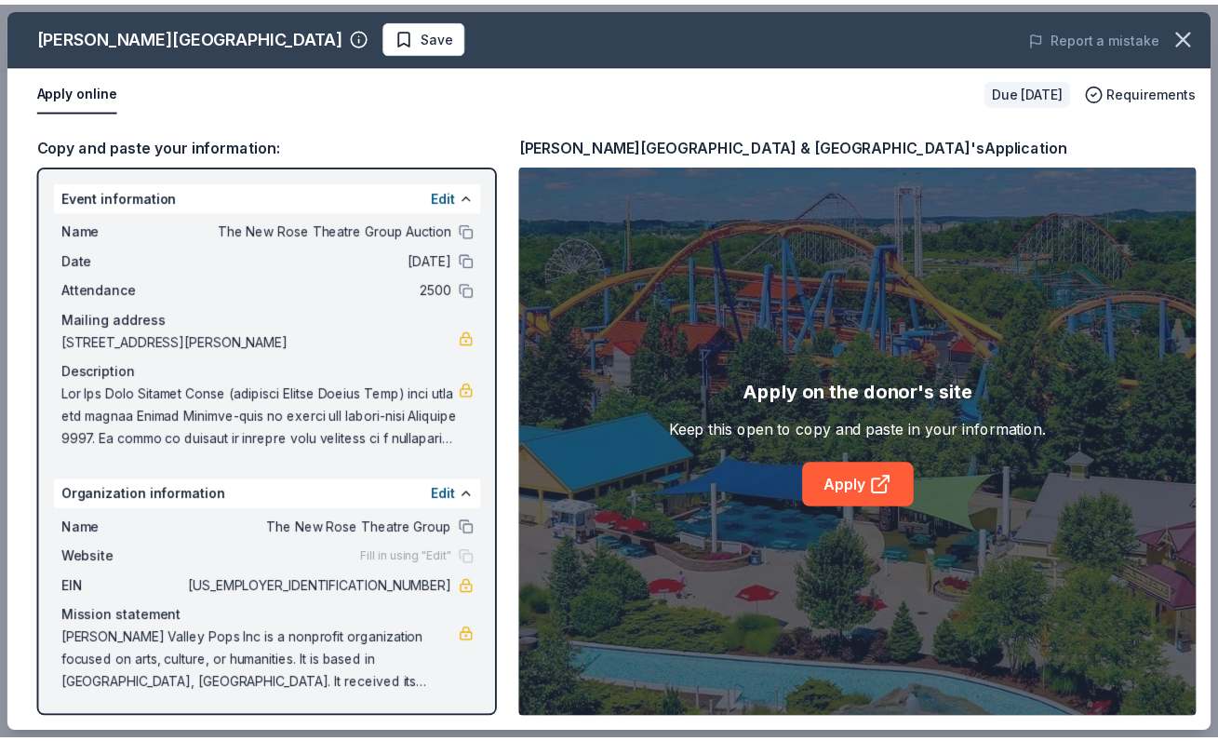
scroll to position [1, 0]
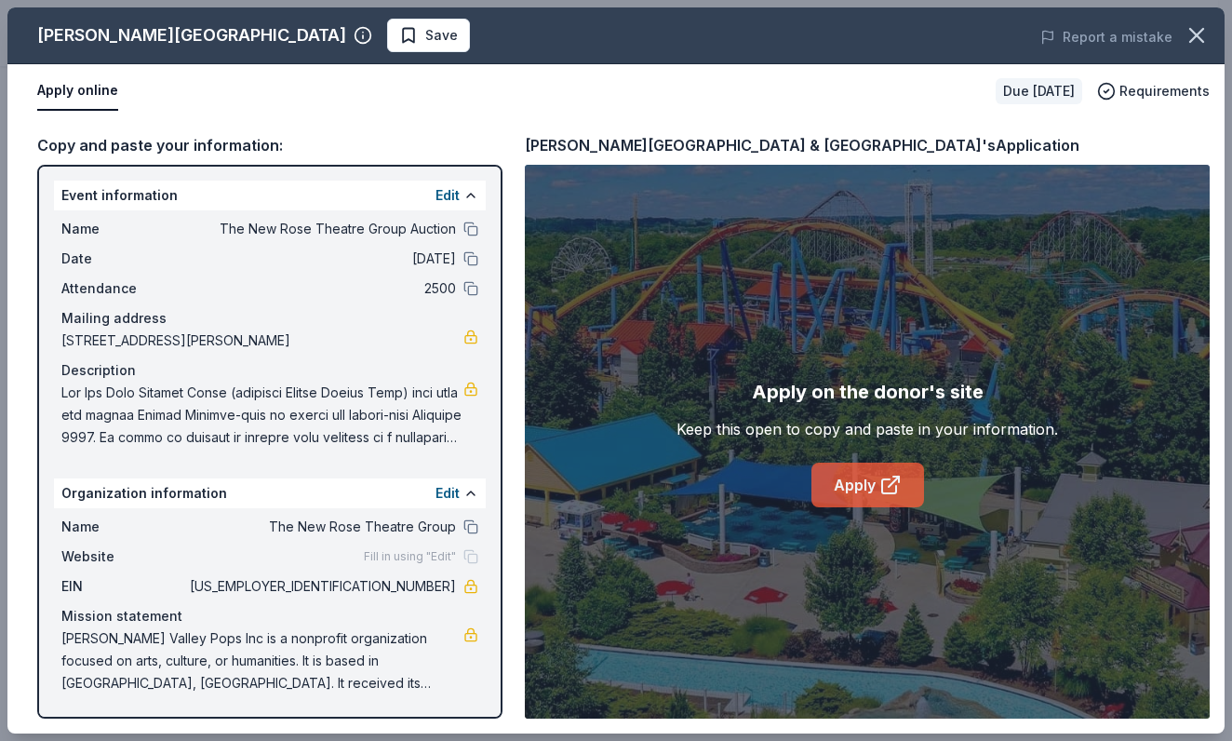
click at [828, 474] on link "Apply" at bounding box center [867, 484] width 113 height 45
click at [1186, 36] on icon "button" at bounding box center [1197, 35] width 26 height 26
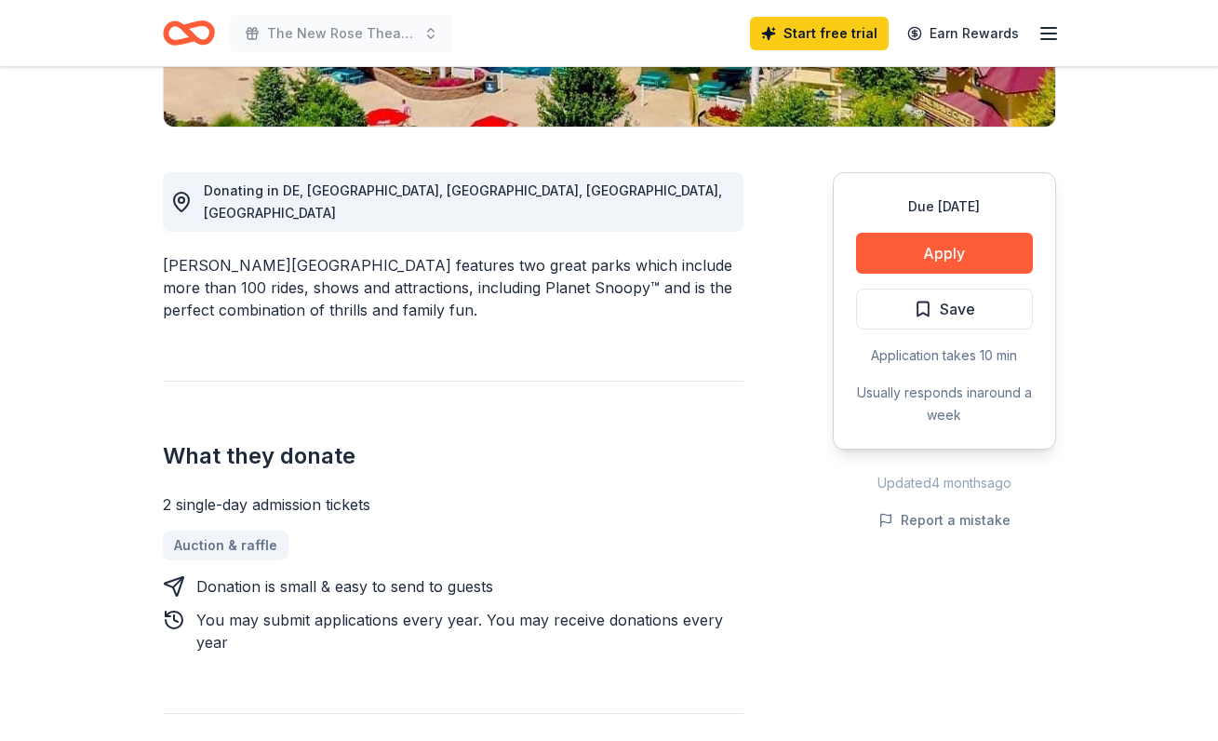
scroll to position [0, 0]
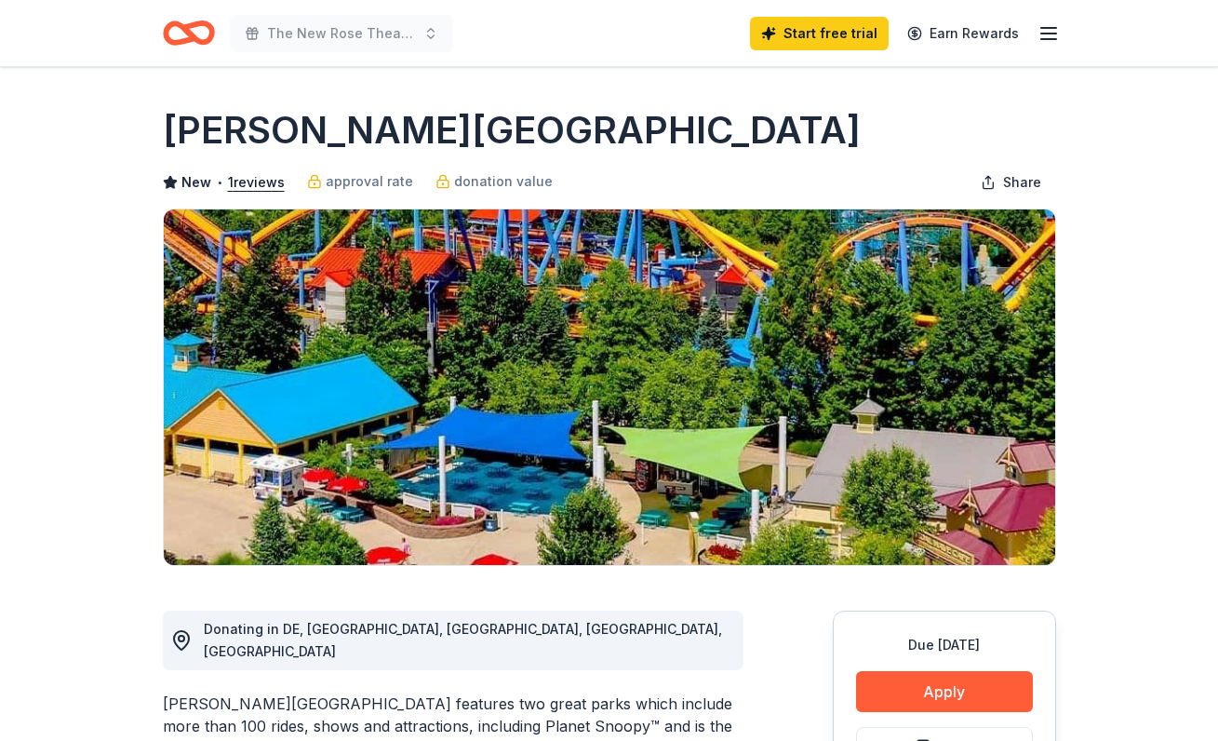
click at [203, 26] on icon "Home" at bounding box center [189, 33] width 52 height 44
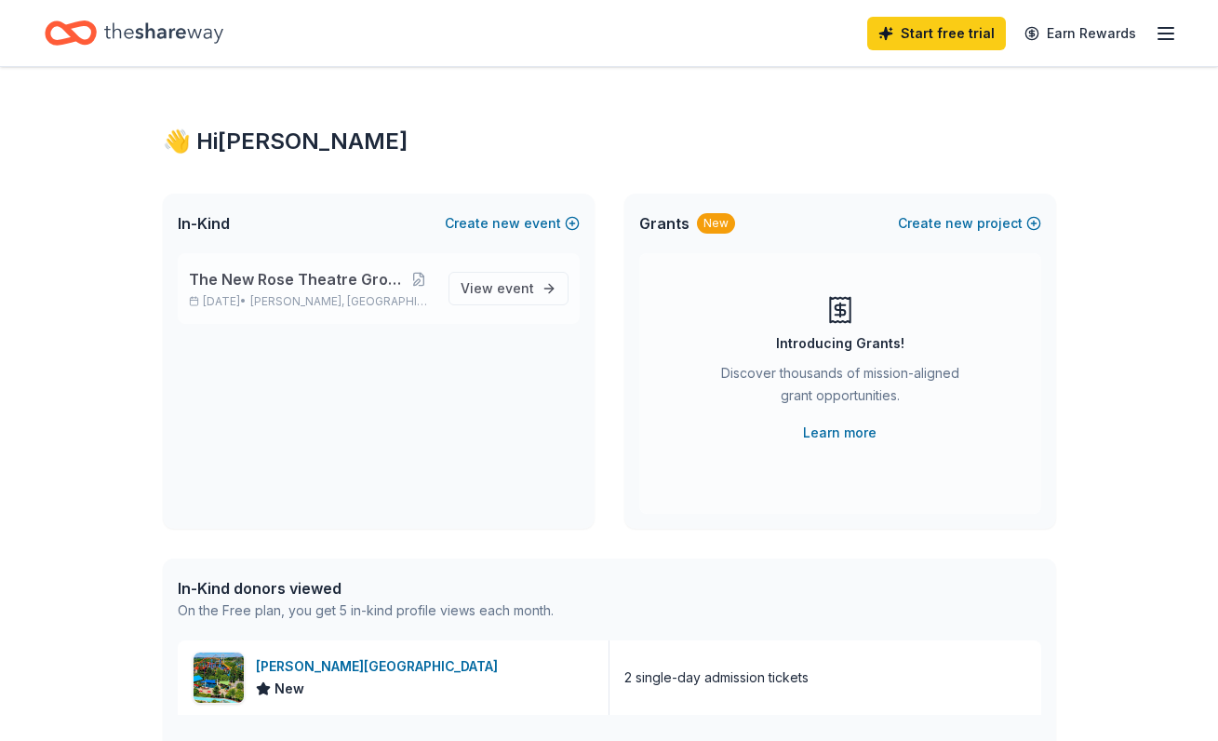
click at [380, 289] on span "The New Rose Theatre Group Auction" at bounding box center [297, 279] width 216 height 22
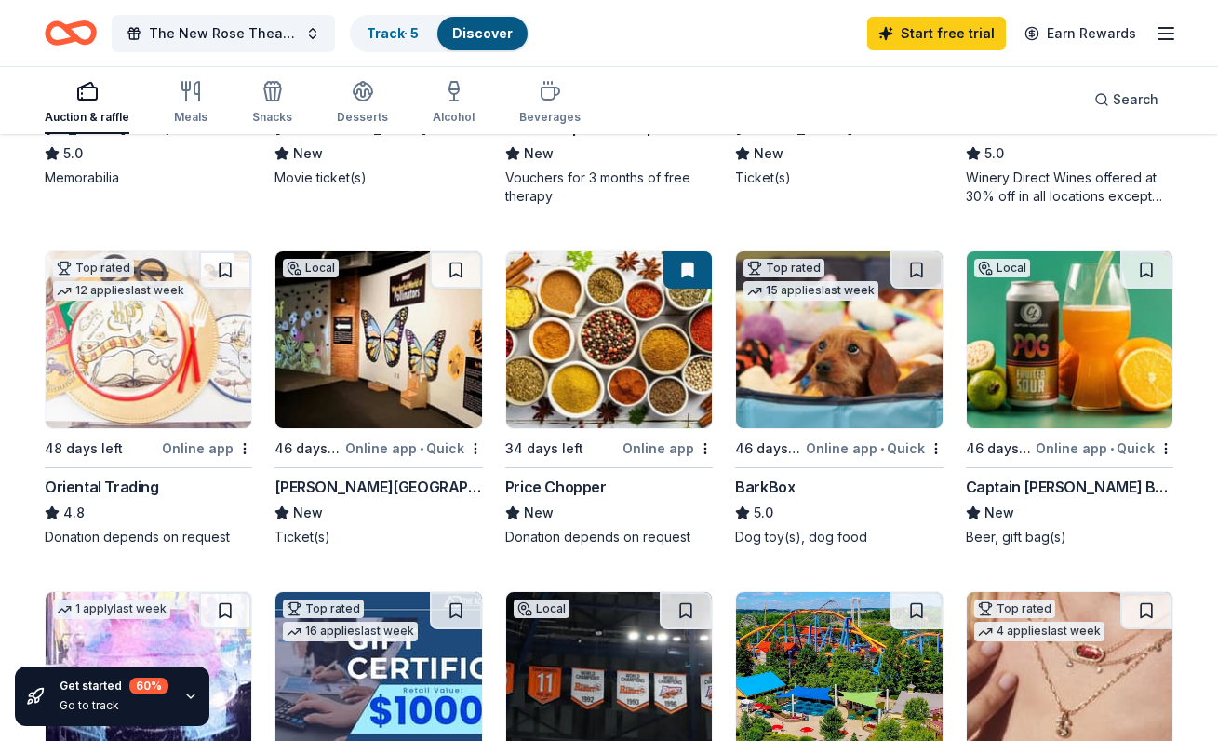
scroll to position [69, 0]
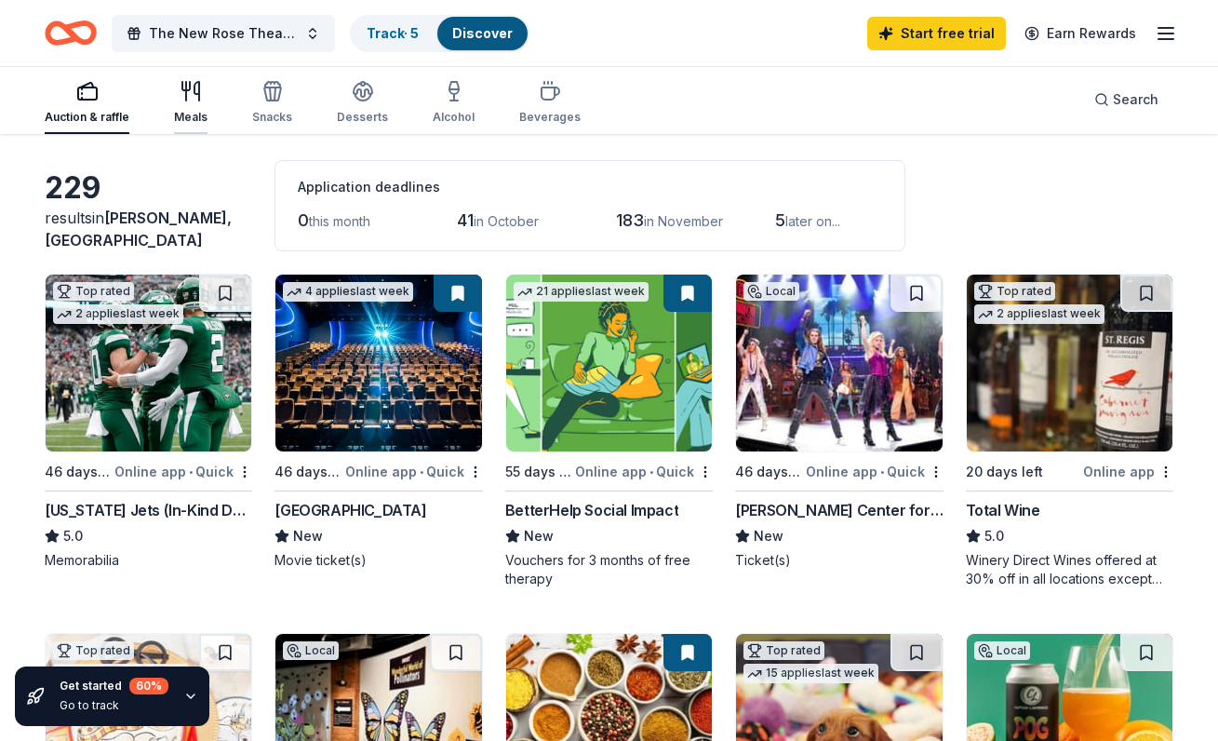
click at [190, 103] on div "Meals" at bounding box center [191, 102] width 34 height 45
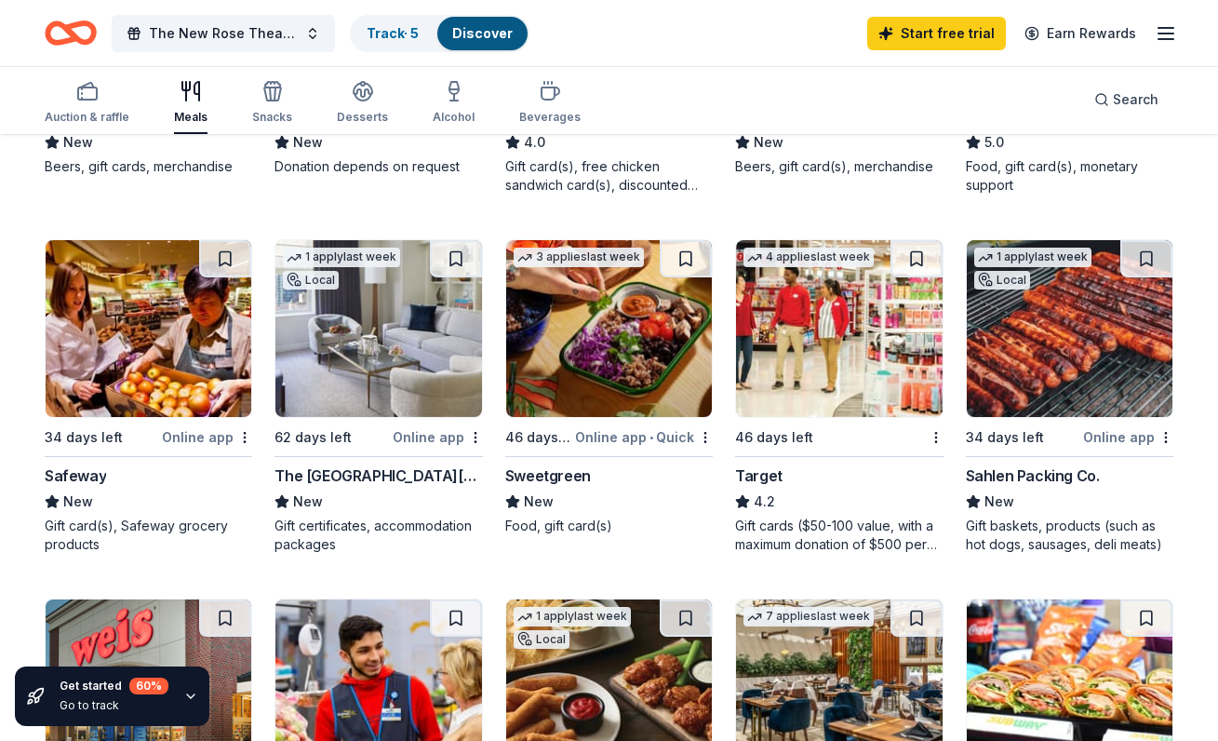
scroll to position [459, 0]
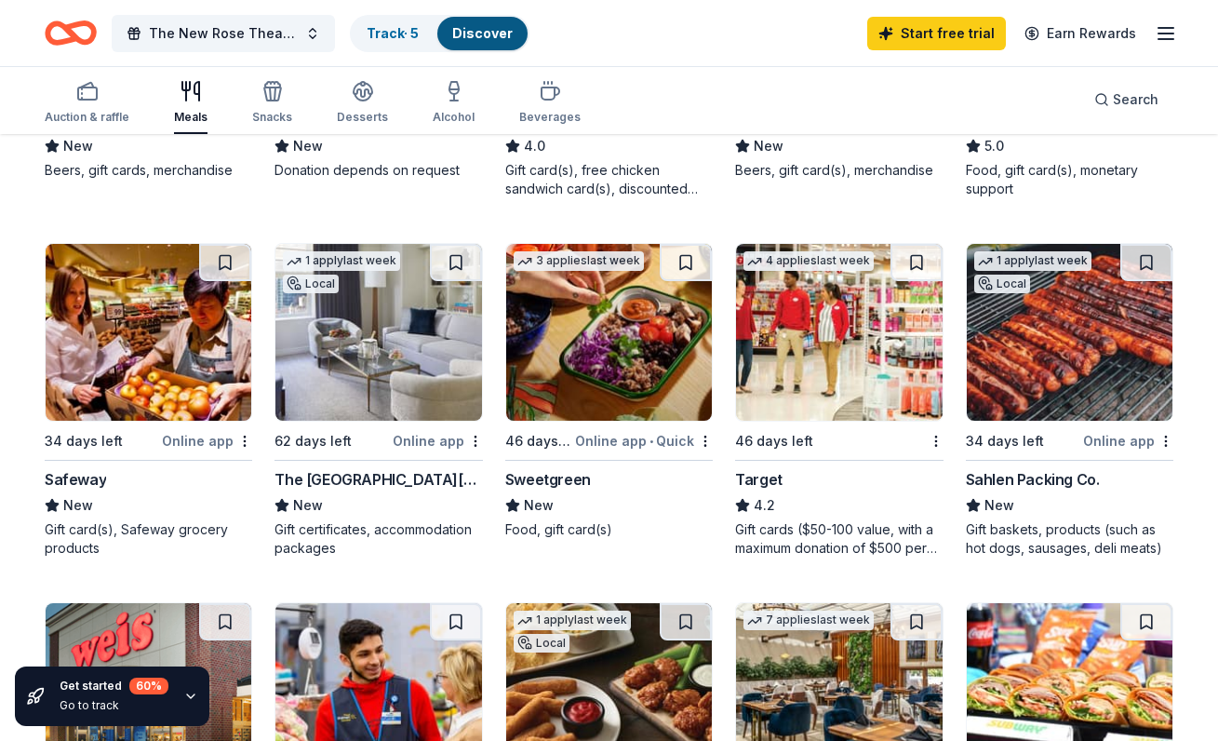
click at [782, 345] on img at bounding box center [839, 332] width 206 height 177
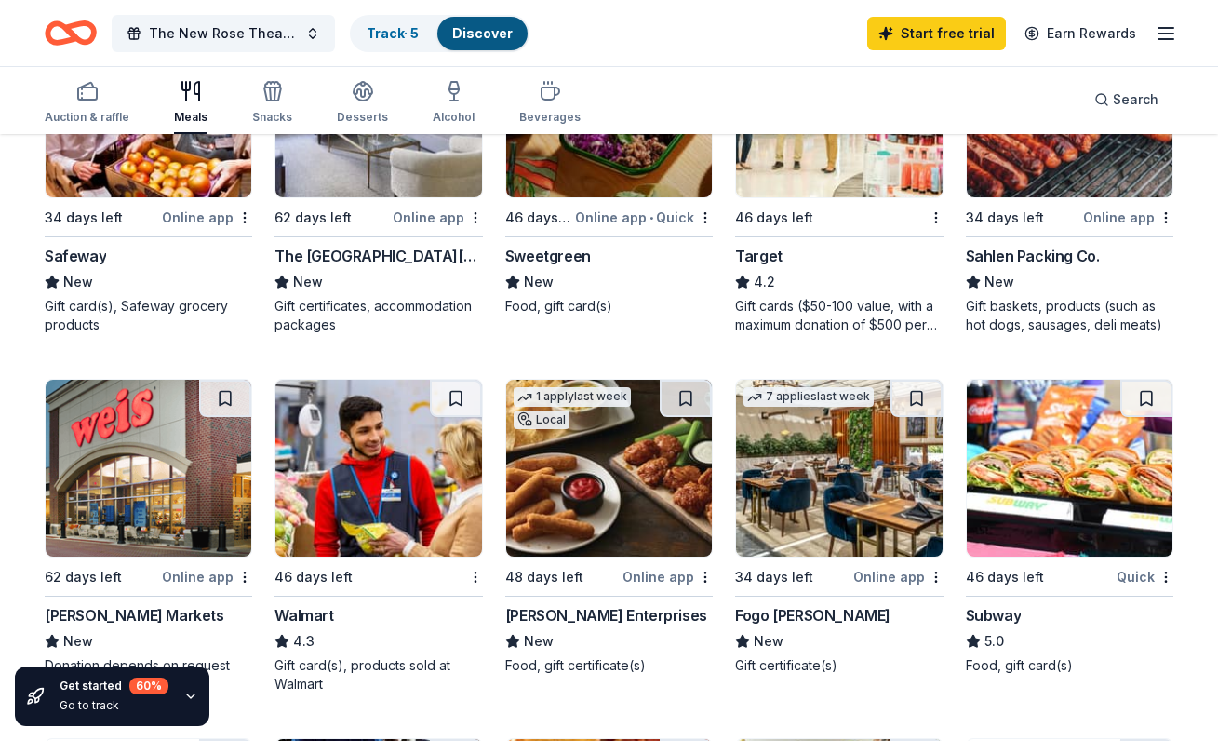
scroll to position [750, 0]
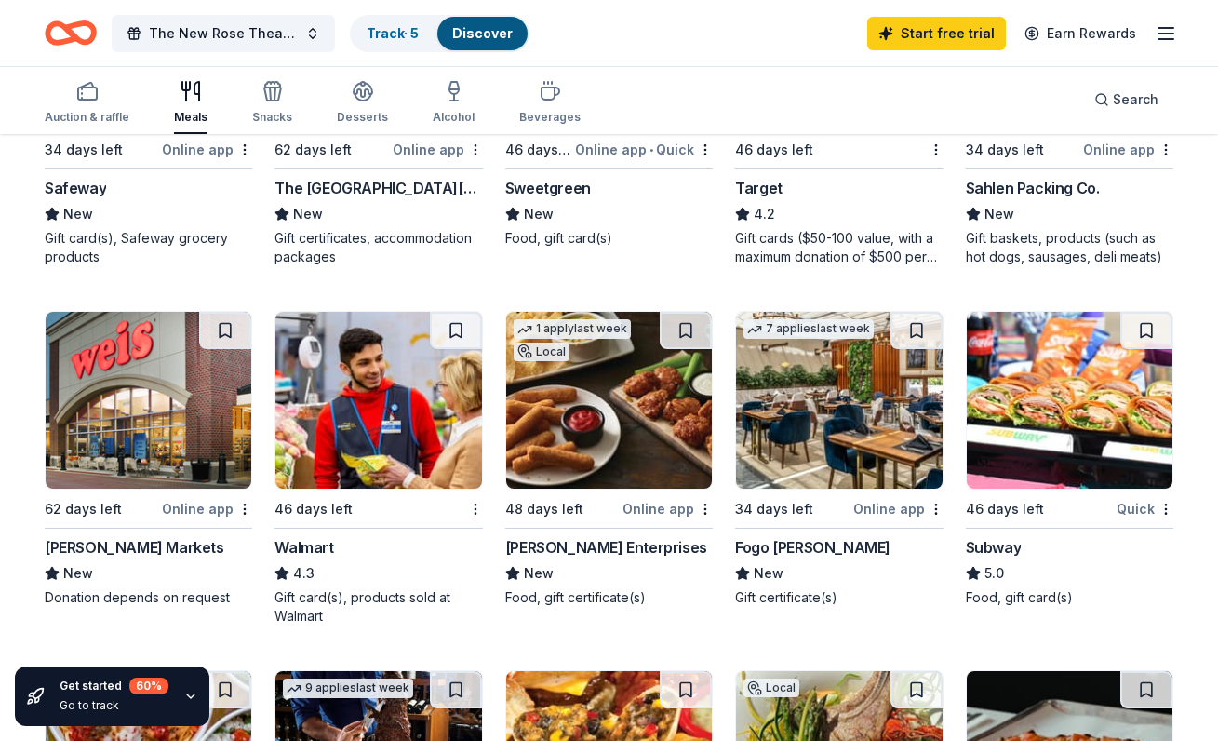
click at [375, 422] on img at bounding box center [378, 400] width 206 height 177
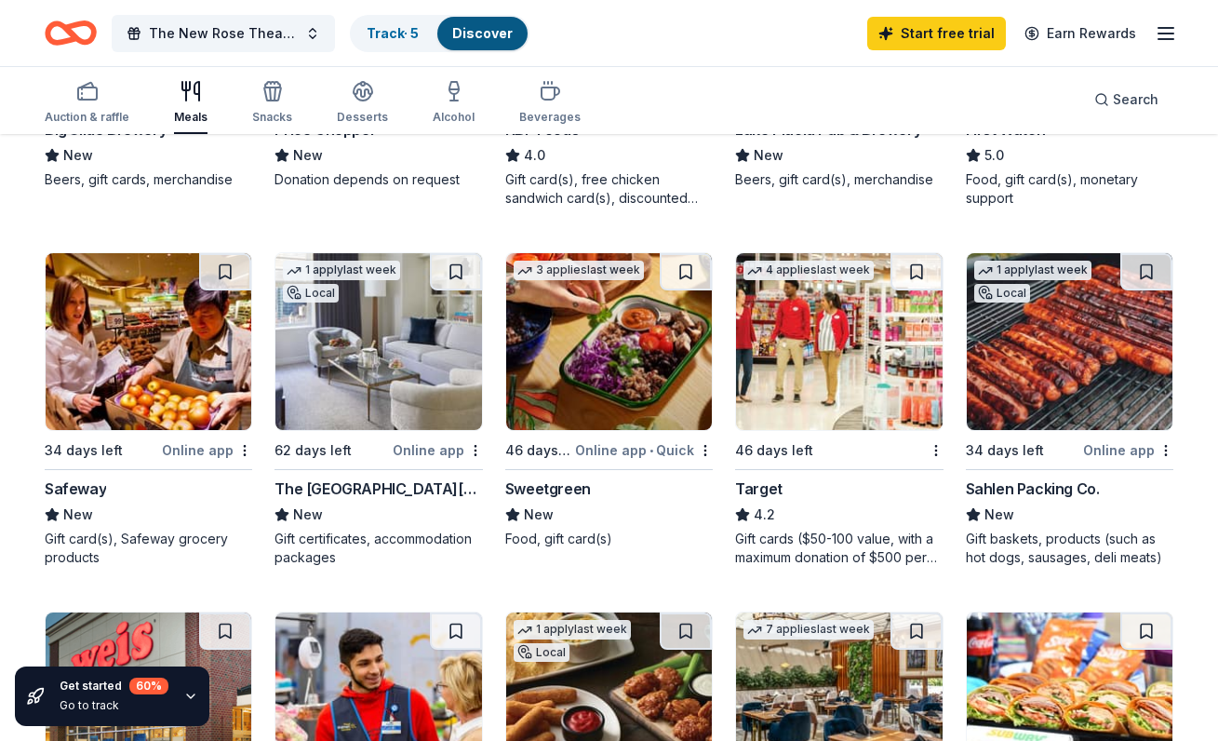
scroll to position [0, 0]
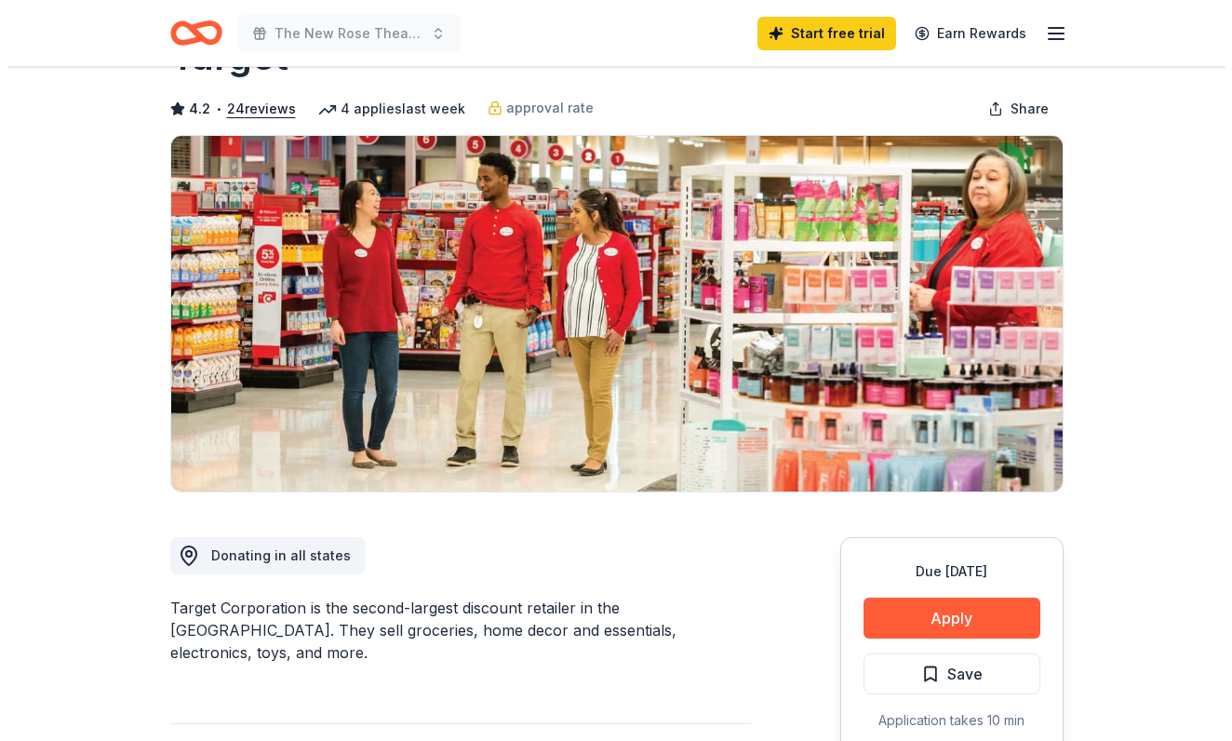
scroll to position [255, 0]
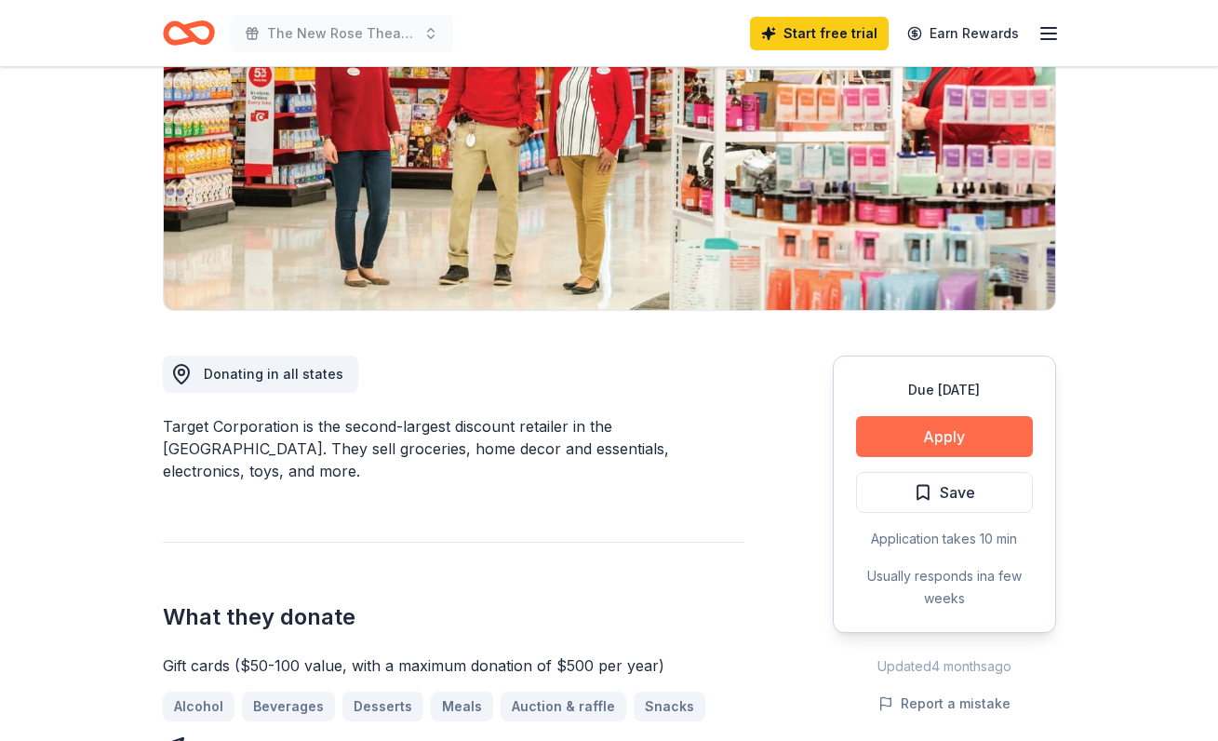
click at [969, 440] on button "Apply" at bounding box center [944, 436] width 177 height 41
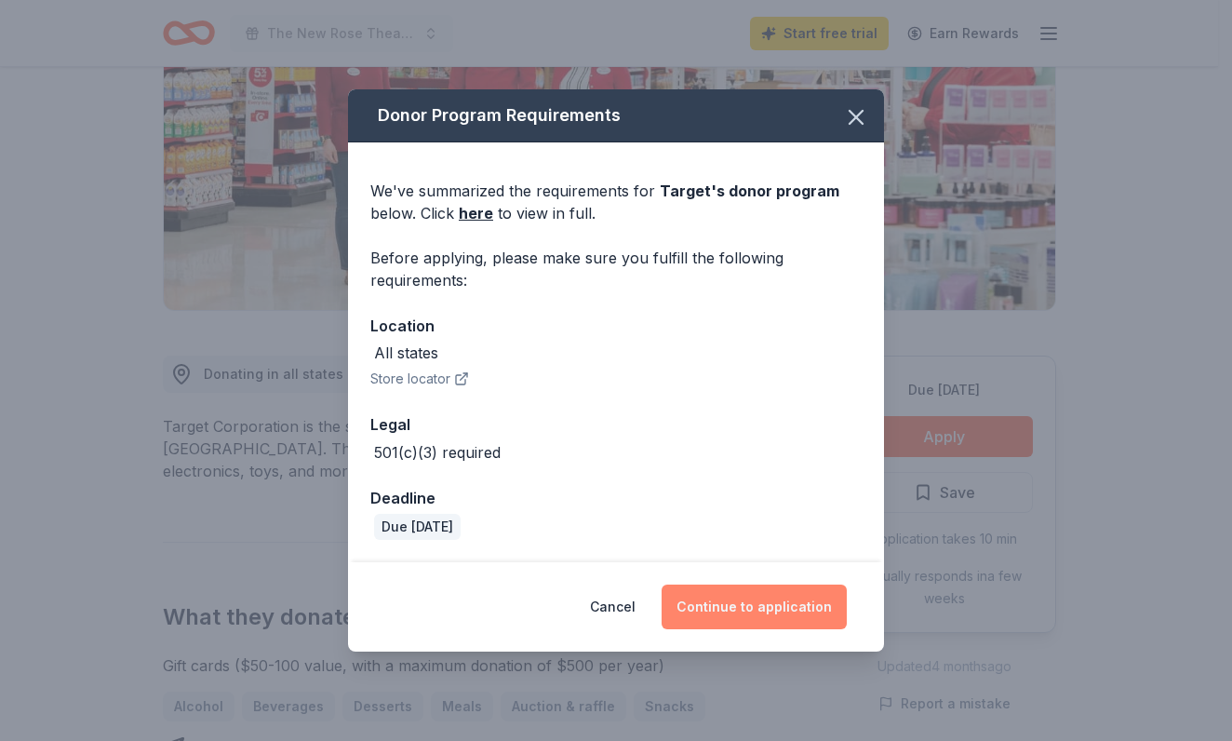
click at [784, 608] on button "Continue to application" at bounding box center [754, 606] width 185 height 45
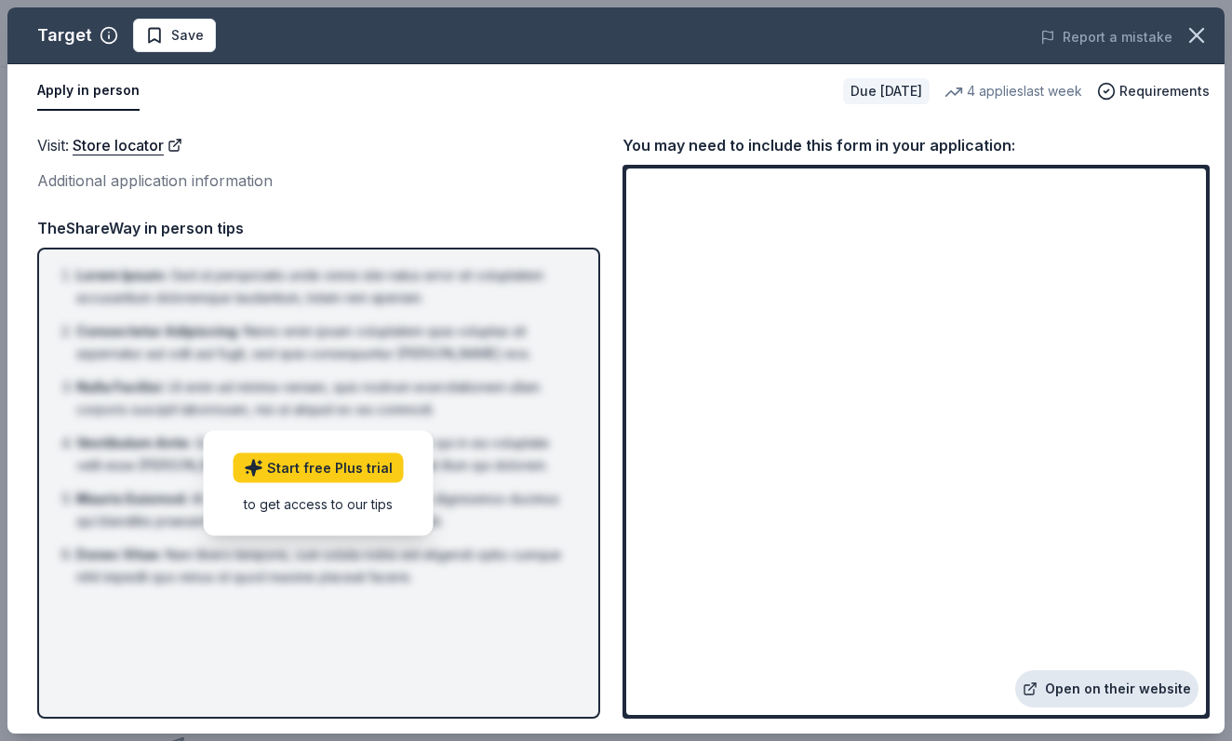
click at [1134, 692] on link "Open on their website" at bounding box center [1106, 688] width 183 height 37
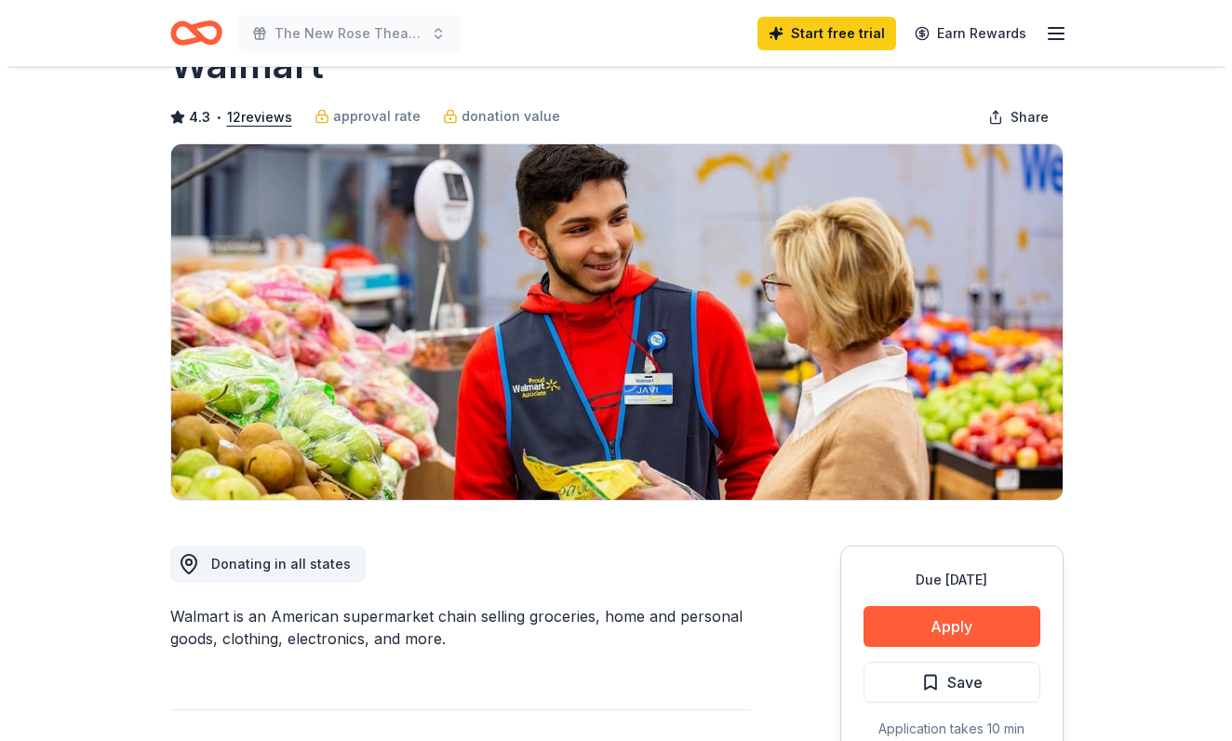
scroll to position [69, 0]
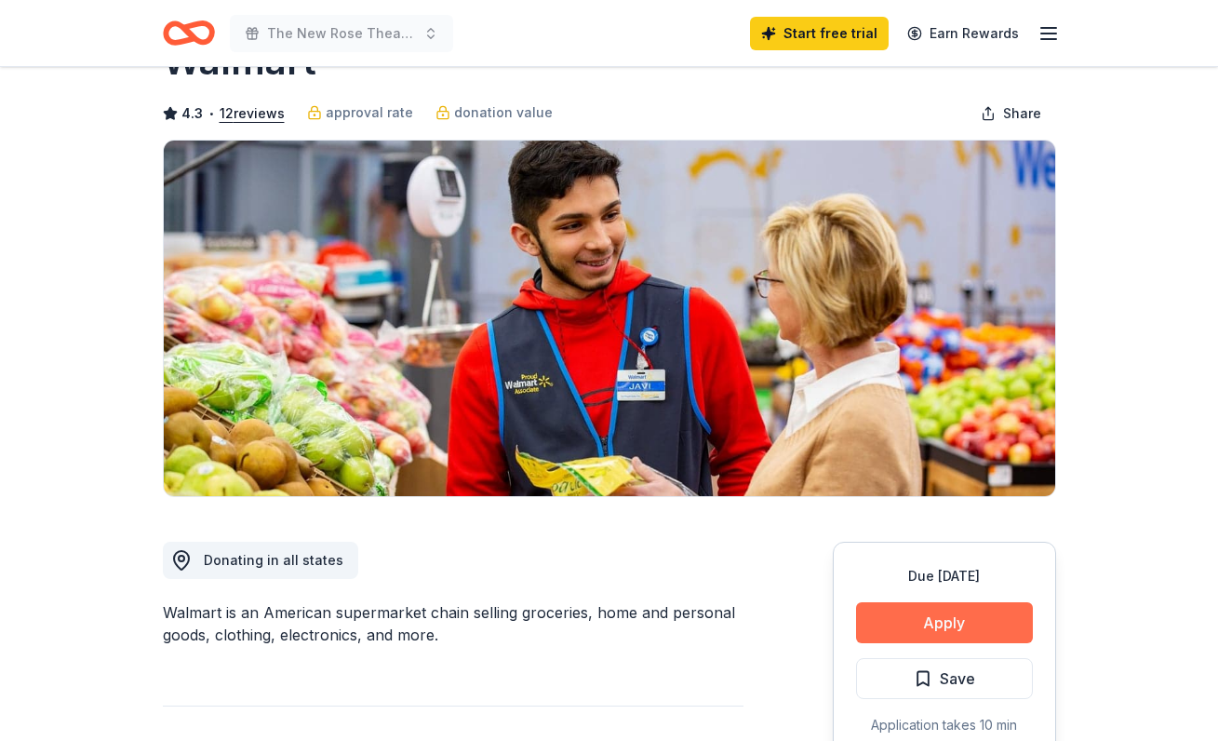
click at [987, 629] on button "Apply" at bounding box center [944, 622] width 177 height 41
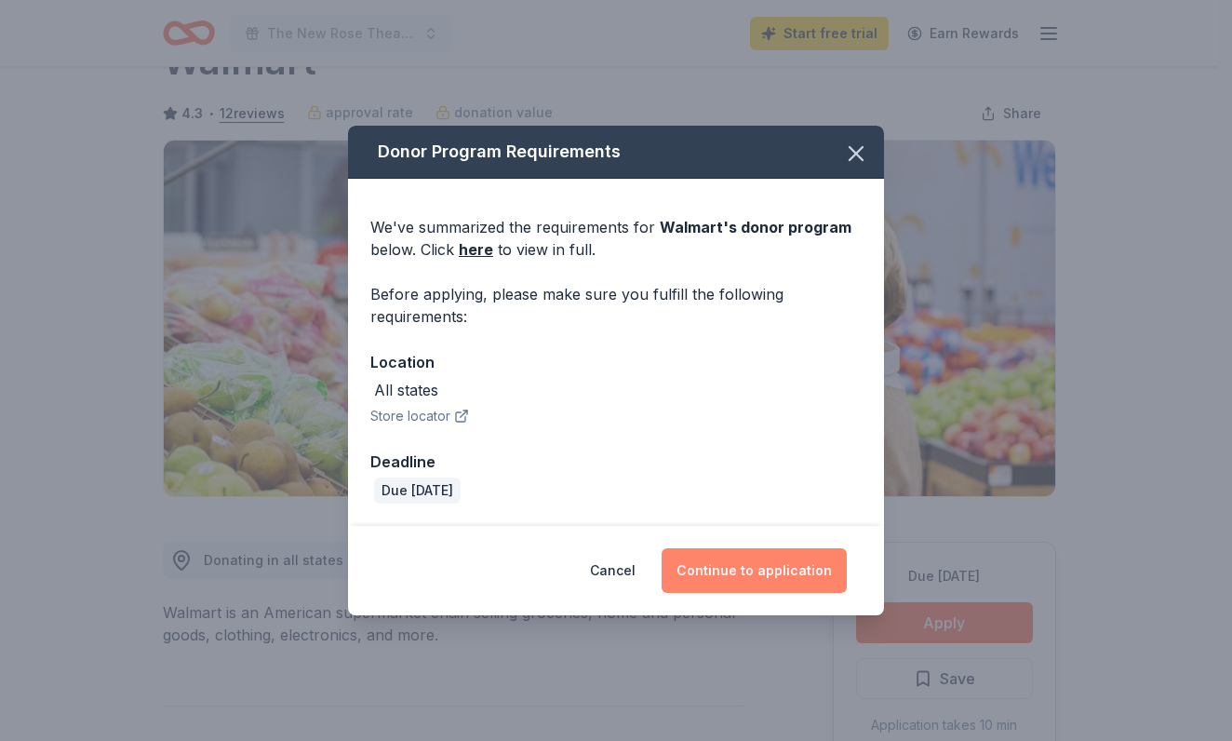
click at [763, 578] on button "Continue to application" at bounding box center [754, 570] width 185 height 45
